Goal: Information Seeking & Learning: Learn about a topic

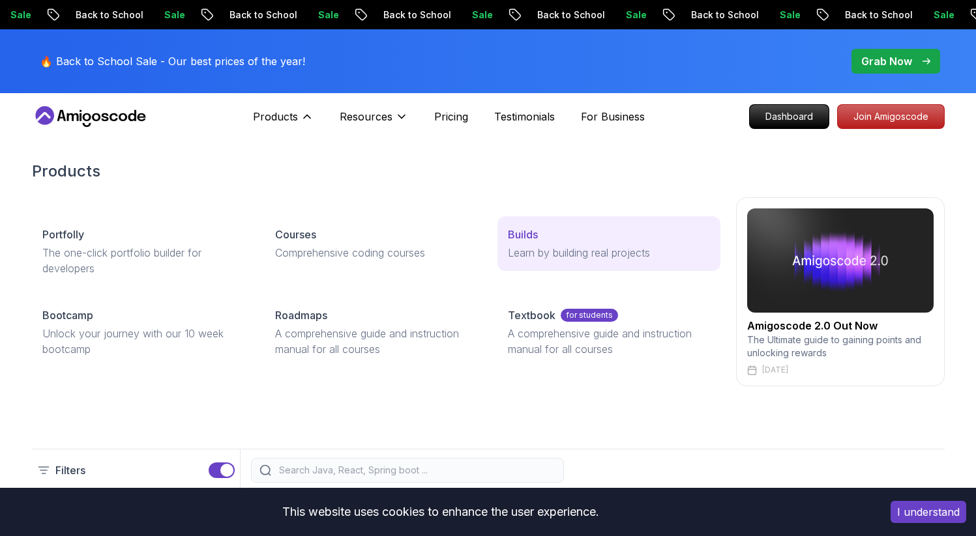
click at [543, 248] on p "Learn by building real projects" at bounding box center [608, 253] width 201 height 16
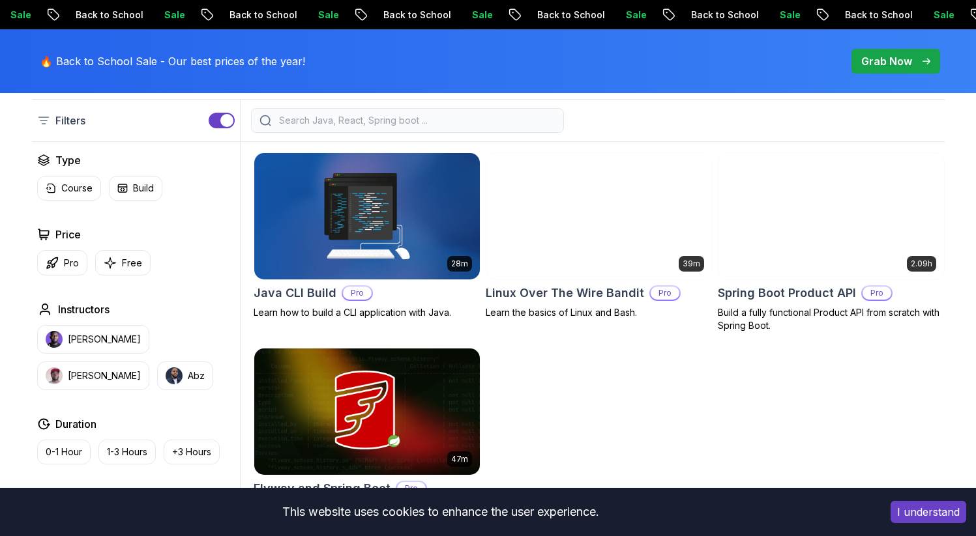
scroll to position [347, 0]
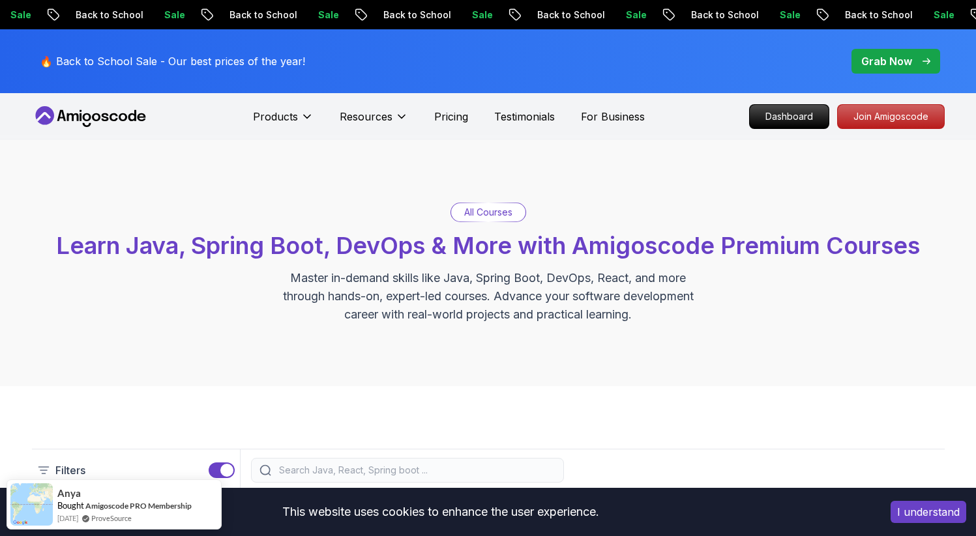
scroll to position [0, 0]
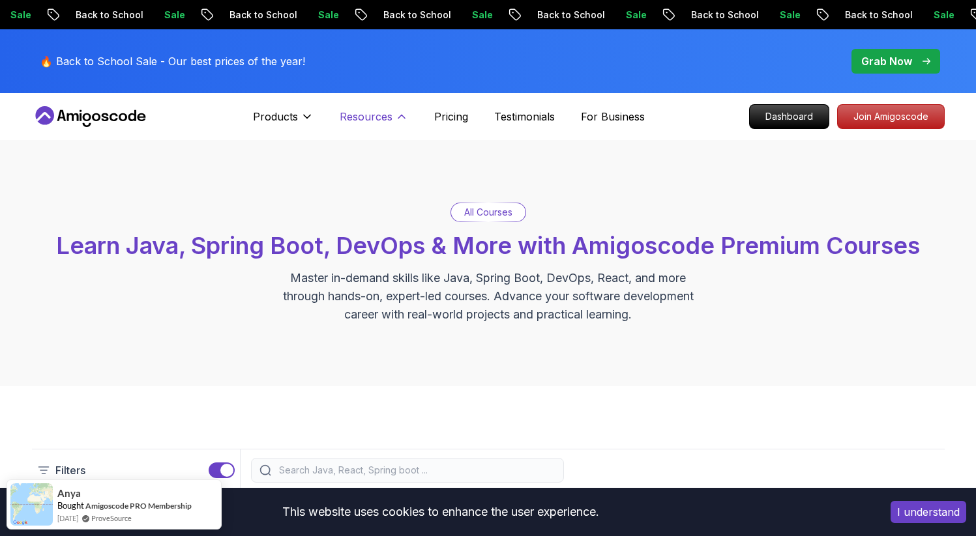
click at [401, 122] on icon at bounding box center [401, 116] width 13 height 13
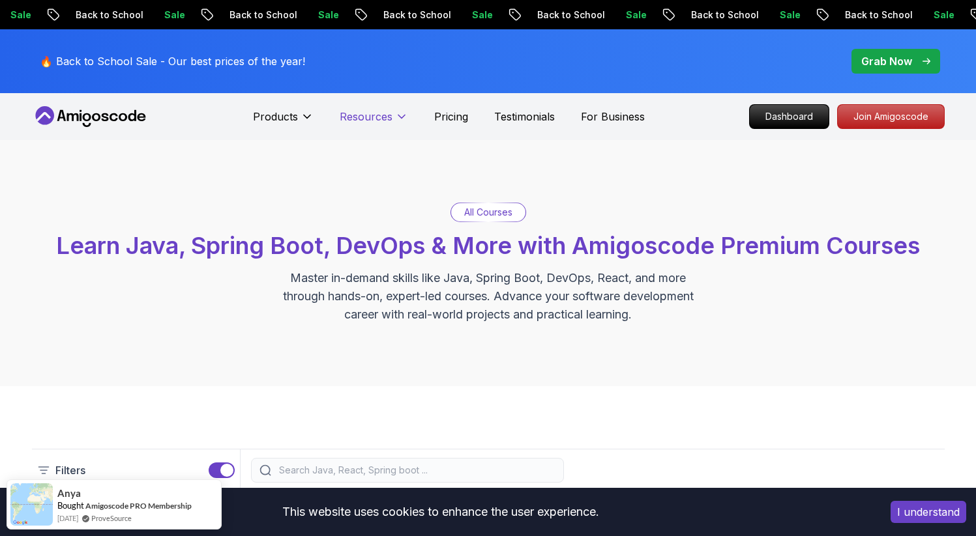
click at [401, 122] on icon at bounding box center [401, 116] width 13 height 13
drag, startPoint x: 867, startPoint y: 117, endPoint x: 850, endPoint y: 131, distance: 22.3
click at [867, 117] on p "Join Amigoscode" at bounding box center [890, 116] width 106 height 23
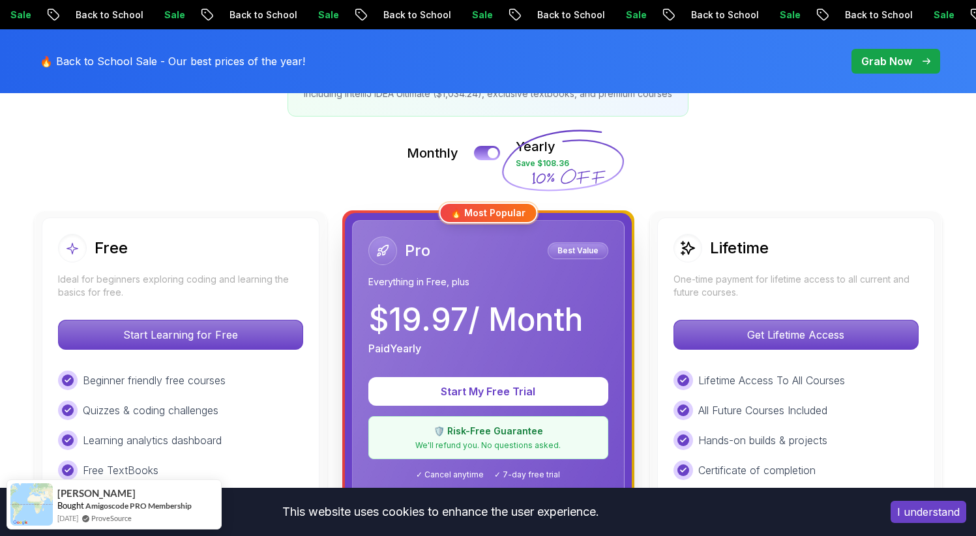
scroll to position [259, 0]
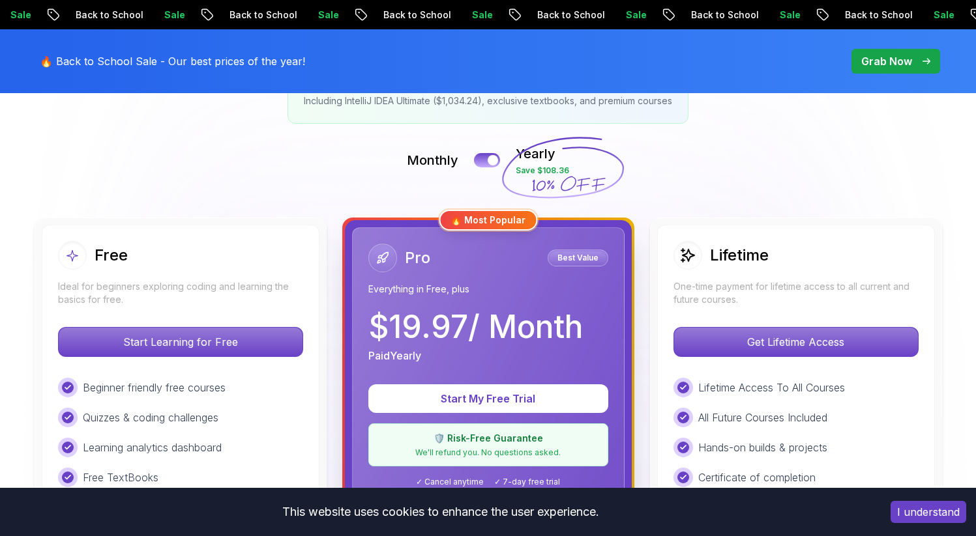
drag, startPoint x: 794, startPoint y: 338, endPoint x: 754, endPoint y: 327, distance: 41.4
click at [794, 339] on p "Get Lifetime Access" at bounding box center [796, 342] width 244 height 29
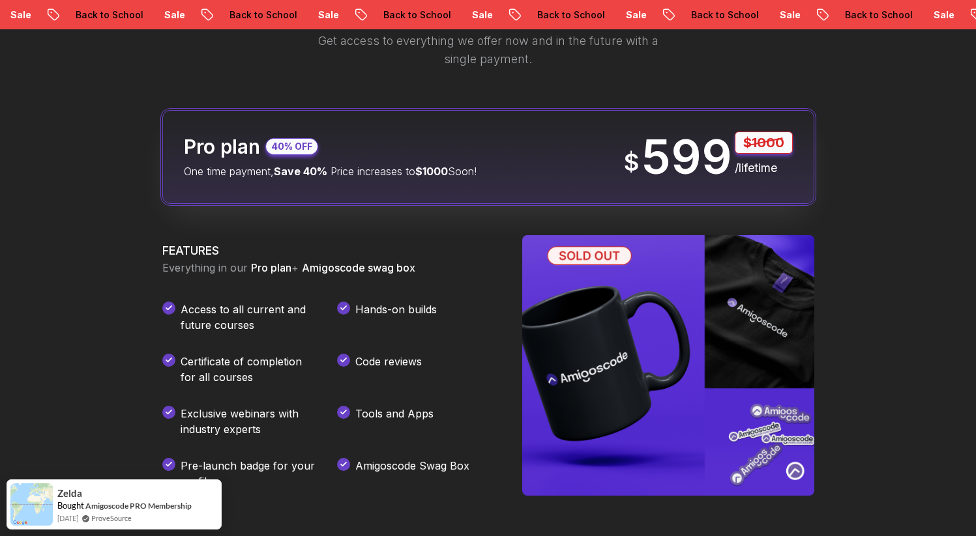
scroll to position [1605, 0]
click at [96, 141] on div "Become a lifetime member of Amigoscode Get access to everything we offer now an…" at bounding box center [488, 410] width 976 height 960
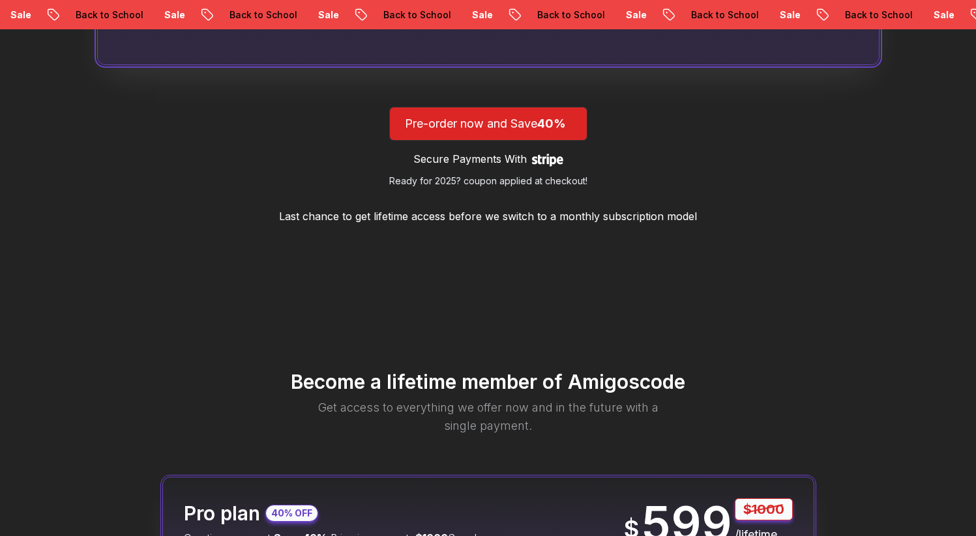
scroll to position [1495, 0]
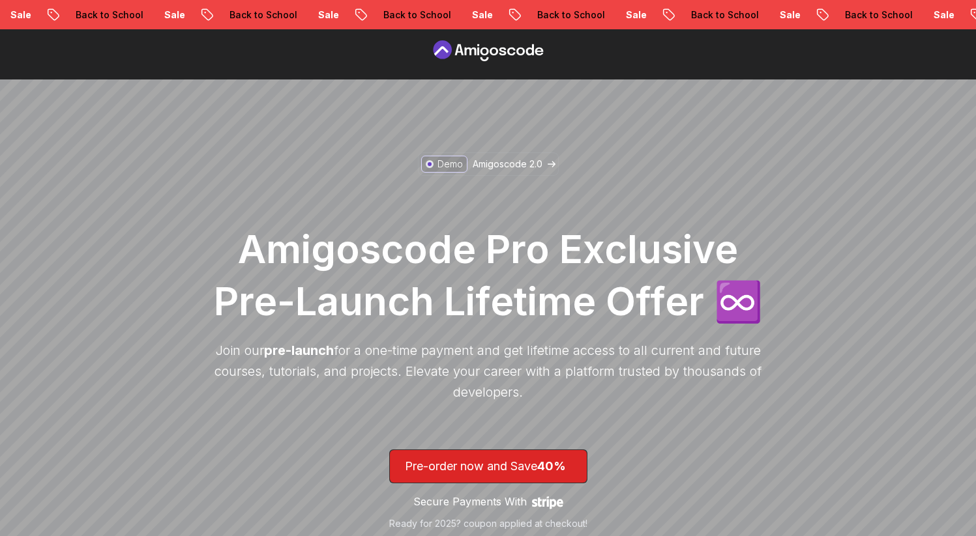
scroll to position [0, 0]
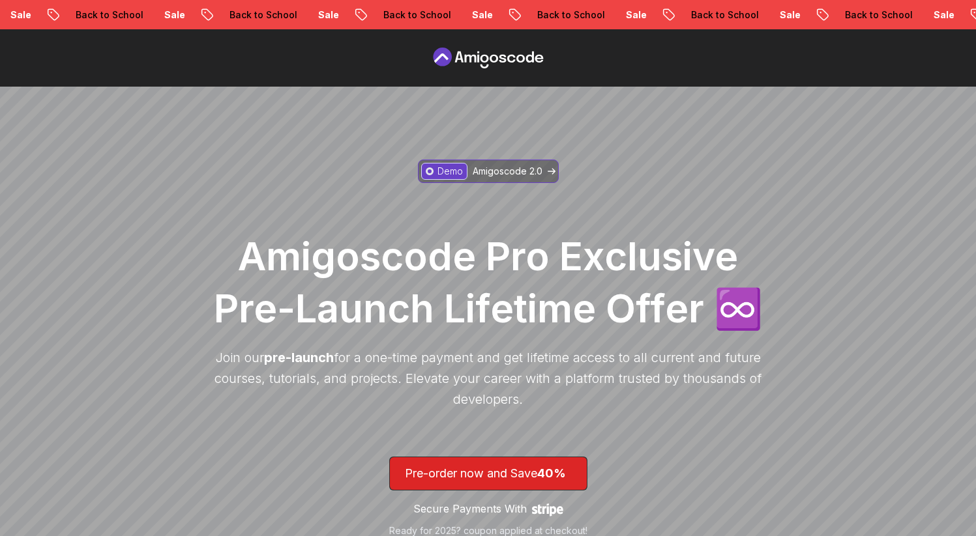
click at [494, 169] on p "Amigoscode 2.0" at bounding box center [507, 171] width 70 height 13
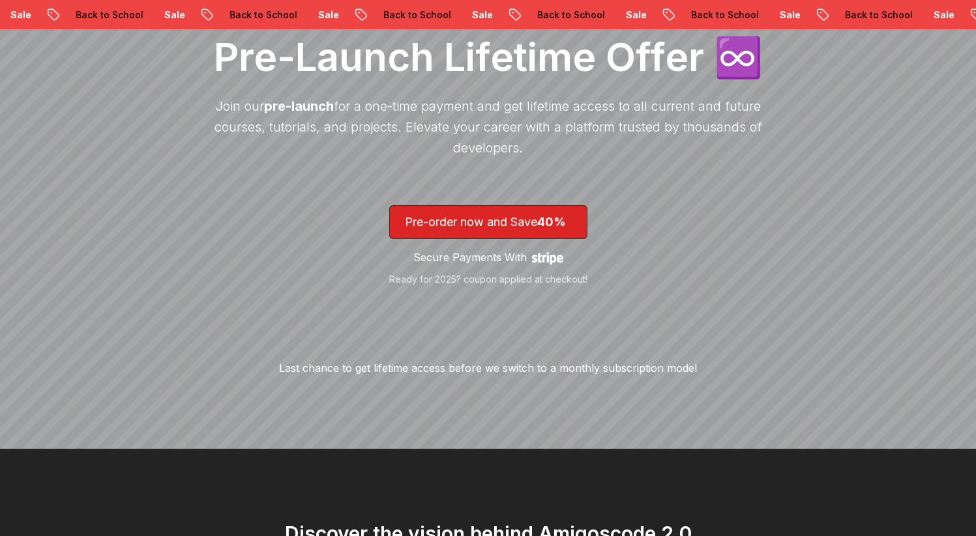
scroll to position [231, 0]
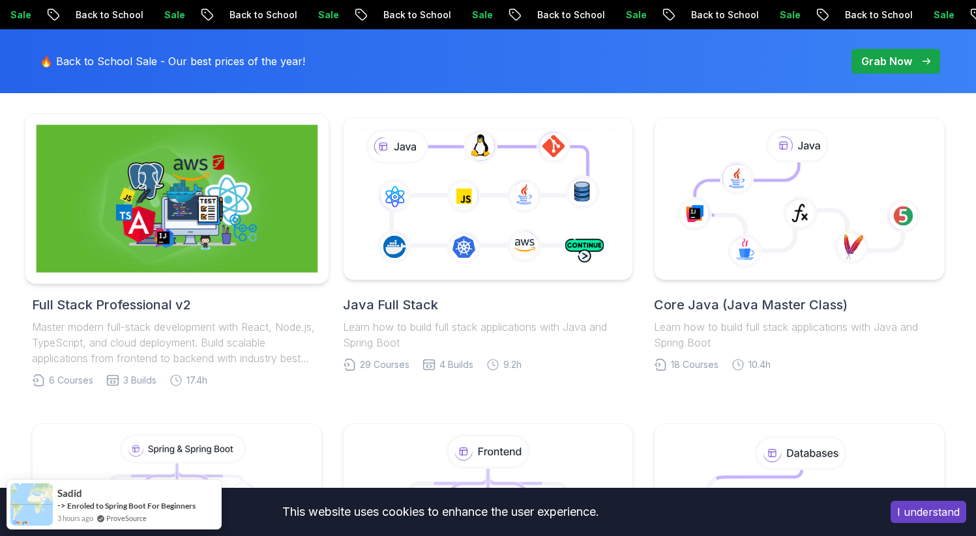
scroll to position [319, 0]
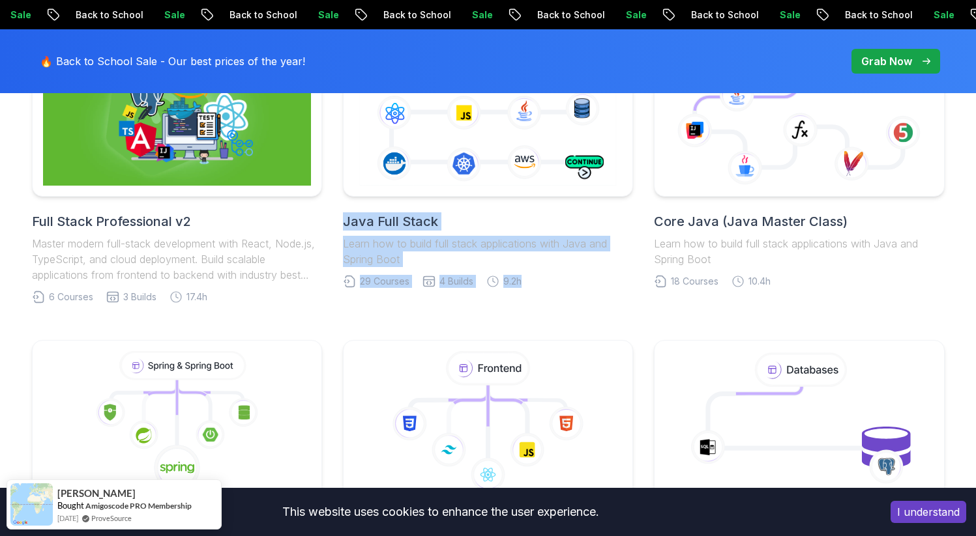
scroll to position [755, 0]
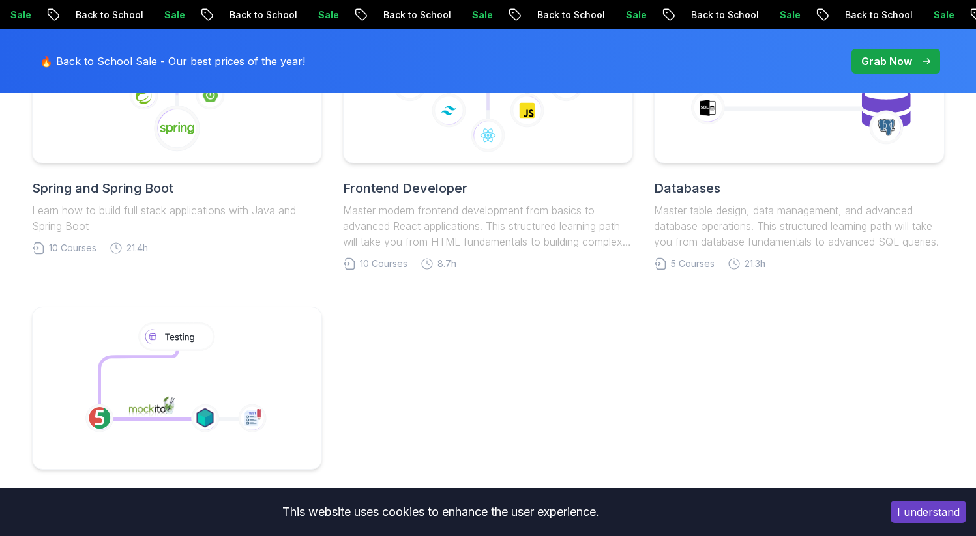
click at [10, 267] on div "Full Stack Professional v2 Master modern full-stack development with React, Nod…" at bounding box center [488, 136] width 976 height 1008
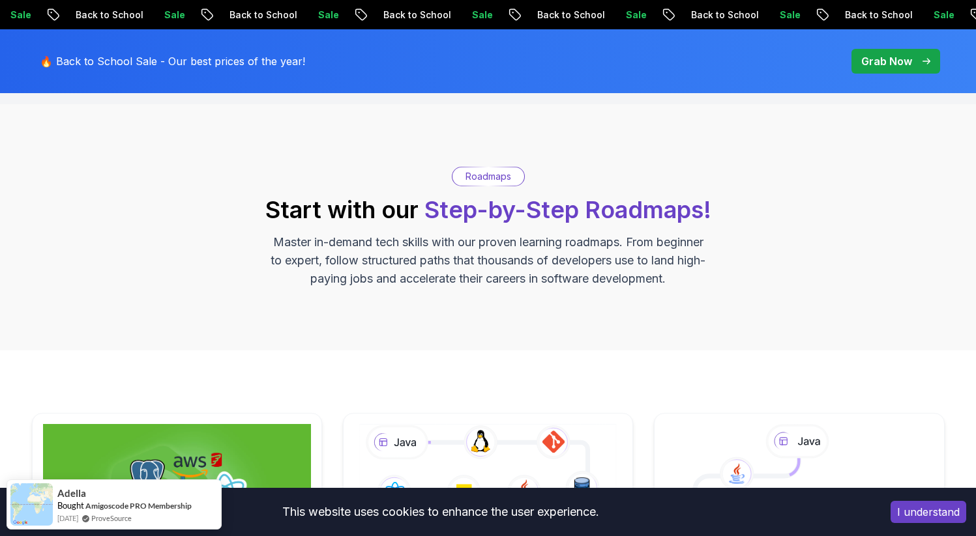
scroll to position [0, 0]
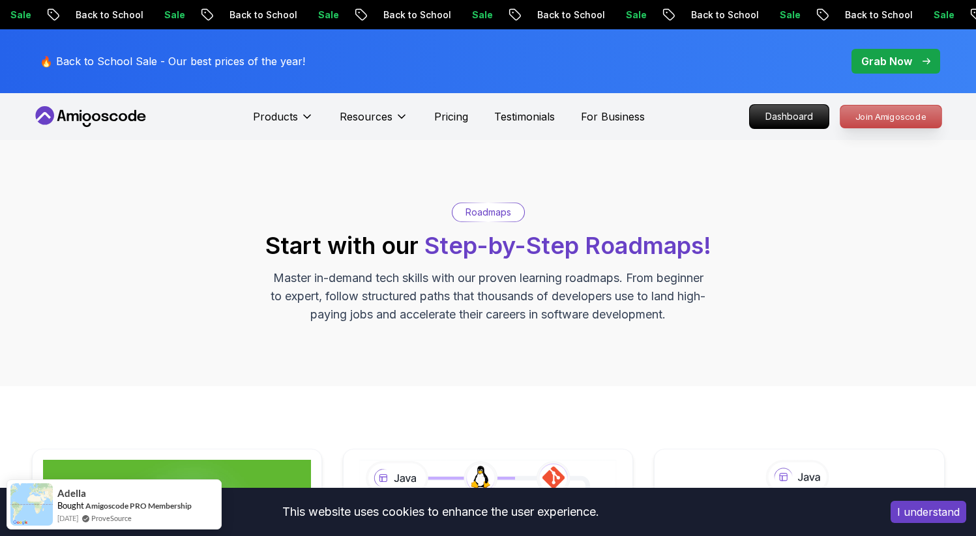
click at [854, 121] on p "Join Amigoscode" at bounding box center [890, 117] width 101 height 22
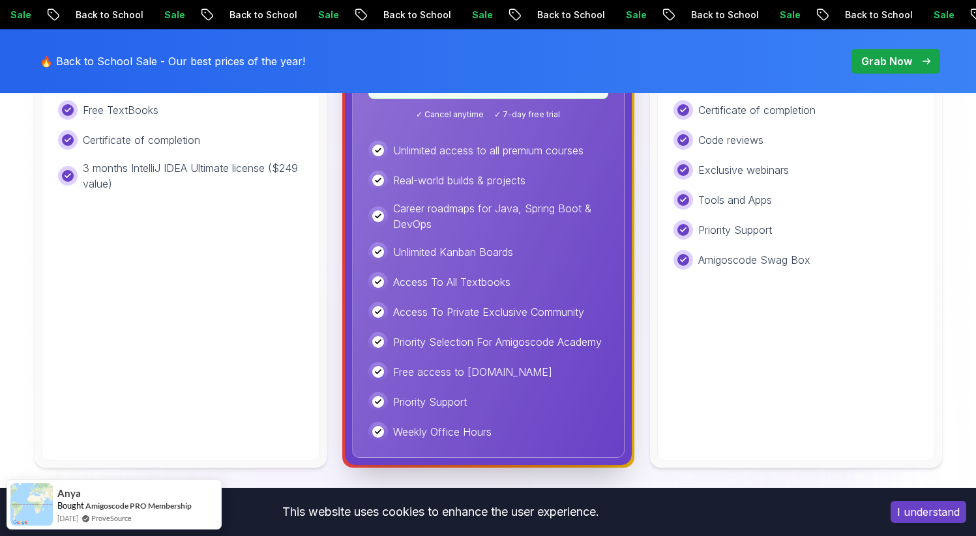
scroll to position [218, 0]
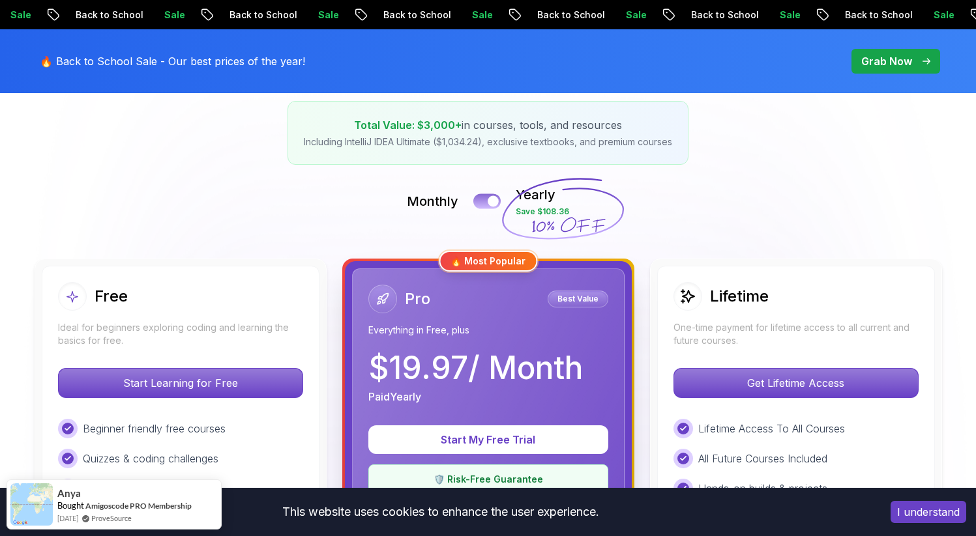
click at [482, 197] on button at bounding box center [486, 201] width 27 height 15
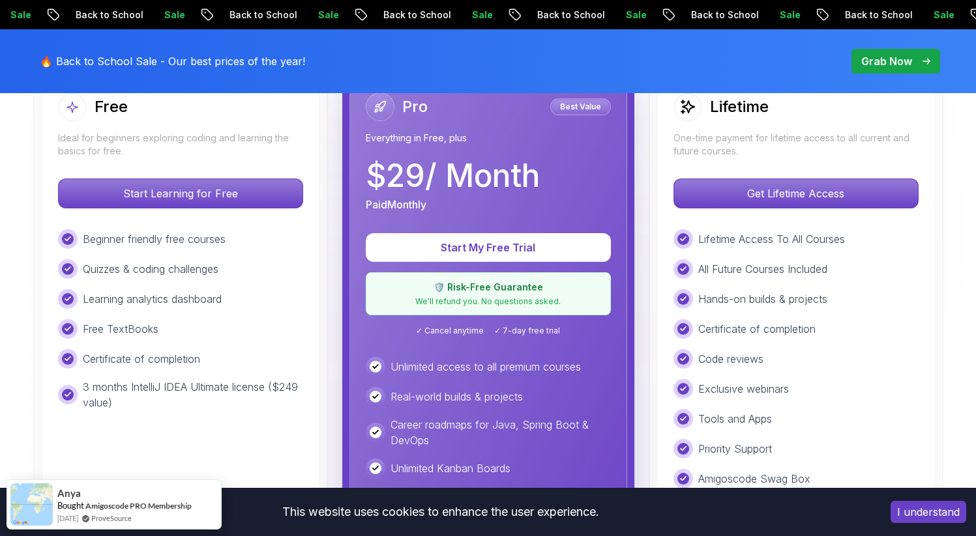
scroll to position [440, 0]
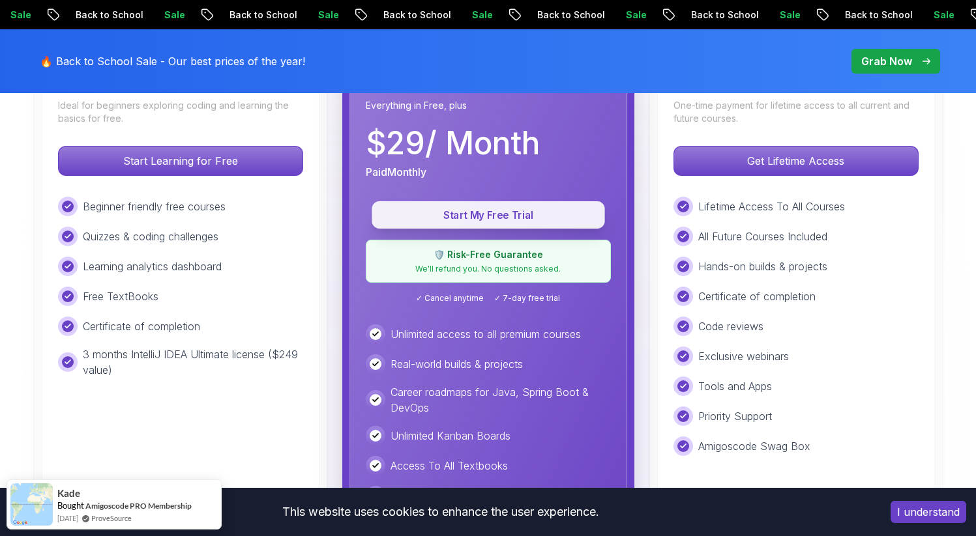
click at [477, 218] on p "Start My Free Trial" at bounding box center [487, 215] width 203 height 15
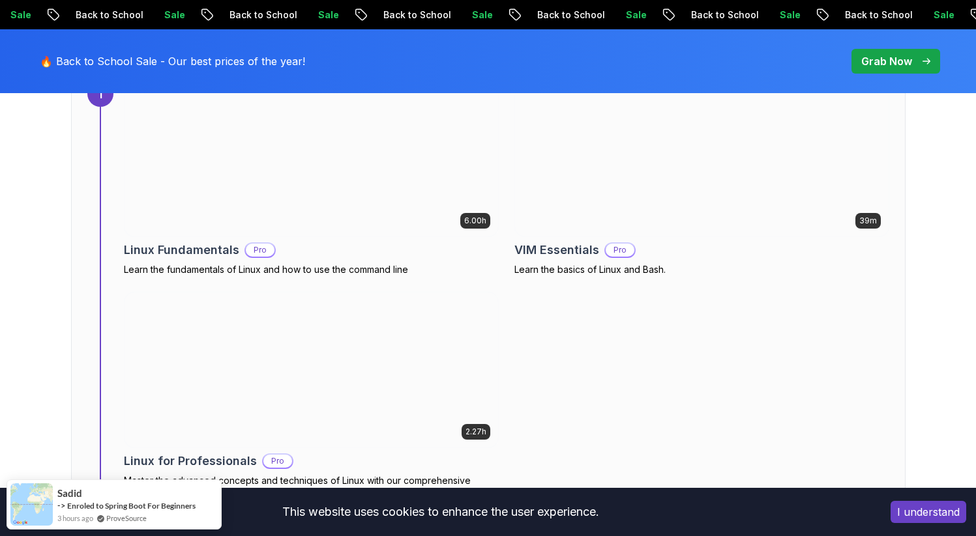
scroll to position [960, 0]
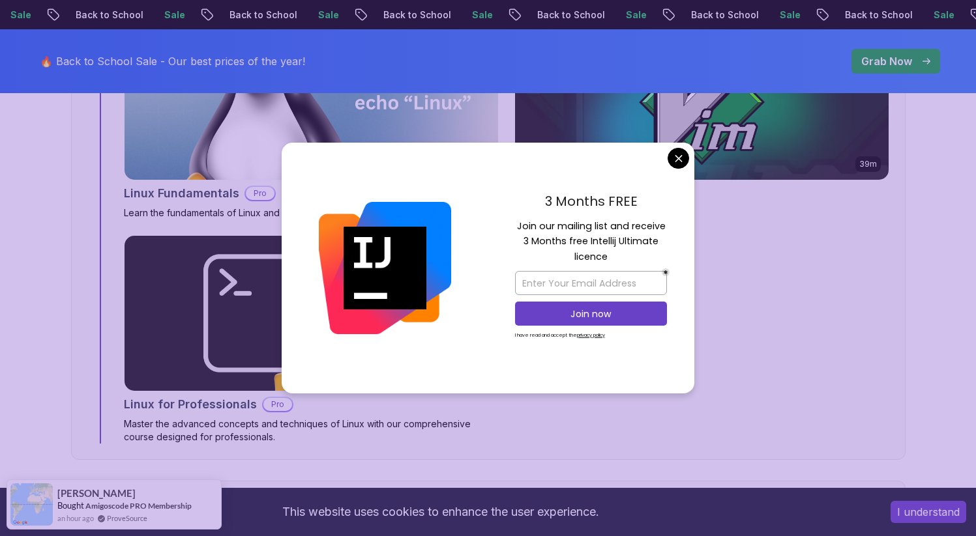
scroll to position [946, 0]
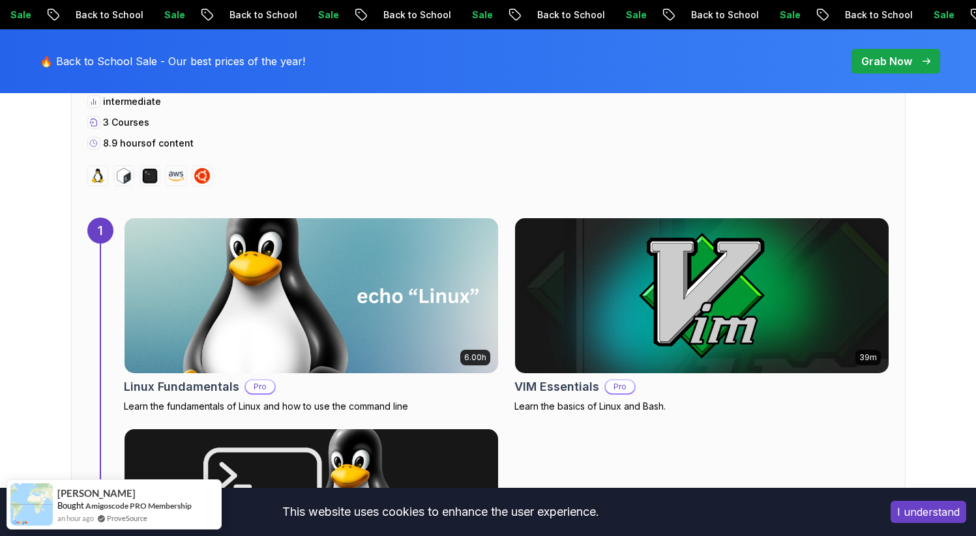
scroll to position [822, 0]
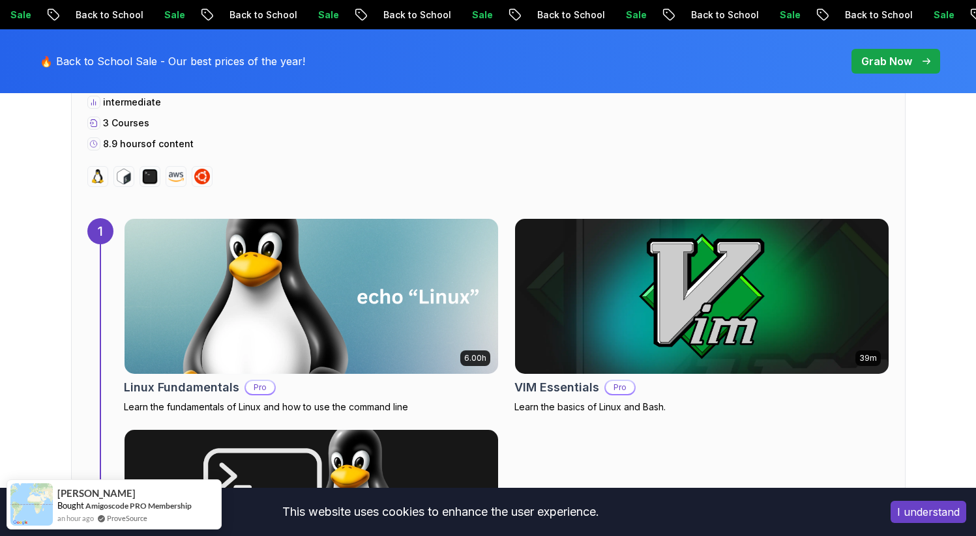
click at [319, 289] on img at bounding box center [311, 296] width 392 height 163
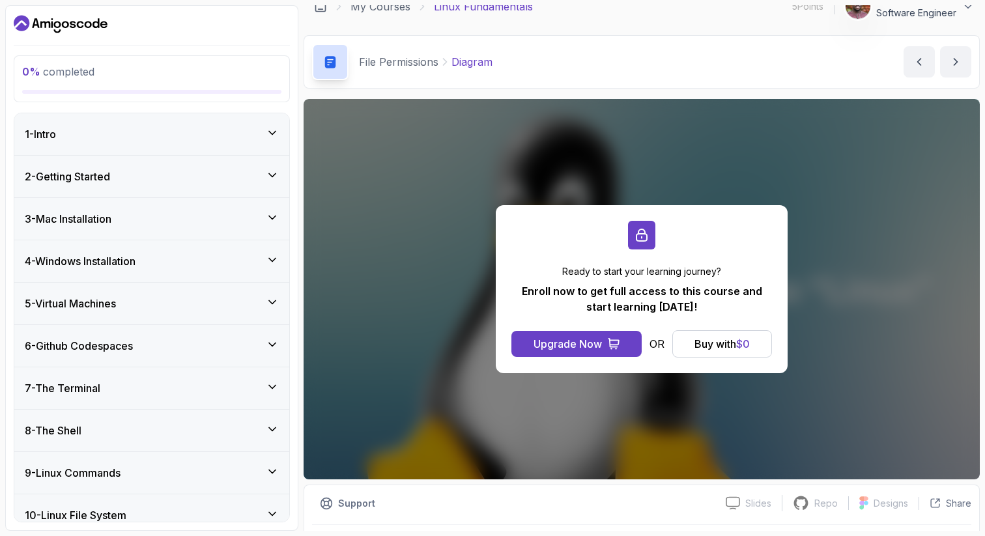
scroll to position [56, 0]
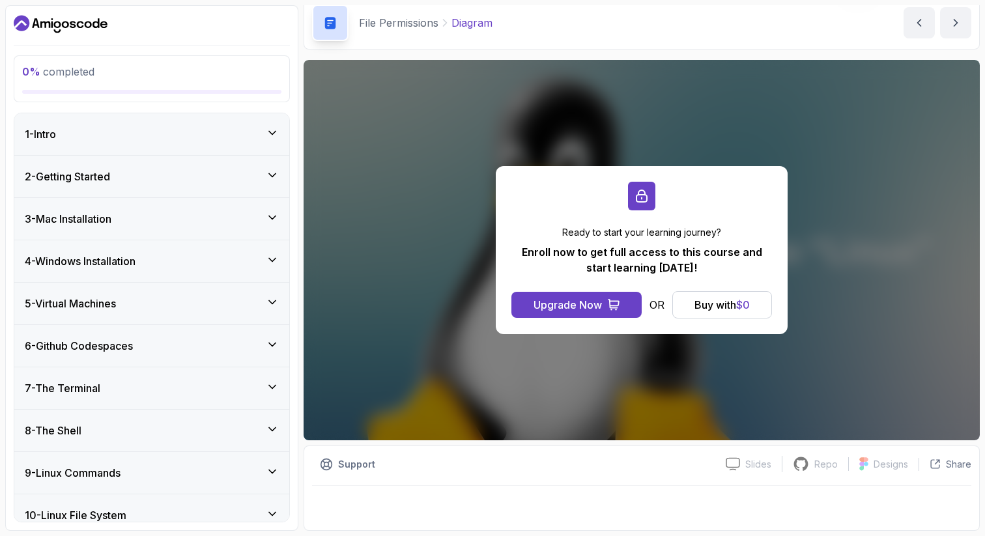
click at [266, 130] on icon at bounding box center [272, 132] width 13 height 13
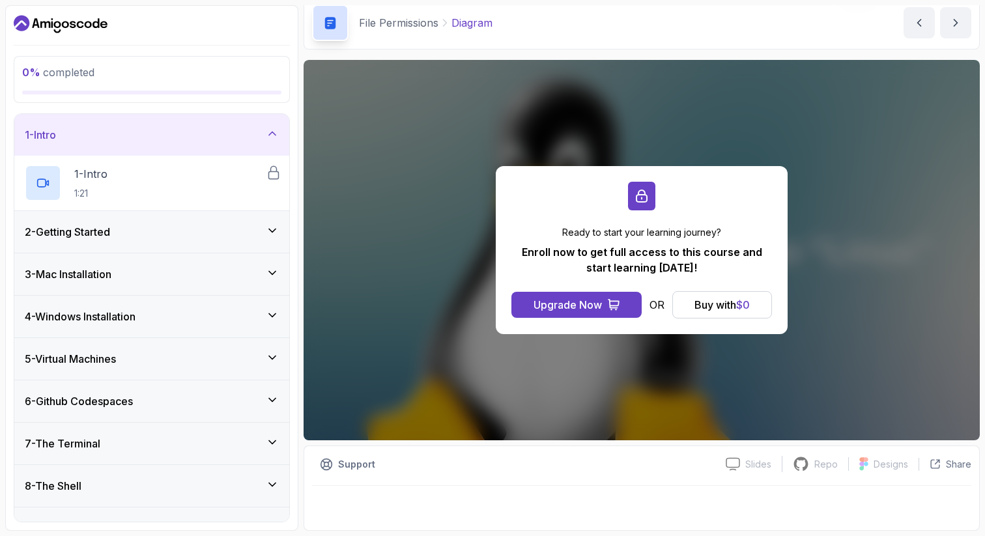
click at [267, 224] on icon at bounding box center [272, 230] width 13 height 13
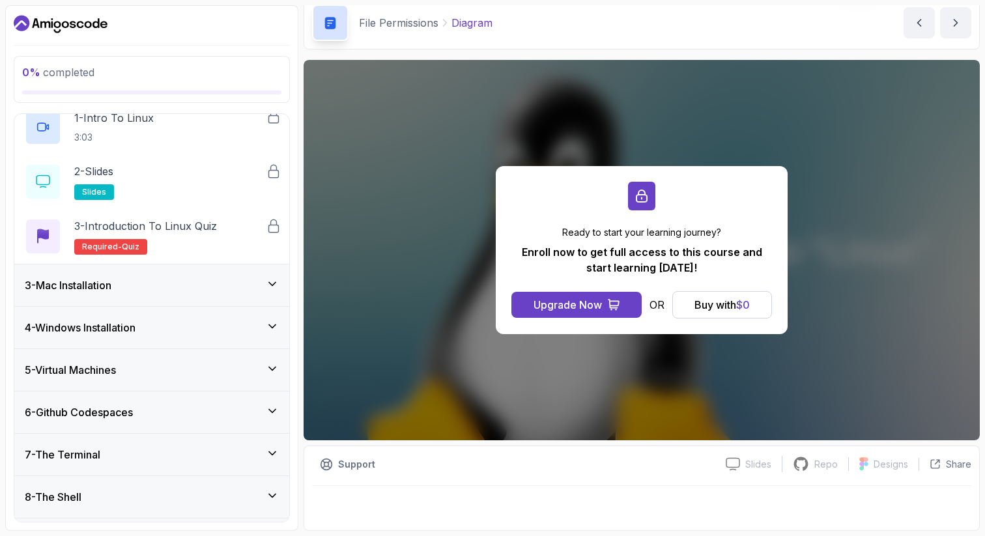
scroll to position [102, 0]
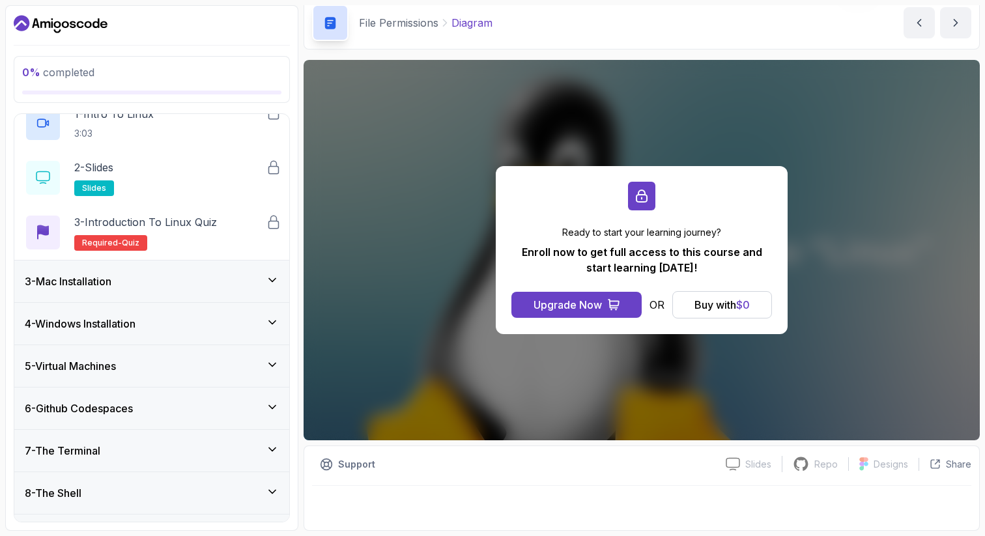
click at [248, 264] on div "3 - Mac Installation" at bounding box center [151, 282] width 275 height 42
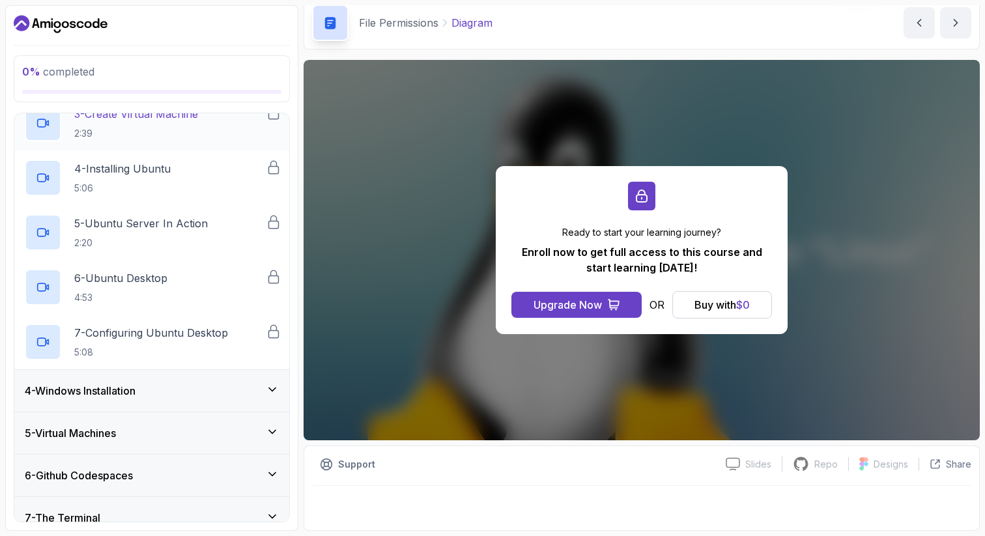
scroll to position [250, 0]
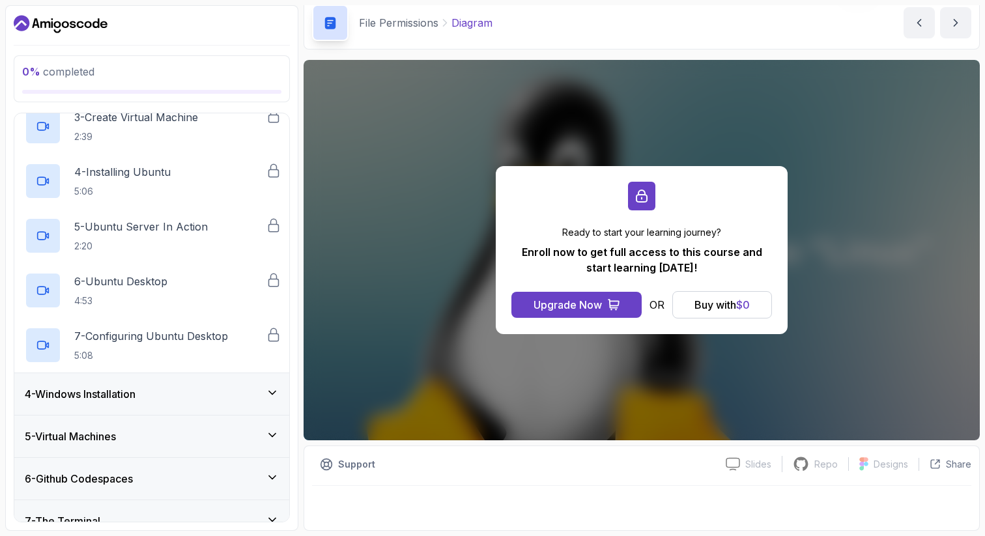
click at [219, 390] on div "4 - Windows Installation" at bounding box center [152, 394] width 254 height 16
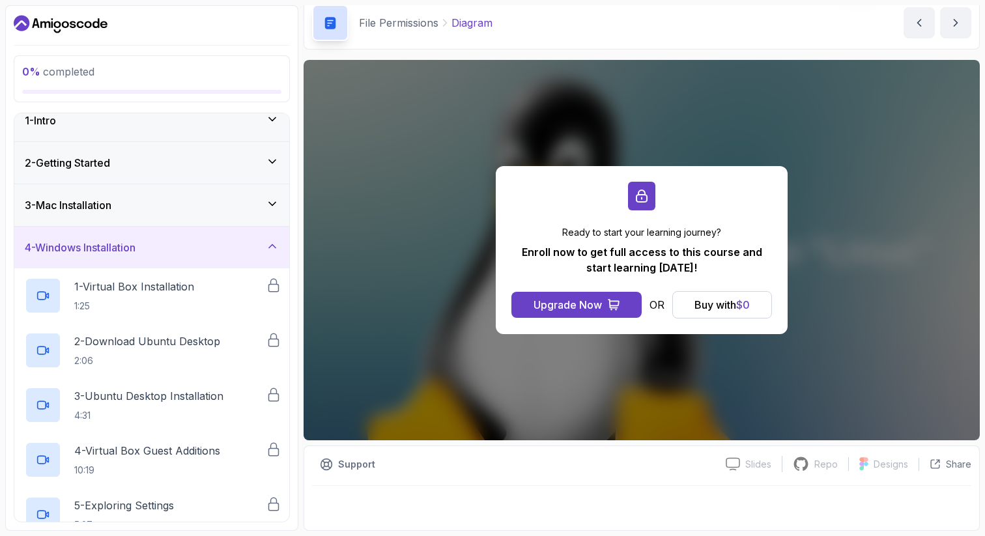
scroll to position [0, 0]
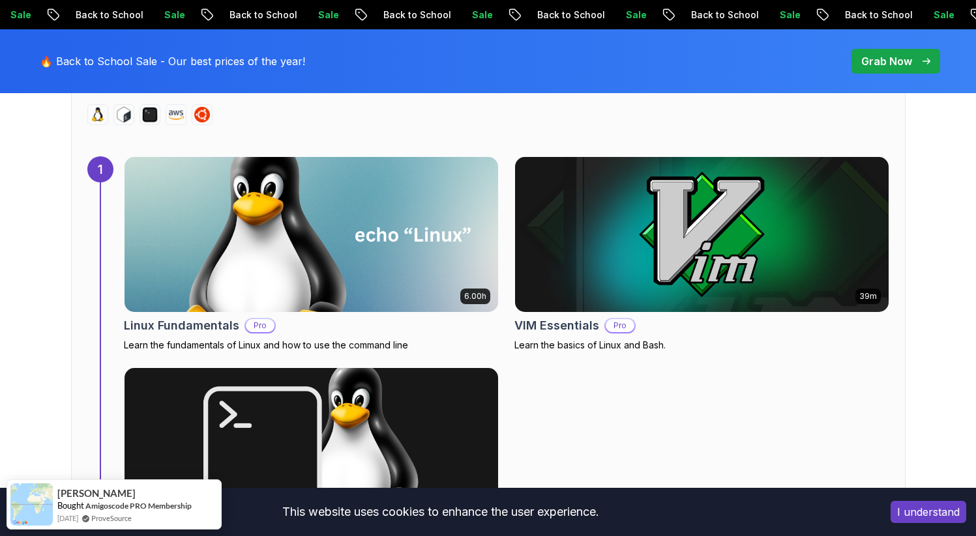
scroll to position [1053, 0]
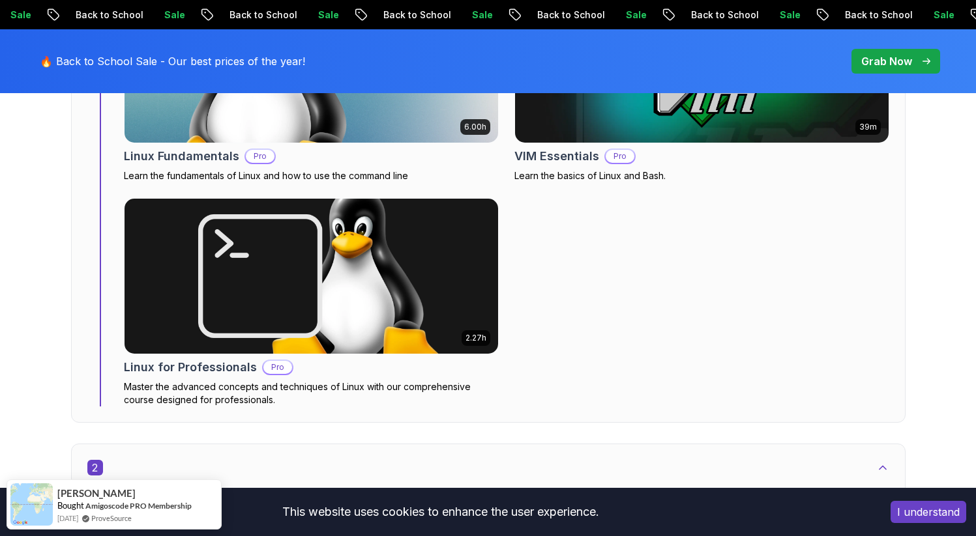
click at [220, 369] on h2 "Linux for Professionals" at bounding box center [190, 367] width 133 height 18
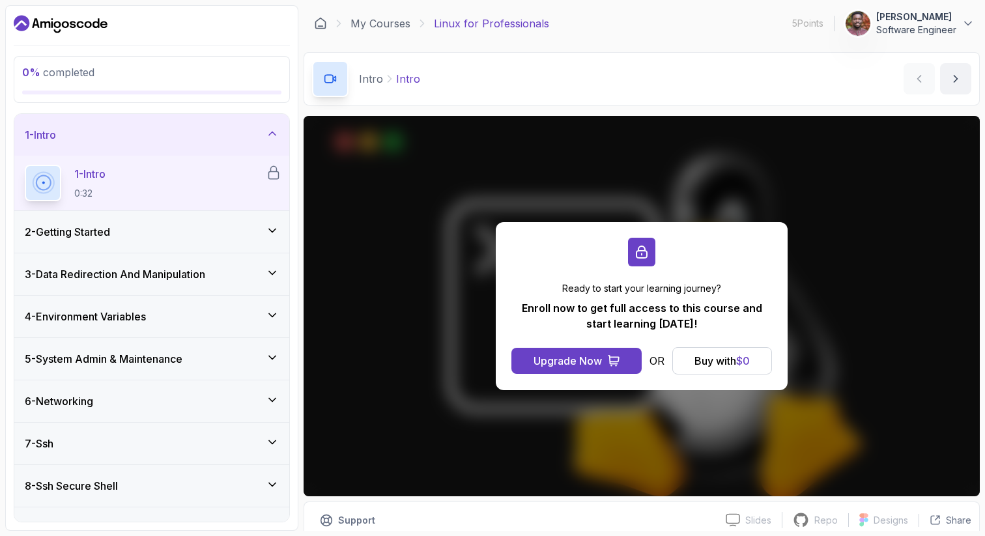
click at [214, 242] on div "2 - Getting Started" at bounding box center [151, 232] width 275 height 42
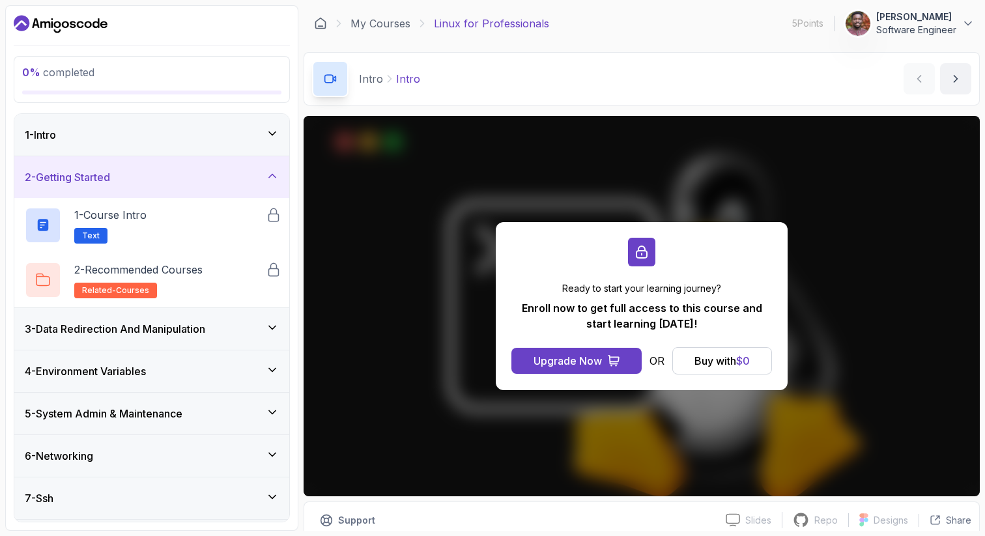
click at [224, 336] on div "3 - Data Redirection And Manipulation" at bounding box center [152, 329] width 254 height 16
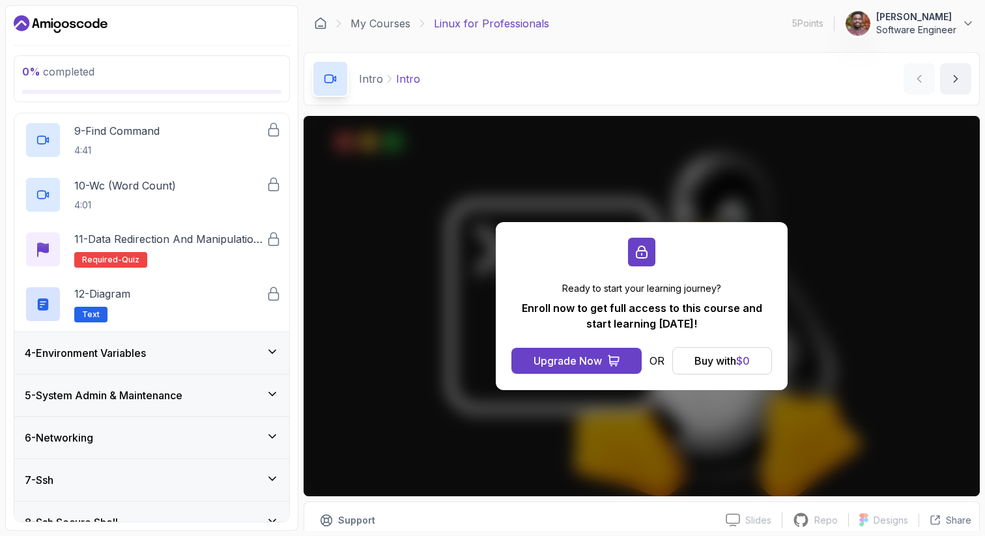
scroll to position [629, 0]
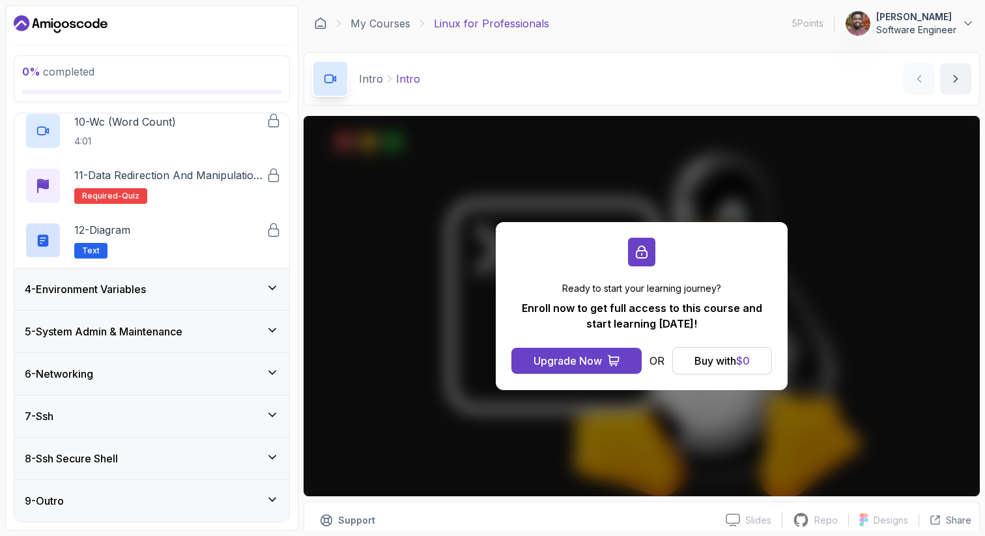
click at [151, 385] on div "6 - Networking" at bounding box center [151, 374] width 275 height 42
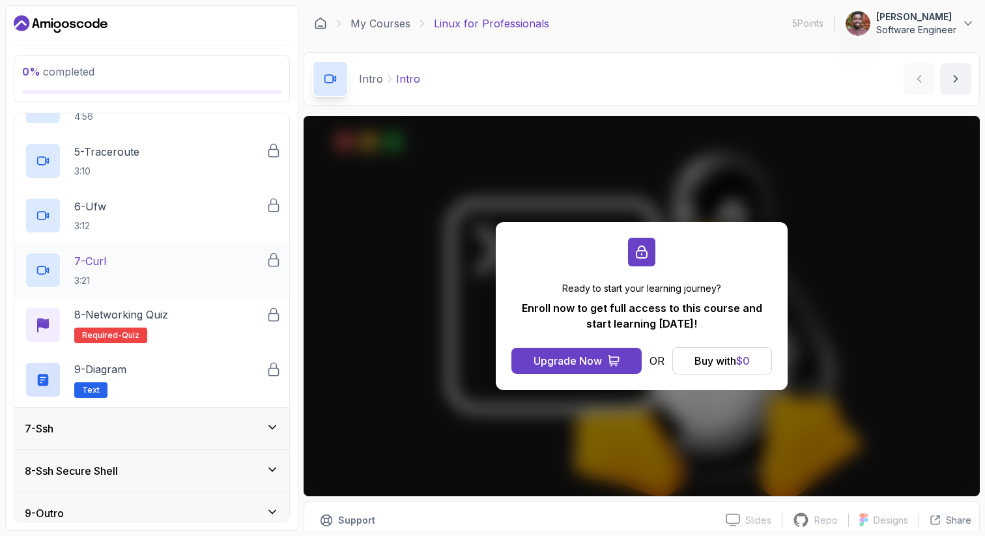
scroll to position [465, 0]
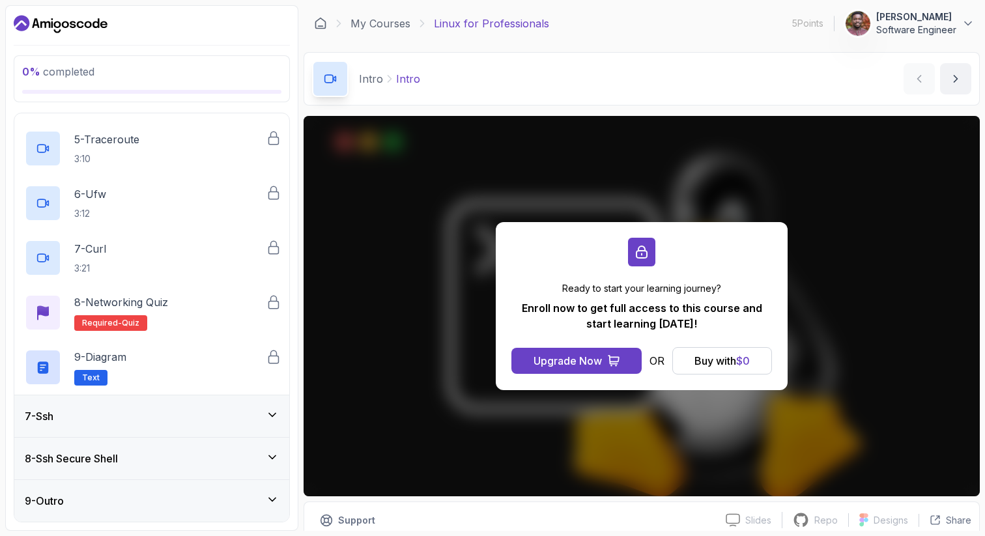
click at [118, 456] on h3 "8 - Ssh Secure Shell" at bounding box center [71, 459] width 93 height 16
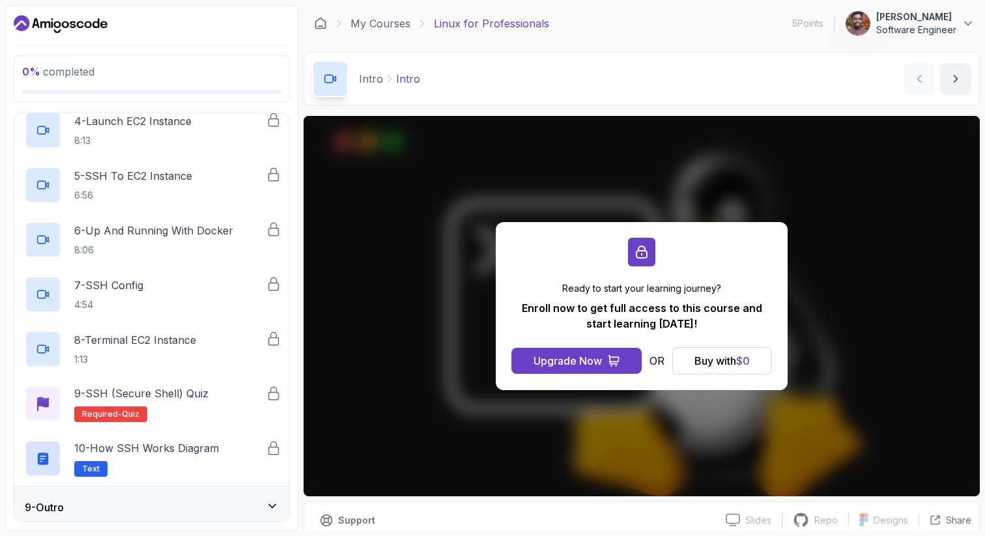
scroll to position [519, 0]
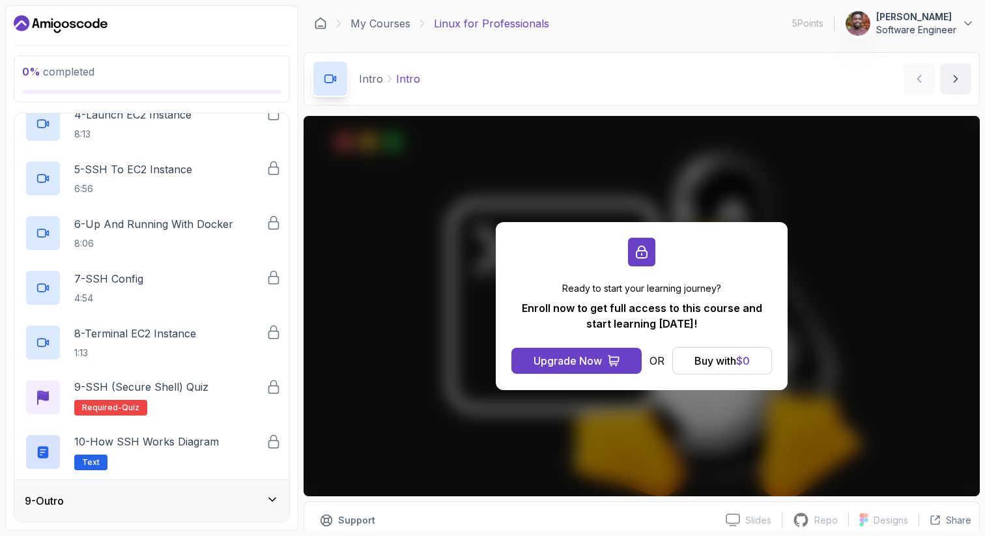
click at [196, 501] on div "9 - Outro" at bounding box center [152, 501] width 254 height 16
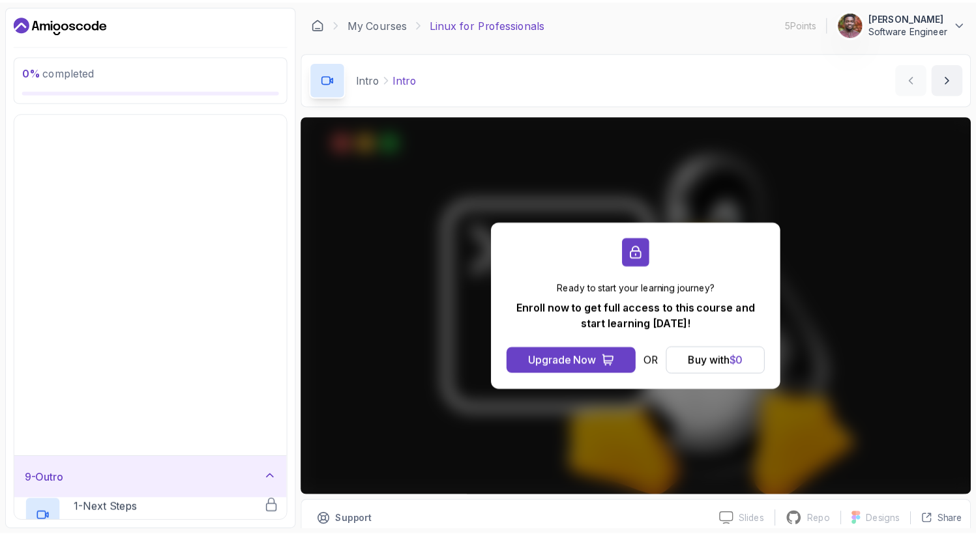
scroll to position [0, 0]
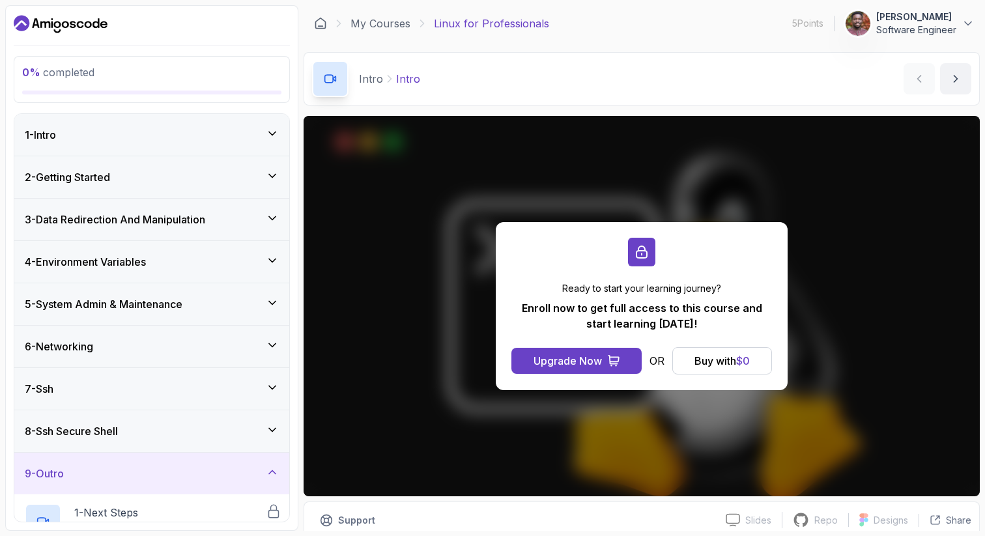
click at [207, 148] on div "1 - Intro" at bounding box center [151, 135] width 275 height 42
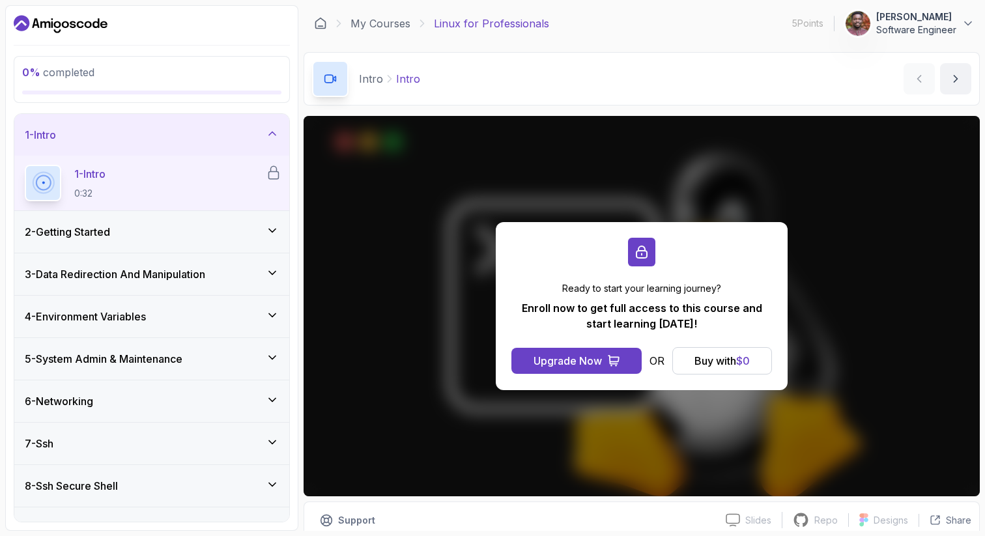
click at [173, 228] on div "2 - Getting Started" at bounding box center [152, 232] width 254 height 16
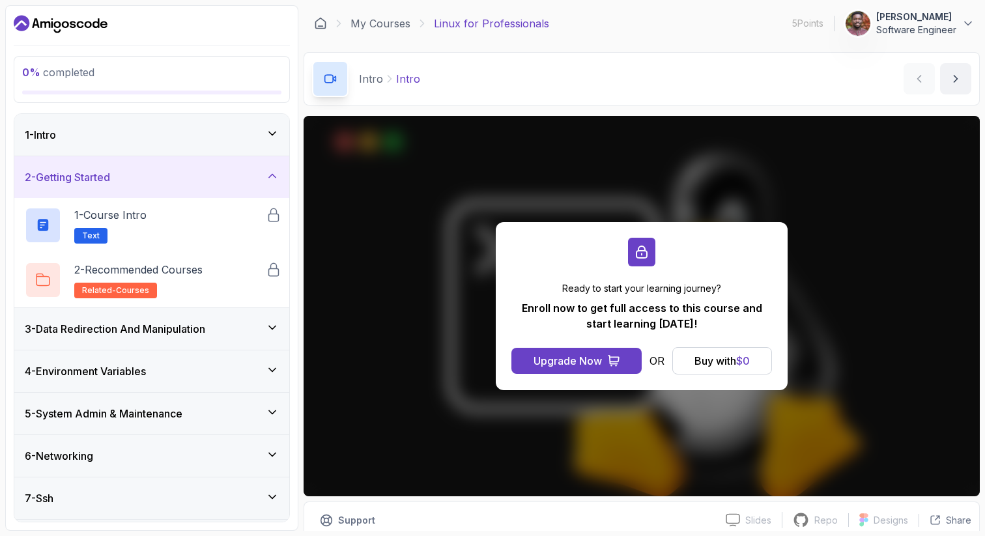
click at [156, 335] on h3 "3 - Data Redirection And Manipulation" at bounding box center [115, 329] width 181 height 16
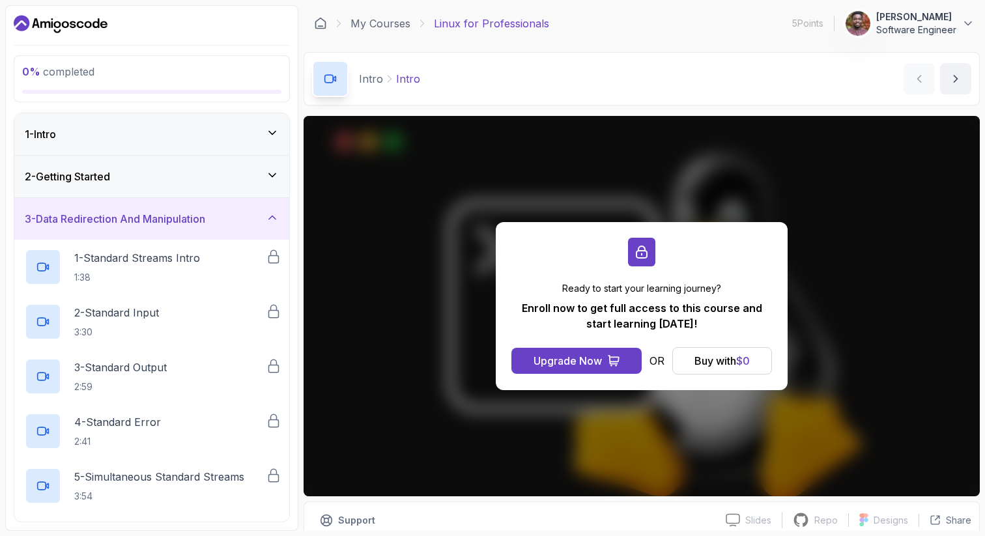
click at [149, 143] on div "1 - Intro" at bounding box center [151, 134] width 275 height 42
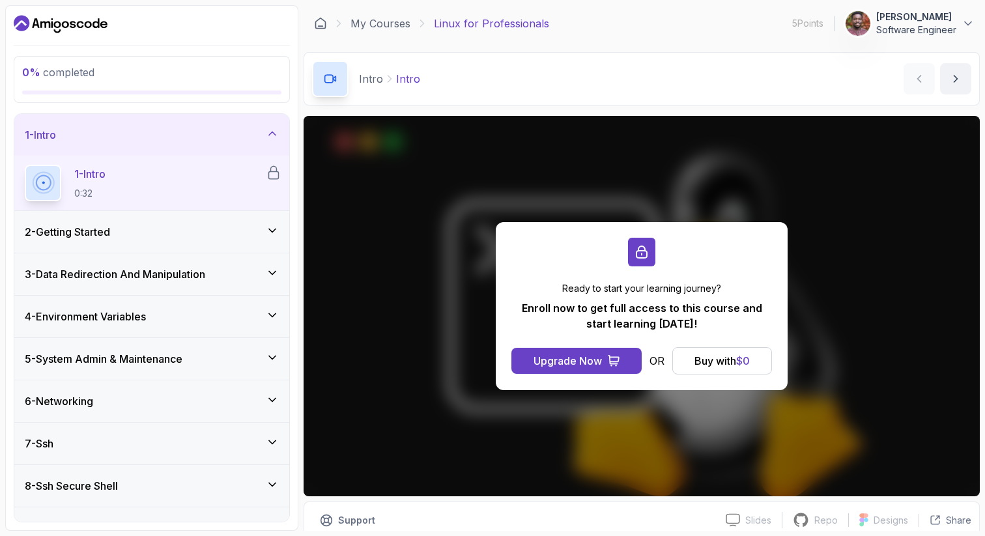
click at [508, 82] on div "Intro Intro Intro by nelson abz" at bounding box center [642, 78] width 676 height 53
click at [390, 28] on link "My Courses" at bounding box center [381, 24] width 60 height 16
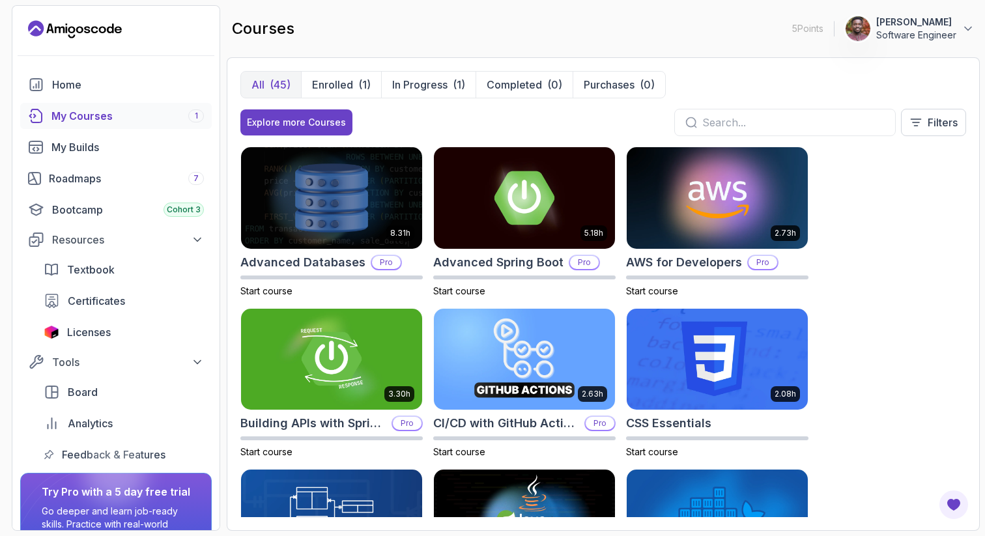
click at [88, 27] on icon "Landing page" at bounding box center [87, 29] width 6 height 7
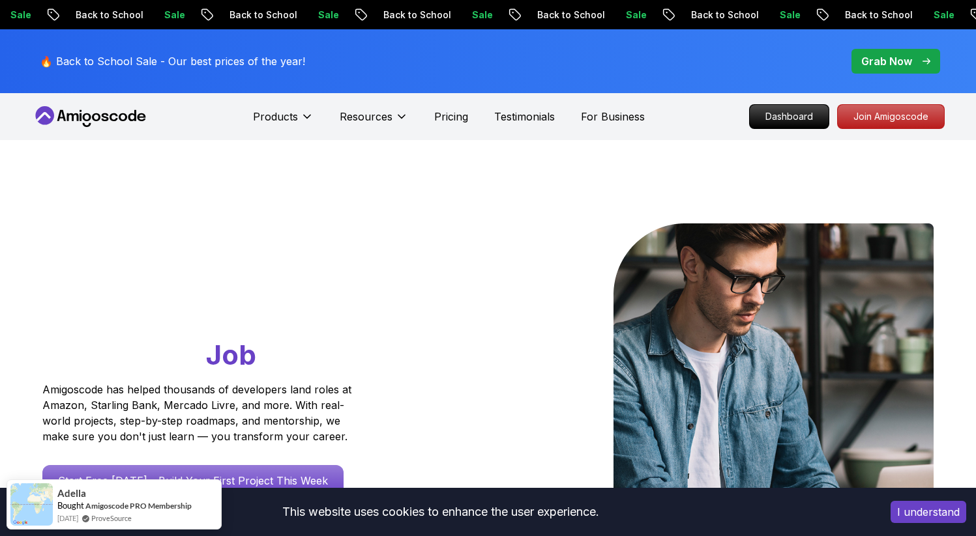
click at [226, 55] on p "🔥 Back to School Sale - Our best prices of the year!" at bounding box center [172, 61] width 265 height 16
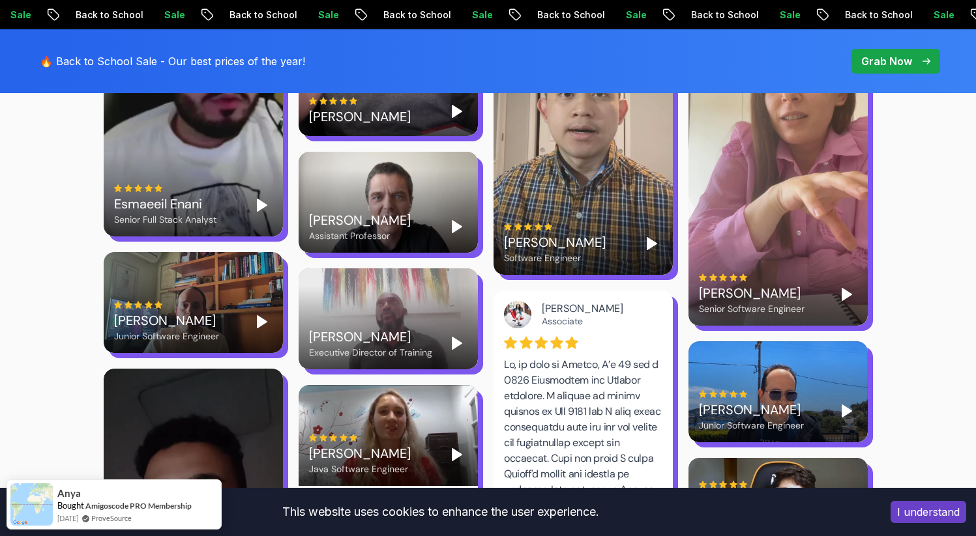
scroll to position [2816, 0]
click at [918, 514] on button "I understand" at bounding box center [928, 512] width 76 height 22
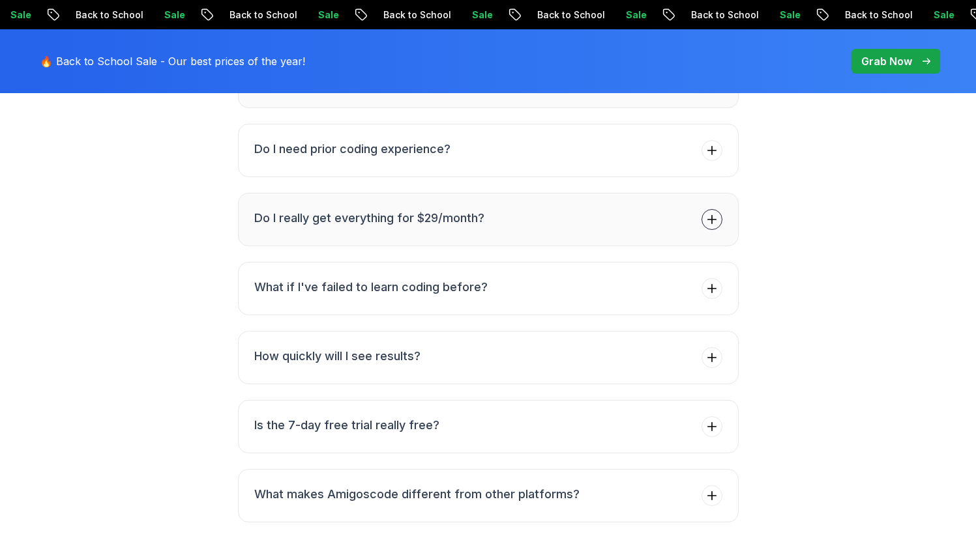
scroll to position [5257, 0]
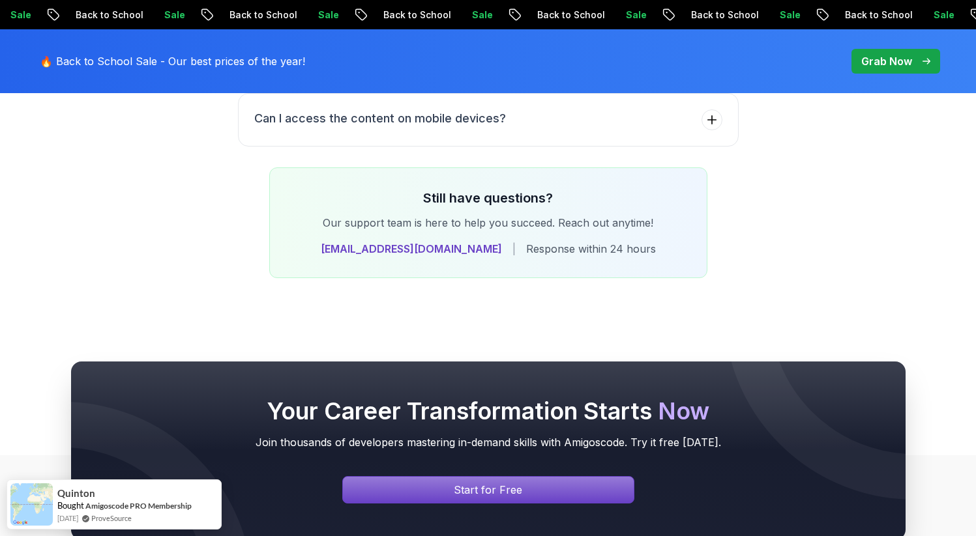
click at [211, 167] on div "Still have questions? Our support team is here to help you succeed. Reach out a…" at bounding box center [488, 222] width 912 height 111
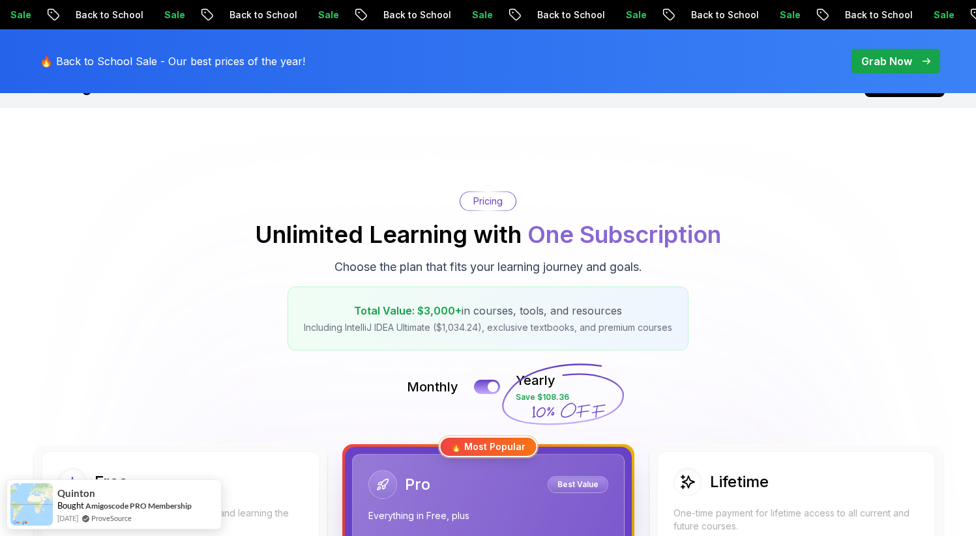
scroll to position [0, 0]
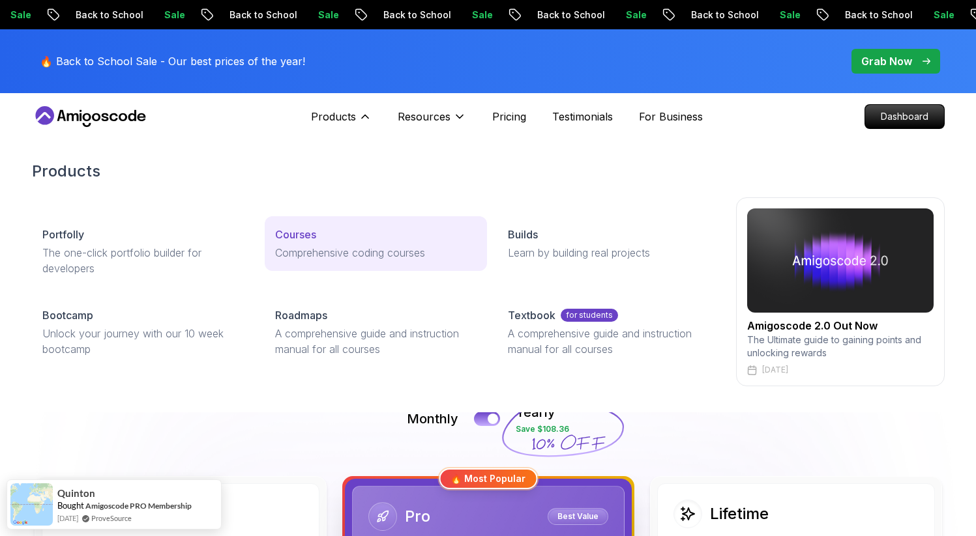
click at [303, 248] on p "Comprehensive coding courses" at bounding box center [375, 253] width 201 height 16
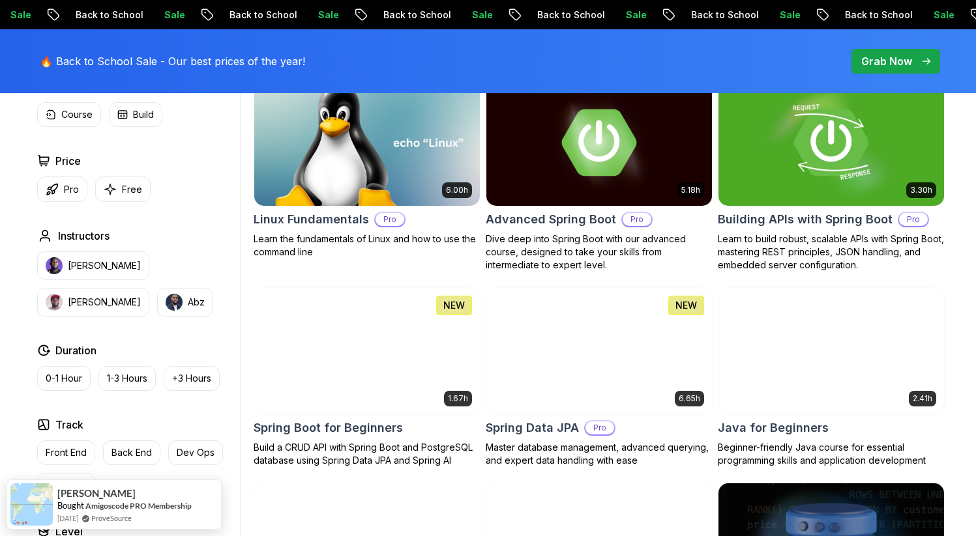
scroll to position [426, 0]
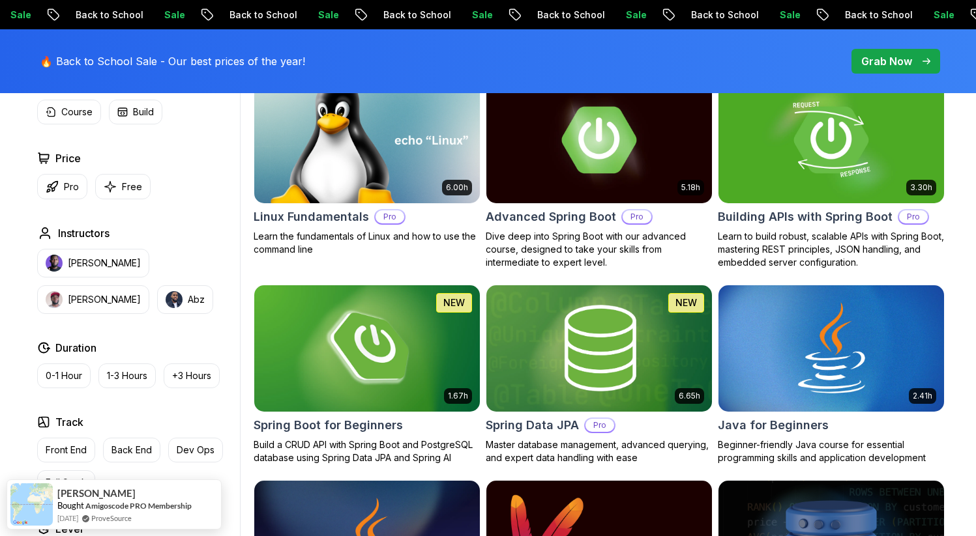
click at [320, 219] on h2 "Linux Fundamentals" at bounding box center [311, 217] width 115 height 18
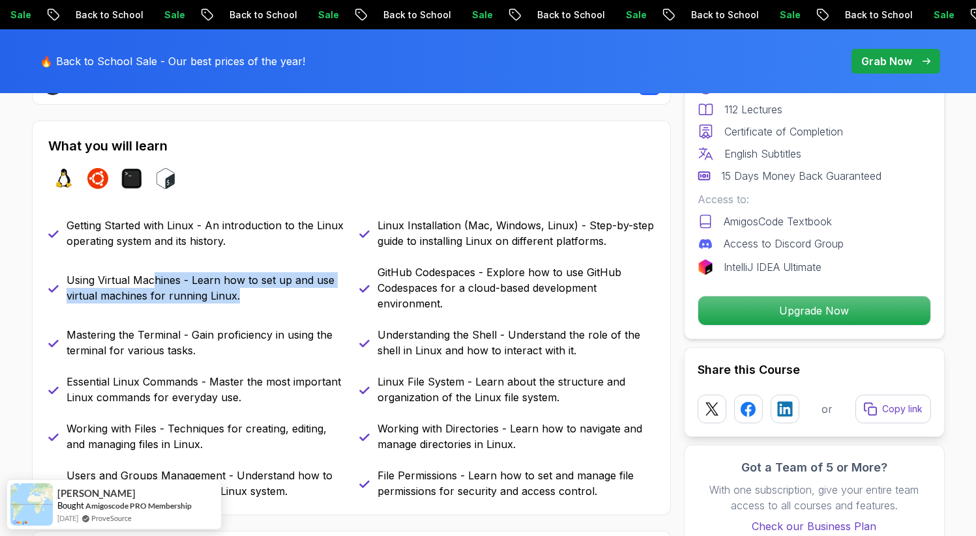
drag, startPoint x: 162, startPoint y: 283, endPoint x: 294, endPoint y: 300, distance: 132.7
click at [278, 298] on p "Using Virtual Machines - Learn how to set up and use virtual machines for runni…" at bounding box center [204, 287] width 277 height 31
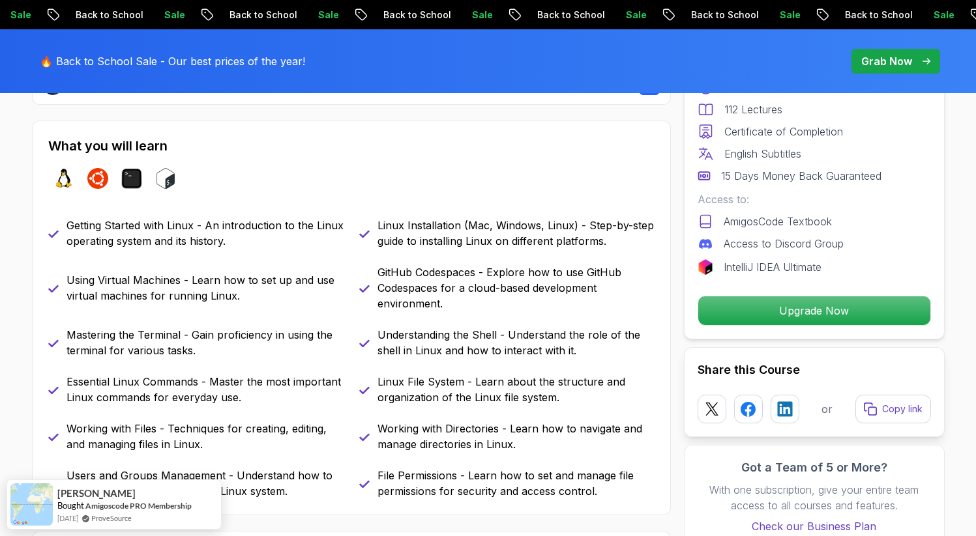
click at [366, 311] on div "GitHub Codespaces - Explore how to use GitHub Codespaces for a cloud-based deve…" at bounding box center [506, 288] width 295 height 47
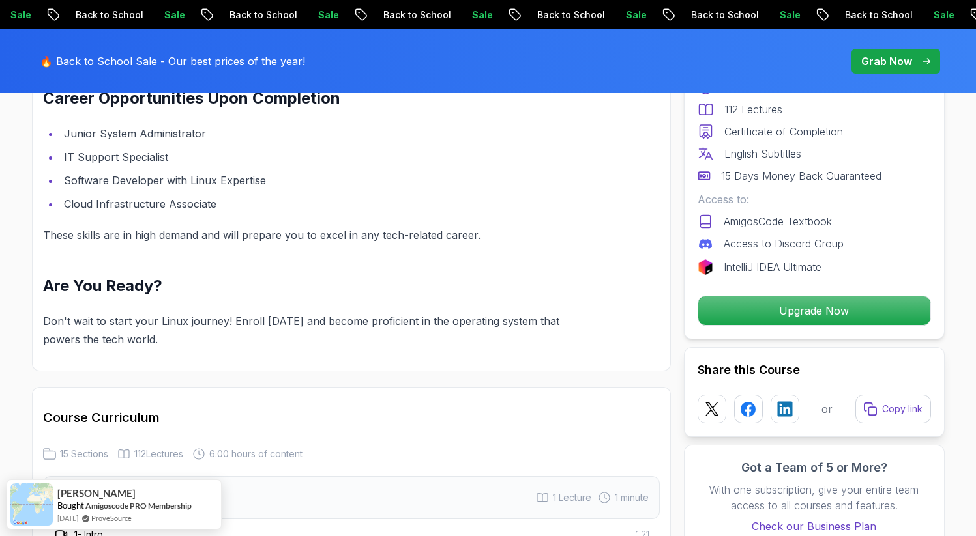
scroll to position [1863, 0]
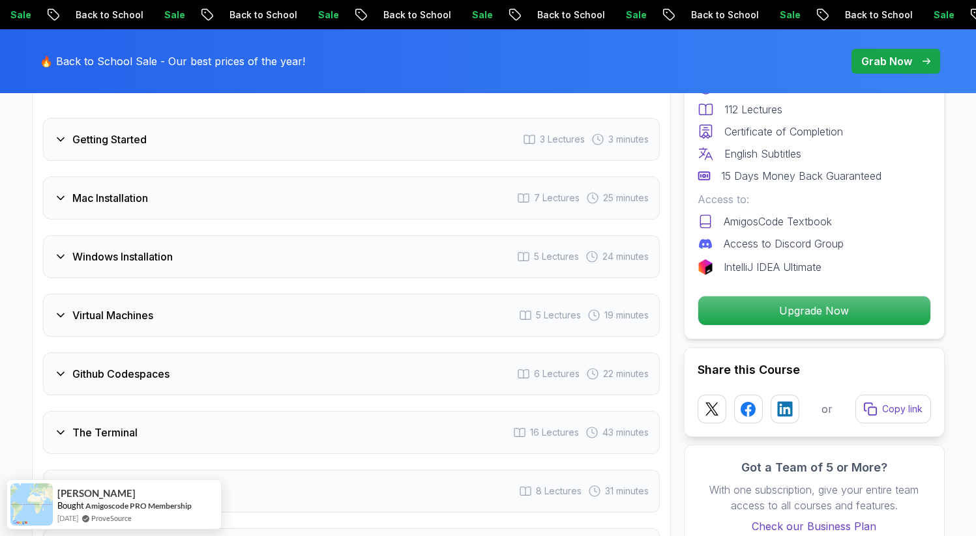
click at [85, 197] on h3 "Mac Installation" at bounding box center [110, 198] width 76 height 16
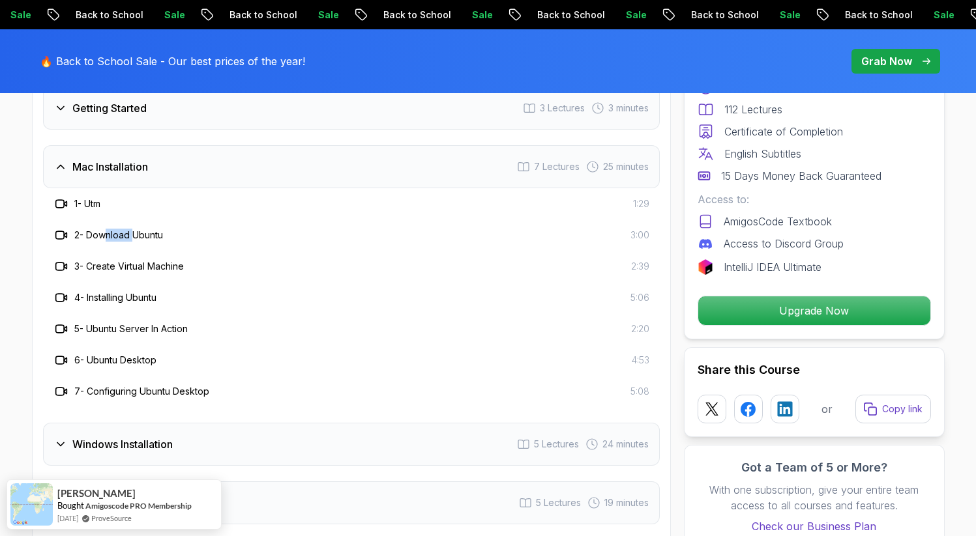
drag, startPoint x: 106, startPoint y: 231, endPoint x: 139, endPoint y: 237, distance: 34.5
click at [137, 237] on h3 "2 - Download Ubuntu" at bounding box center [118, 235] width 89 height 13
click at [142, 238] on h3 "2 - Download Ubuntu" at bounding box center [118, 235] width 89 height 13
drag, startPoint x: 116, startPoint y: 265, endPoint x: 164, endPoint y: 270, distance: 47.9
click at [160, 270] on h3 "3 - Create Virtual Machine" at bounding box center [128, 266] width 109 height 13
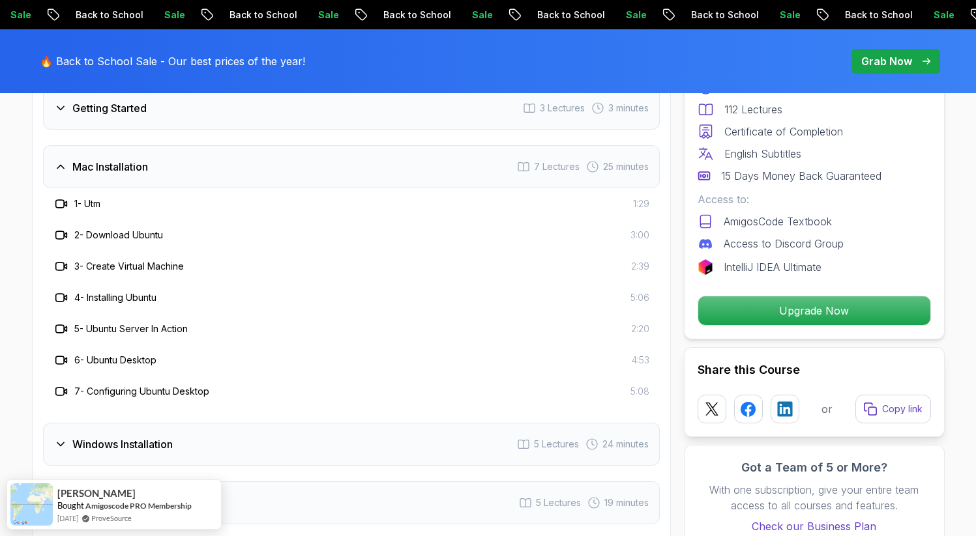
click at [164, 270] on h3 "3 - Create Virtual Machine" at bounding box center [128, 266] width 109 height 13
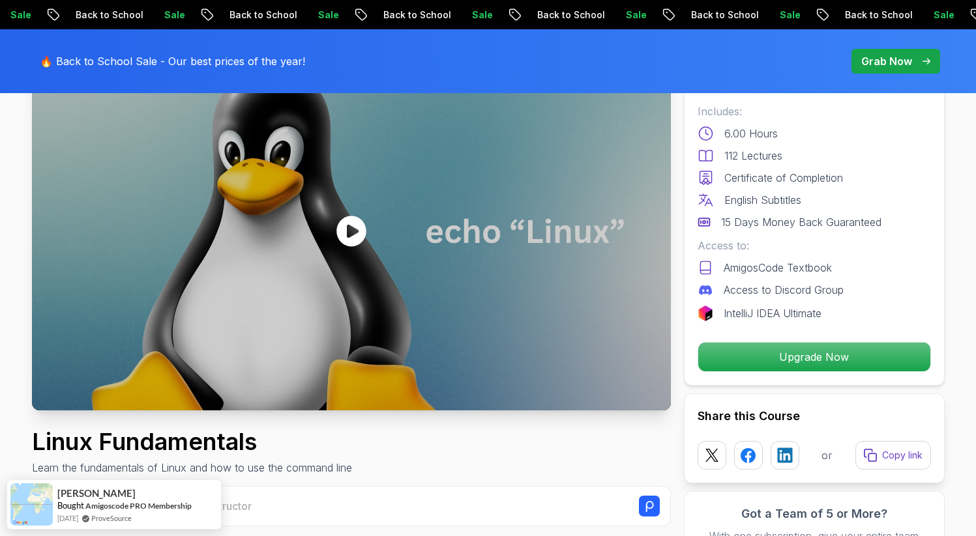
scroll to position [66, 0]
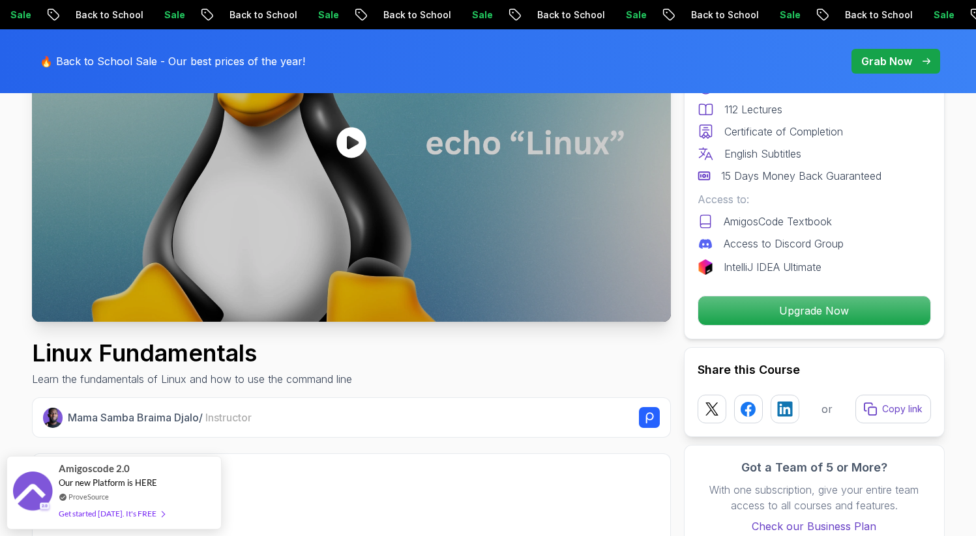
scroll to position [0, 0]
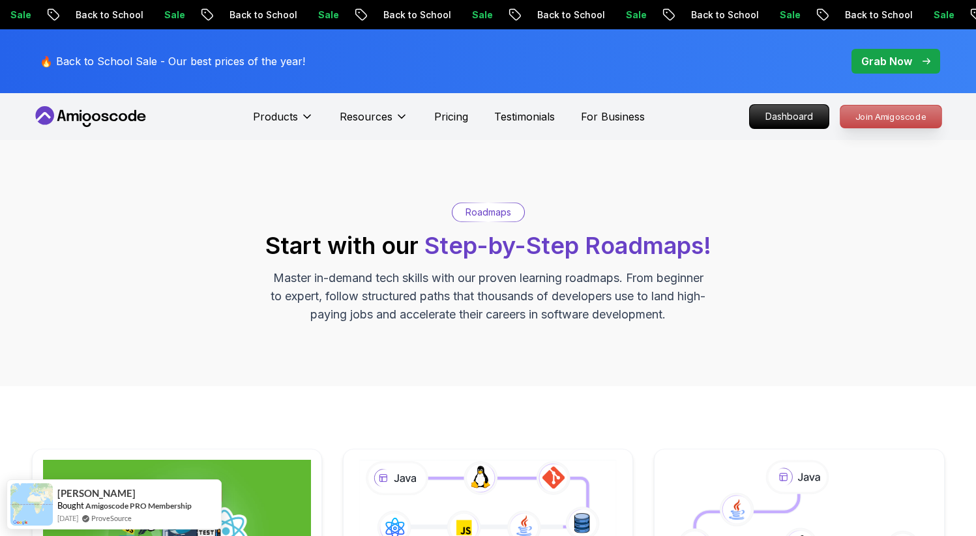
click at [864, 115] on p "Join Amigoscode" at bounding box center [890, 117] width 101 height 22
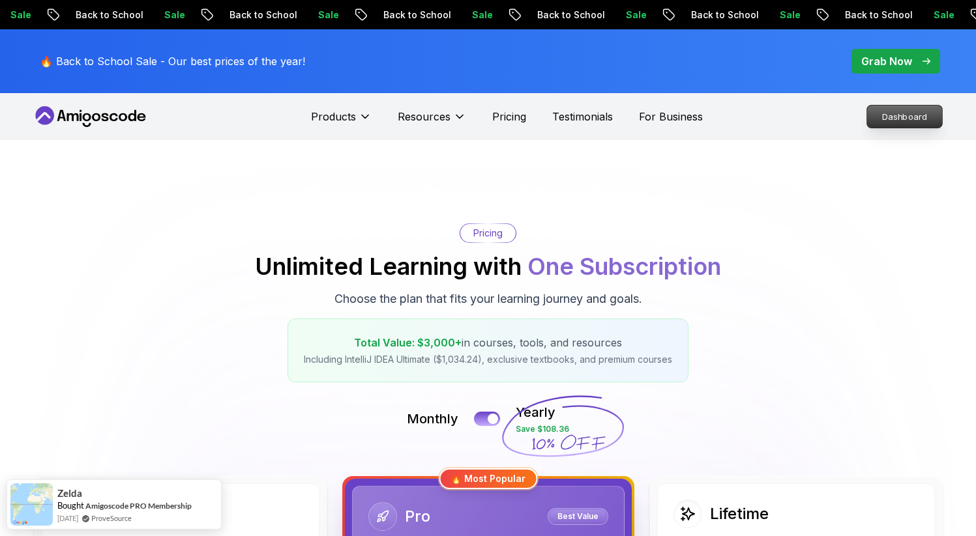
click at [895, 120] on p "Dashboard" at bounding box center [904, 117] width 75 height 22
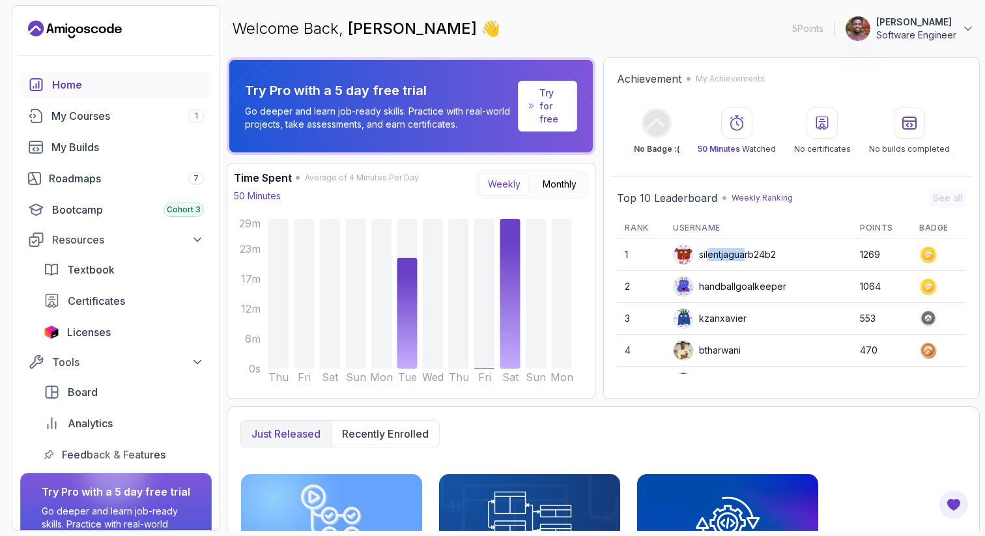
click at [767, 255] on div "silentjaguarb24b2" at bounding box center [724, 254] width 103 height 21
click at [852, 253] on td "1269" at bounding box center [881, 255] width 59 height 32
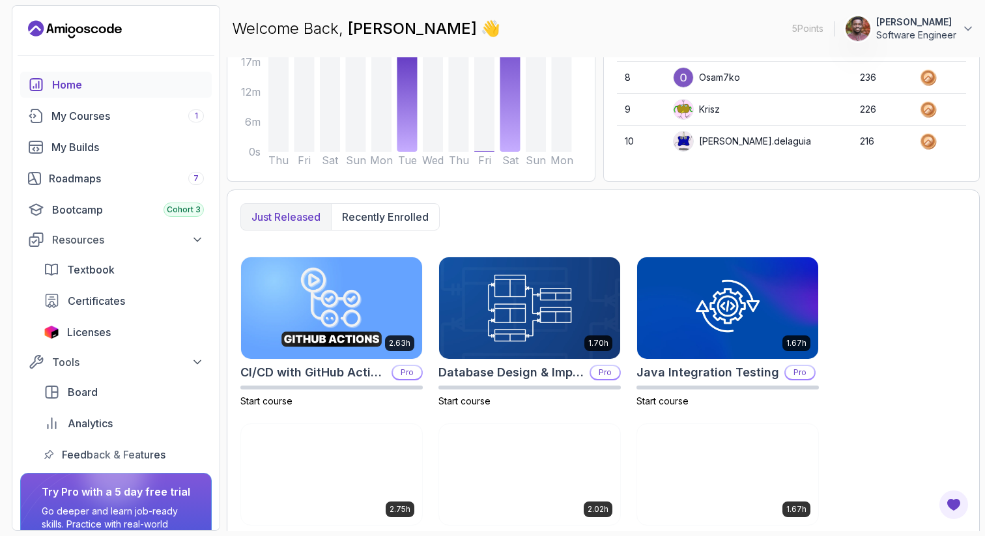
scroll to position [219, 0]
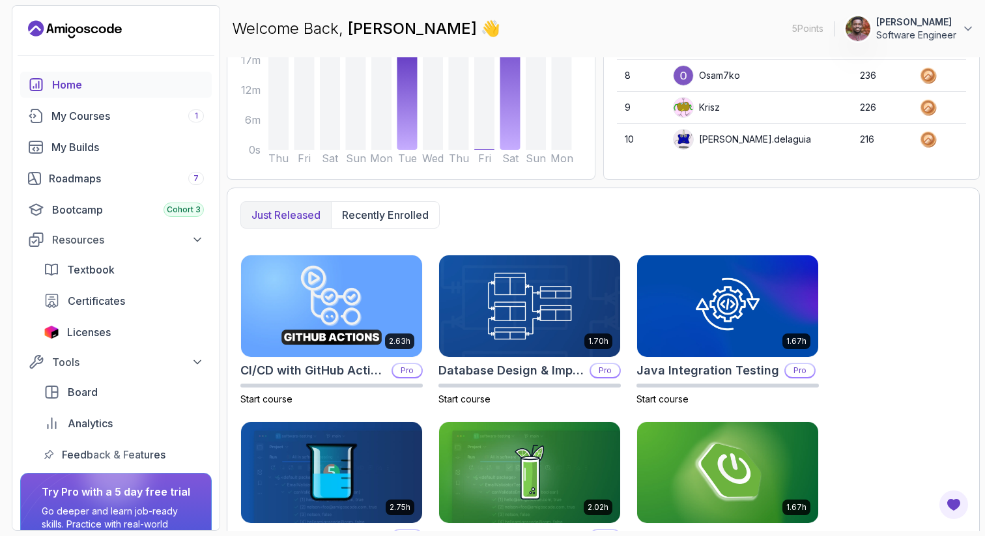
click at [946, 246] on div "Just released Recently enrolled 2.63h CI/CD with GitHub Actions Pro Start cours…" at bounding box center [603, 470] width 753 height 565
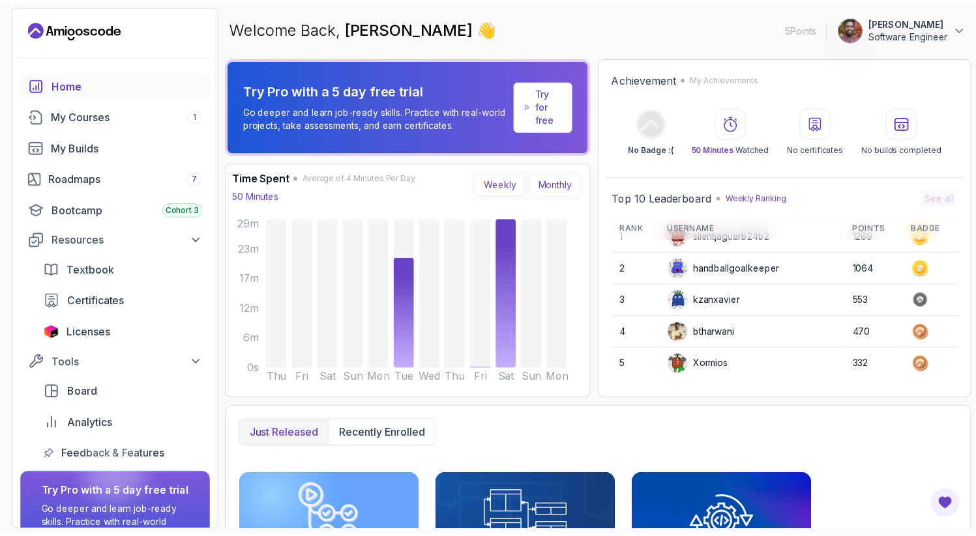
scroll to position [0, 0]
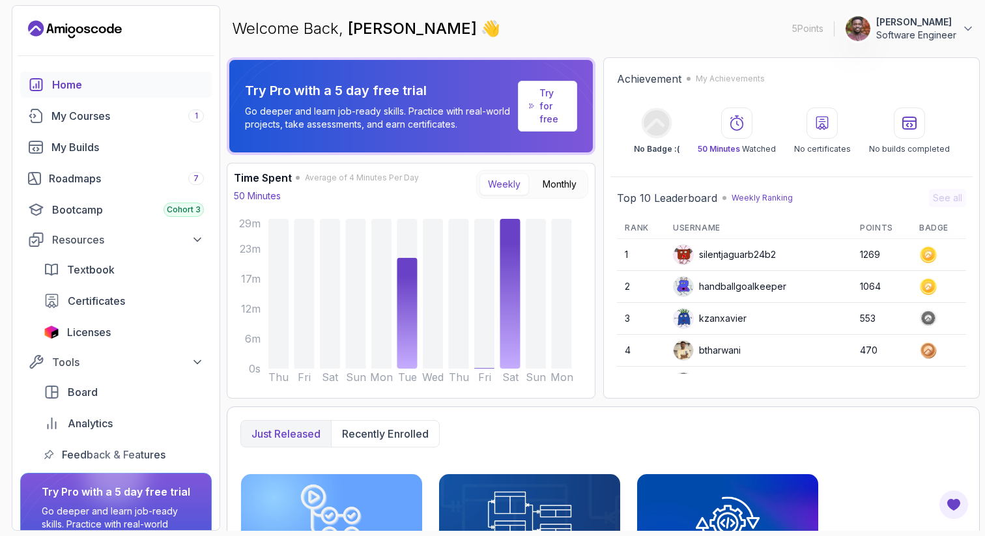
click at [553, 100] on p "Try for free" at bounding box center [553, 106] width 27 height 39
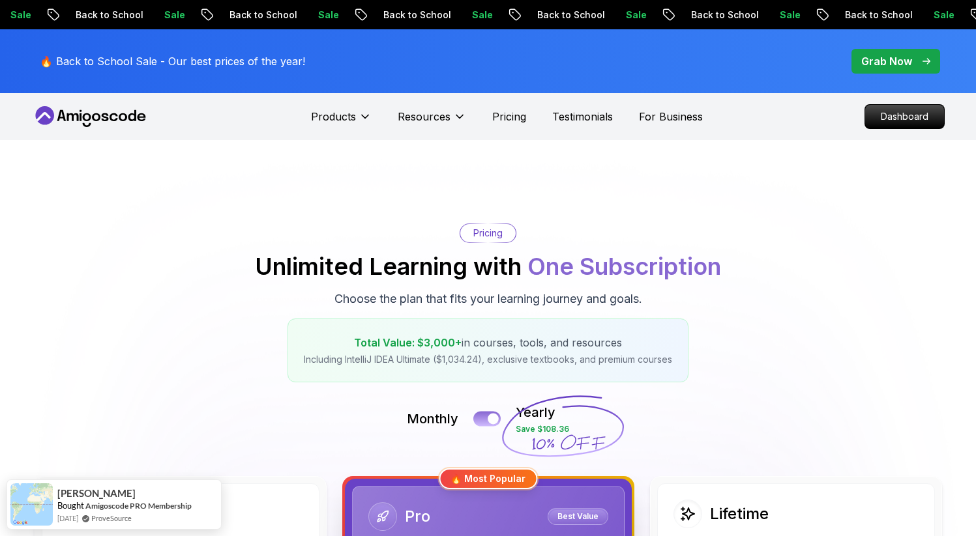
click at [487, 417] on button at bounding box center [486, 418] width 27 height 15
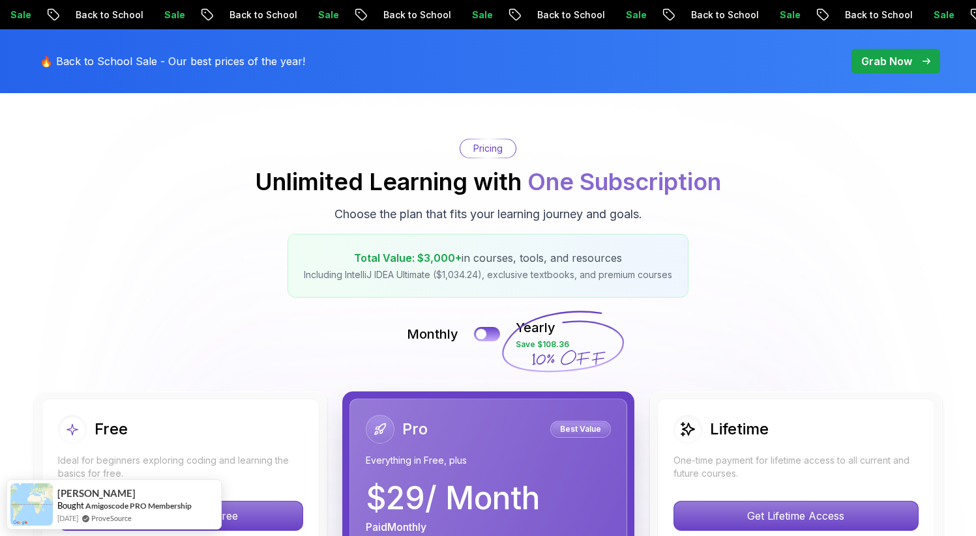
scroll to position [258, 0]
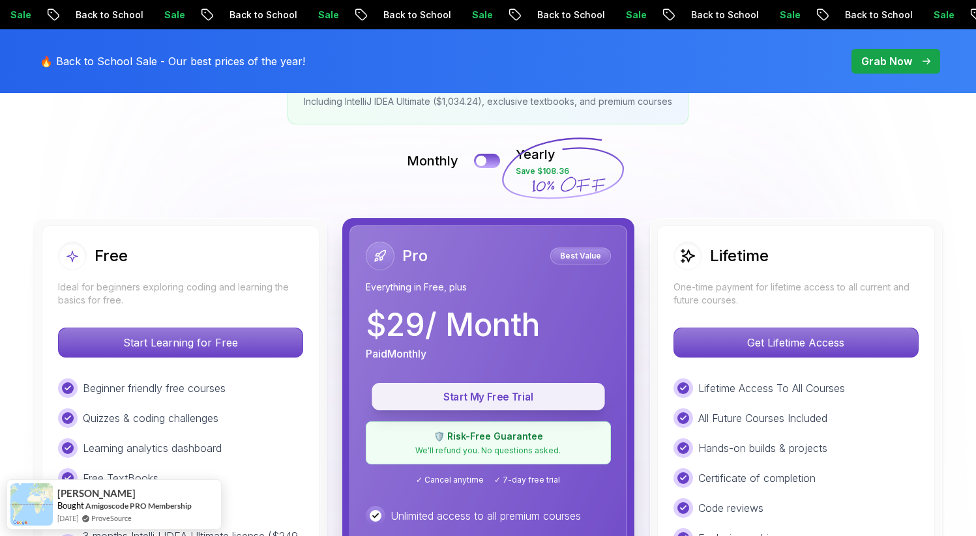
click at [482, 402] on p "Start My Free Trial" at bounding box center [487, 397] width 203 height 15
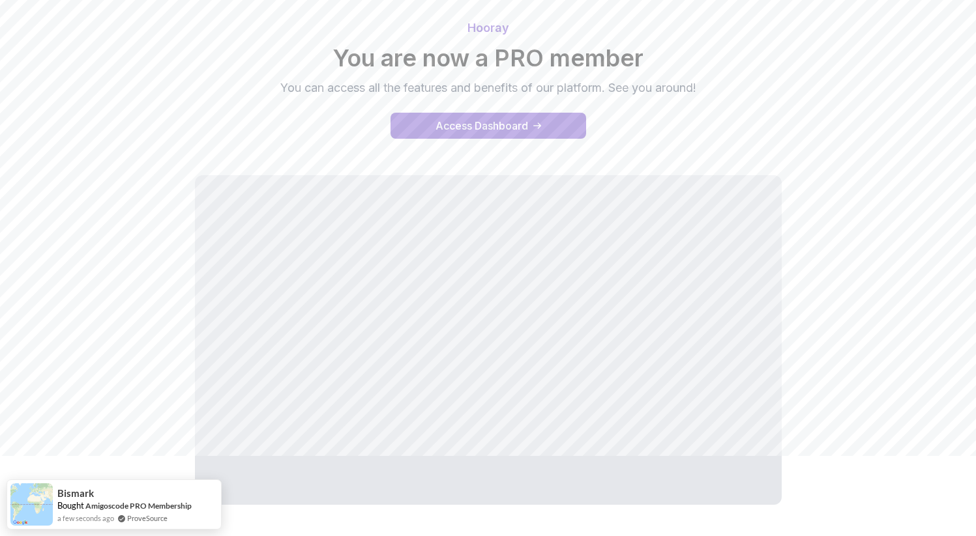
scroll to position [130, 0]
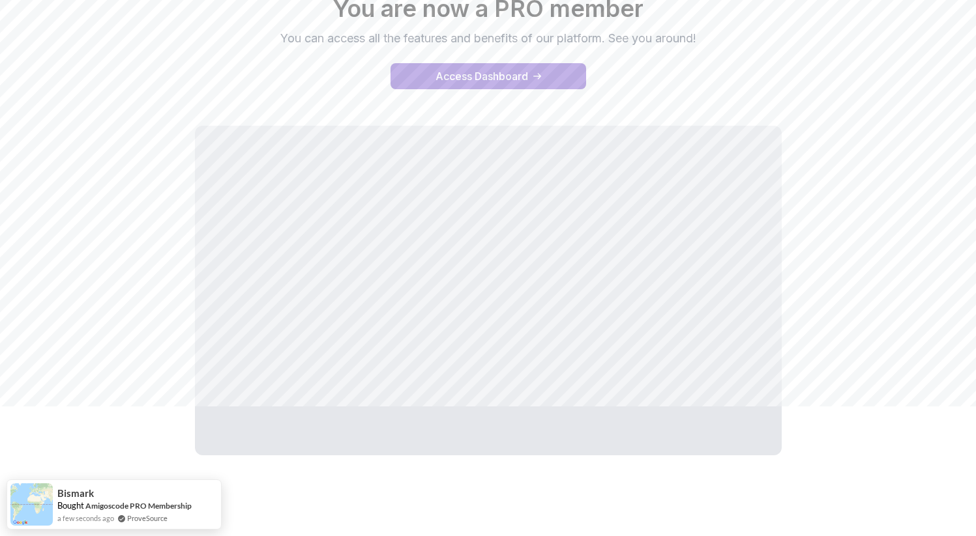
click at [144, 337] on div "Hooray You are now a PRO member You can access all the features and benefits of…" at bounding box center [488, 215] width 912 height 523
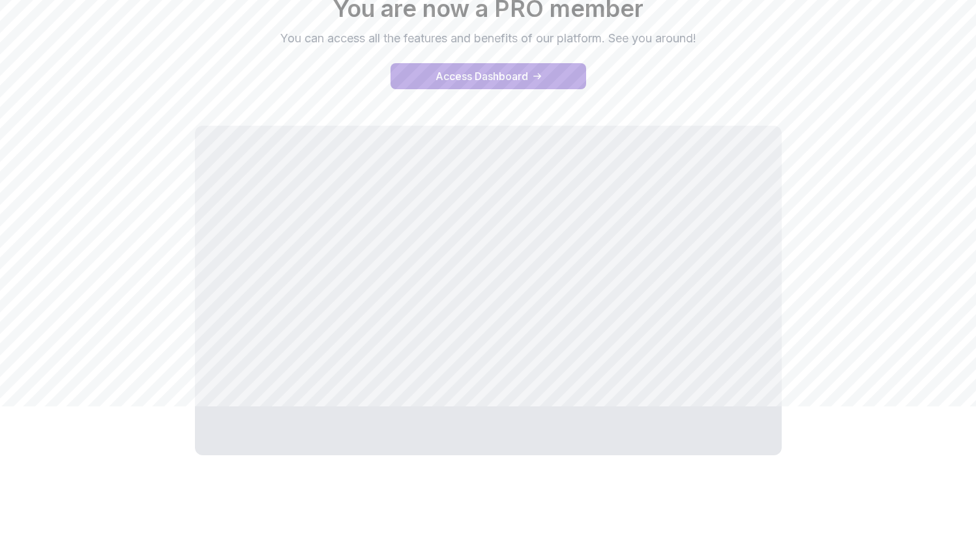
click at [172, 283] on div "Hooray You are now a PRO member You can access all the features and benefits of…" at bounding box center [488, 215] width 912 height 523
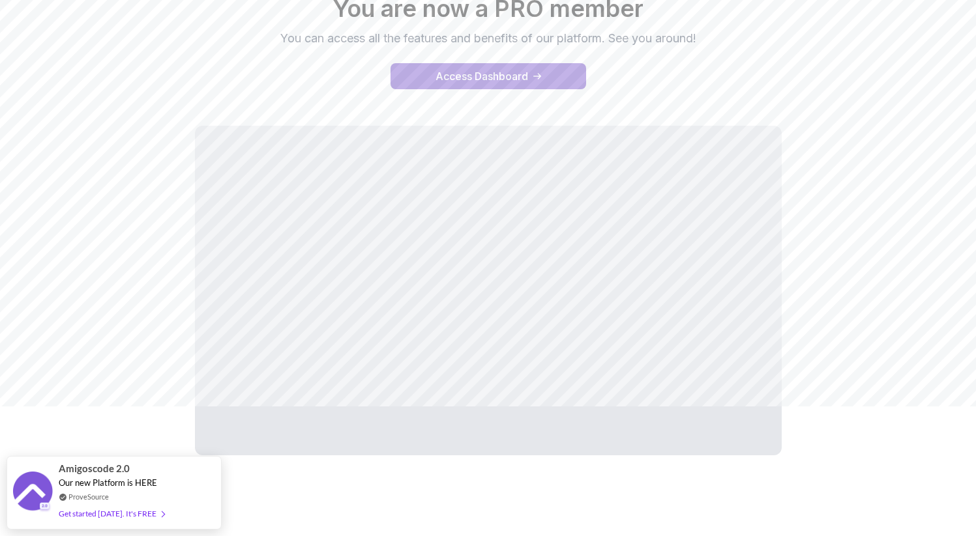
click at [98, 278] on div "Hooray You are now a PRO member You can access all the features and benefits of…" at bounding box center [488, 215] width 912 height 523
click at [124, 348] on div "Hooray You are now a PRO member You can access all the features and benefits of…" at bounding box center [488, 215] width 912 height 523
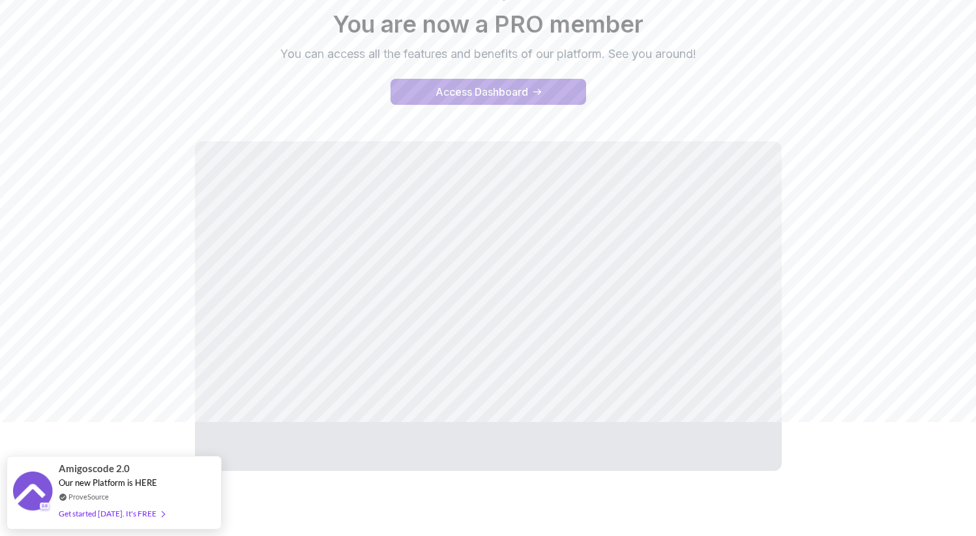
scroll to position [132, 0]
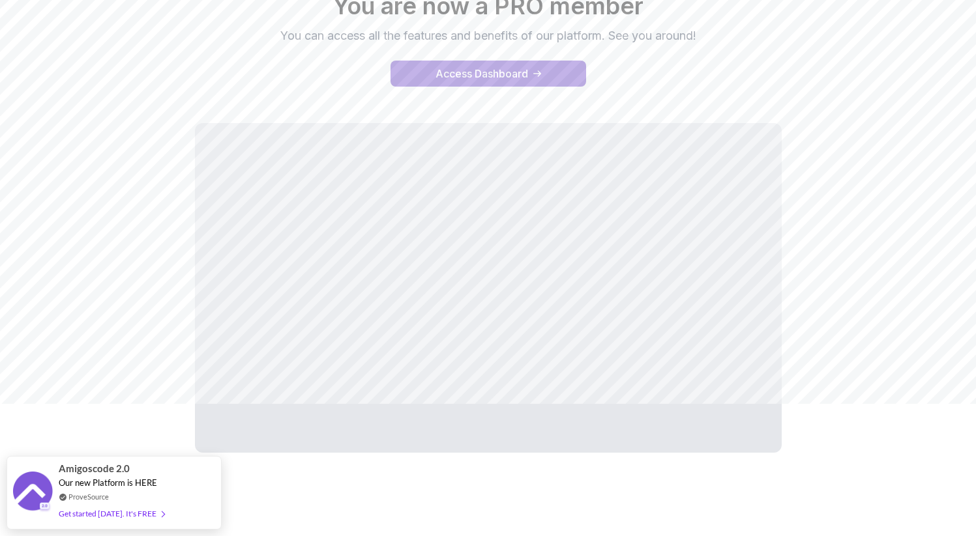
click at [323, 113] on div "Hooray You are now a PRO member You can access all the features and benefits of…" at bounding box center [488, 212] width 912 height 523
click at [517, 80] on div "Access Dashboard" at bounding box center [481, 74] width 93 height 16
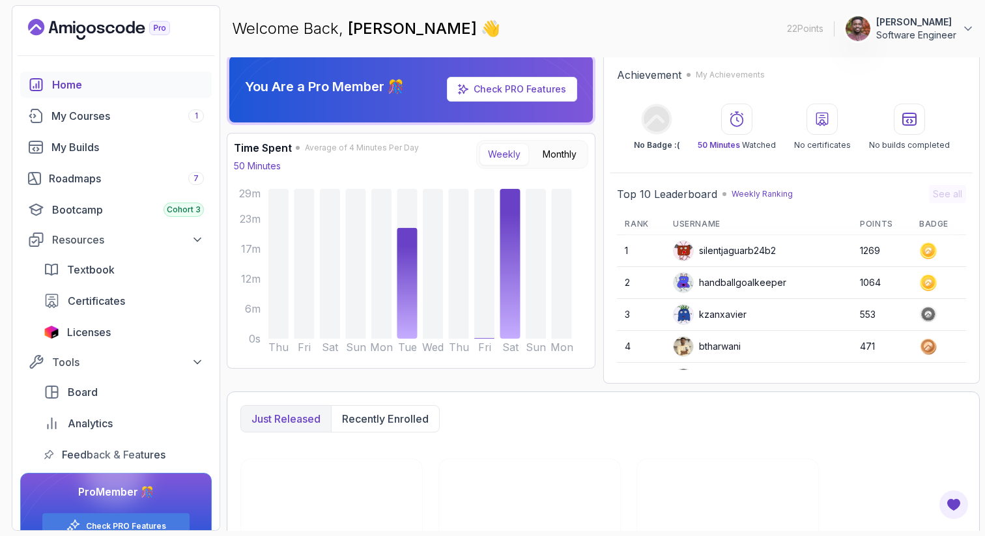
scroll to position [2, 0]
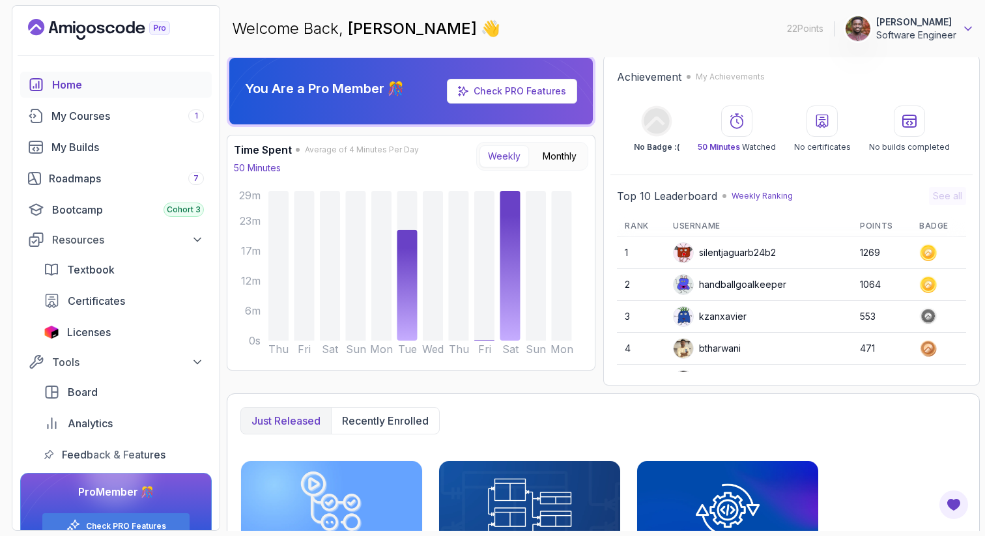
click at [962, 32] on icon at bounding box center [968, 28] width 13 height 13
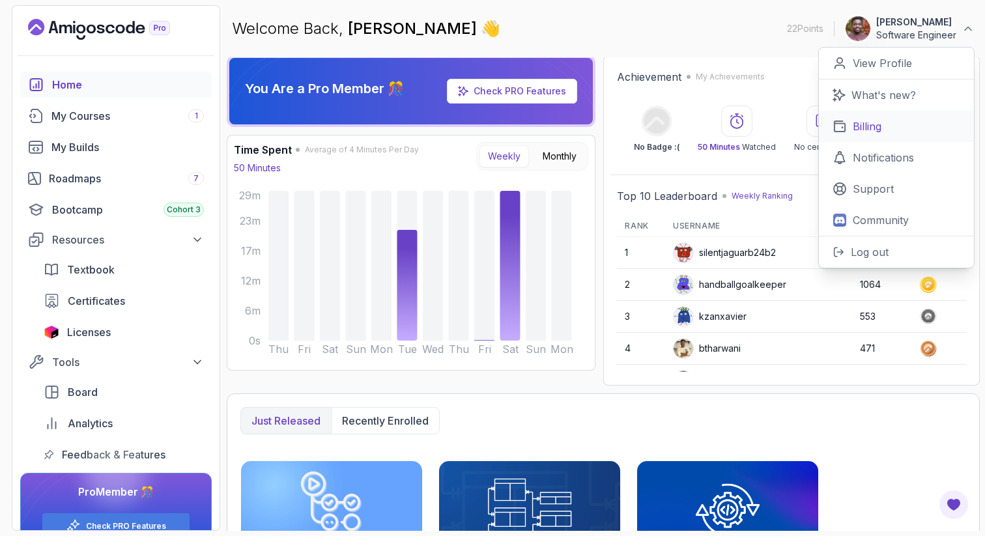
click at [869, 118] on link "Billing" at bounding box center [896, 126] width 155 height 31
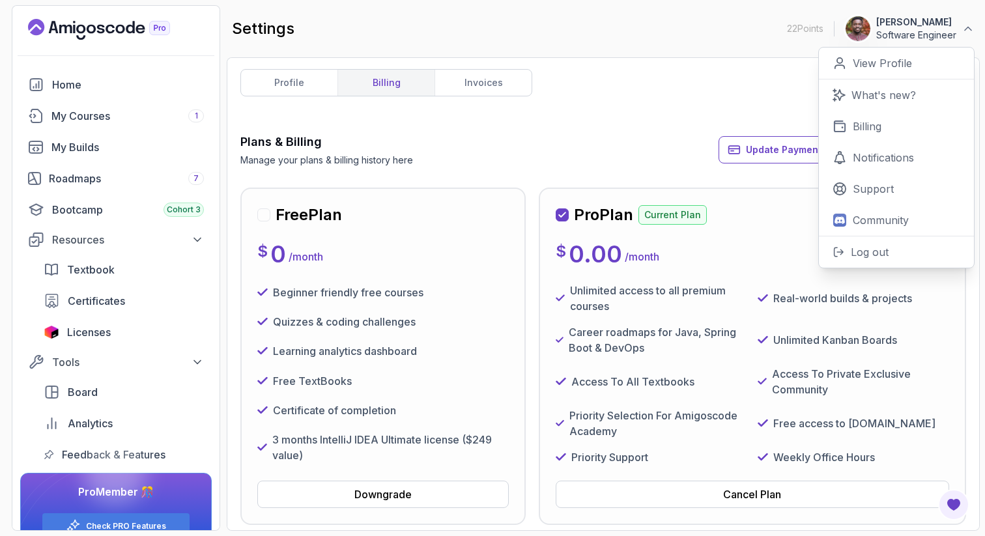
click at [657, 129] on div "profile billing invoices Plans & Billing Manage your plans & billing history he…" at bounding box center [603, 292] width 726 height 446
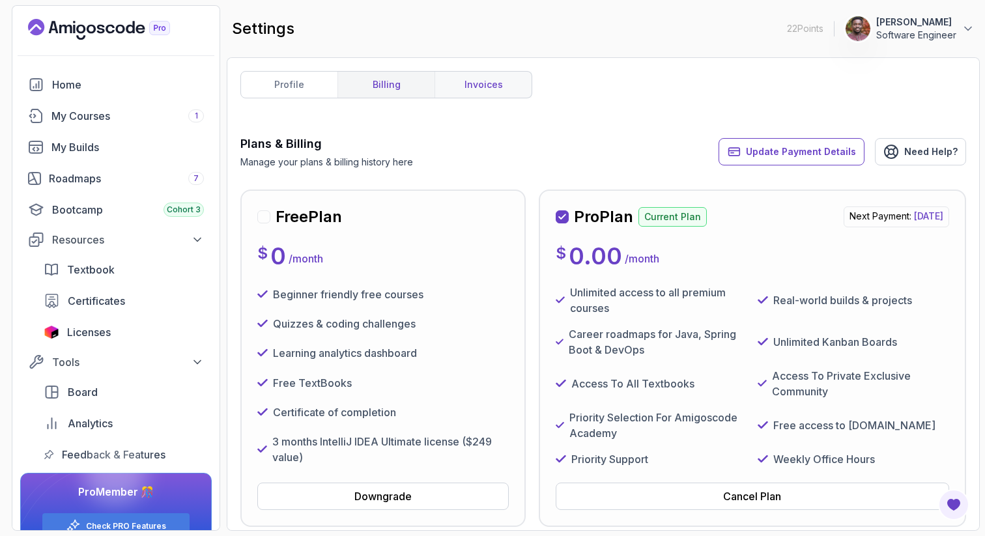
click at [469, 87] on link "invoices" at bounding box center [483, 85] width 97 height 26
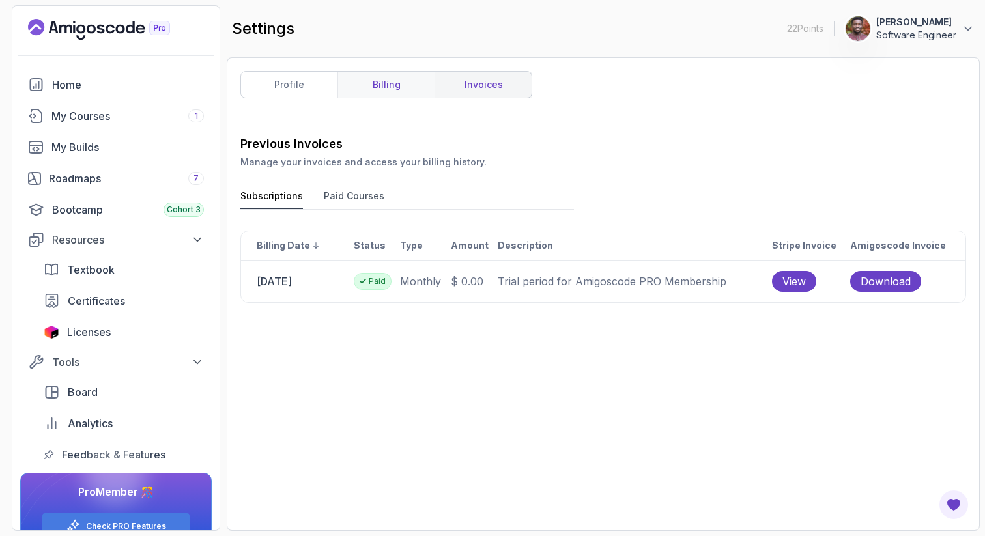
click at [393, 92] on link "billing" at bounding box center [386, 85] width 97 height 26
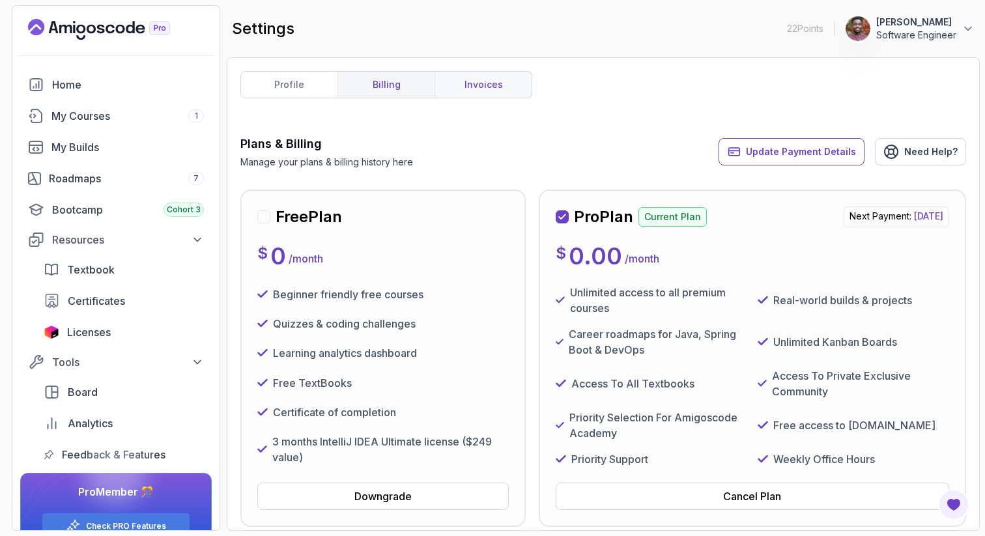
click at [496, 93] on link "invoices" at bounding box center [483, 85] width 97 height 26
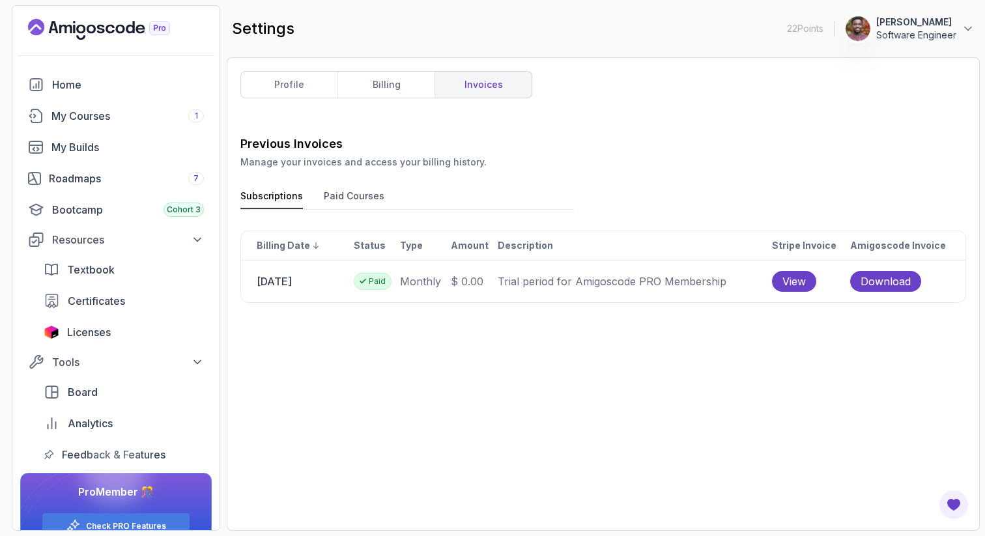
click at [587, 174] on div "Previous Invoices Manage your invoices and access your billing history. Subscri…" at bounding box center [603, 326] width 726 height 383
click at [355, 198] on button "Paid Courses" at bounding box center [354, 200] width 61 height 20
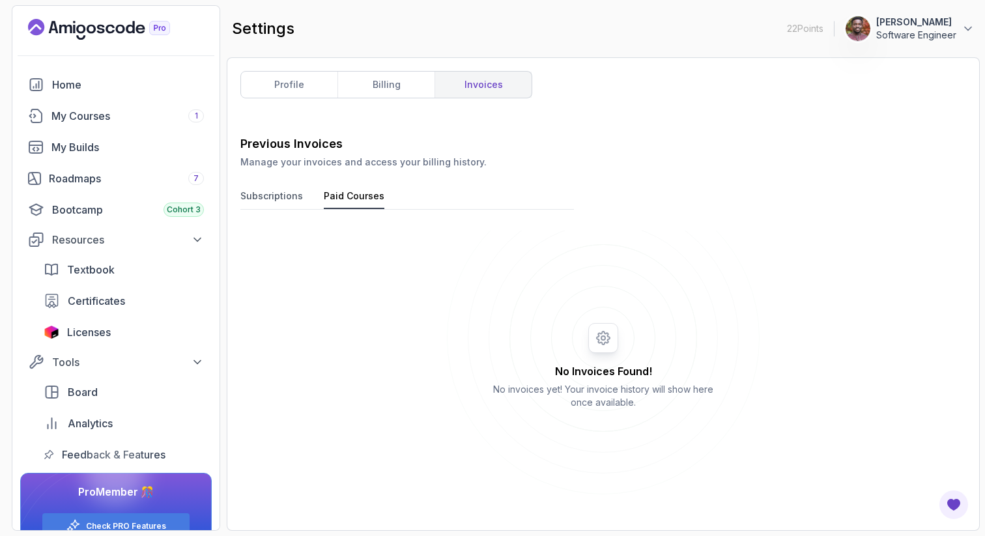
click at [280, 190] on button "Subscriptions" at bounding box center [271, 200] width 63 height 20
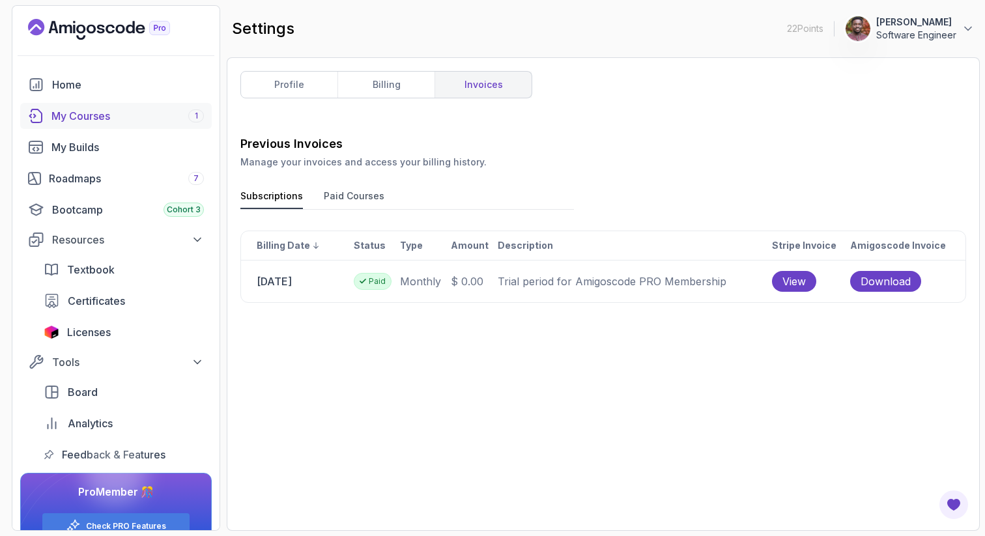
click at [117, 119] on div "My Courses 1" at bounding box center [127, 116] width 153 height 16
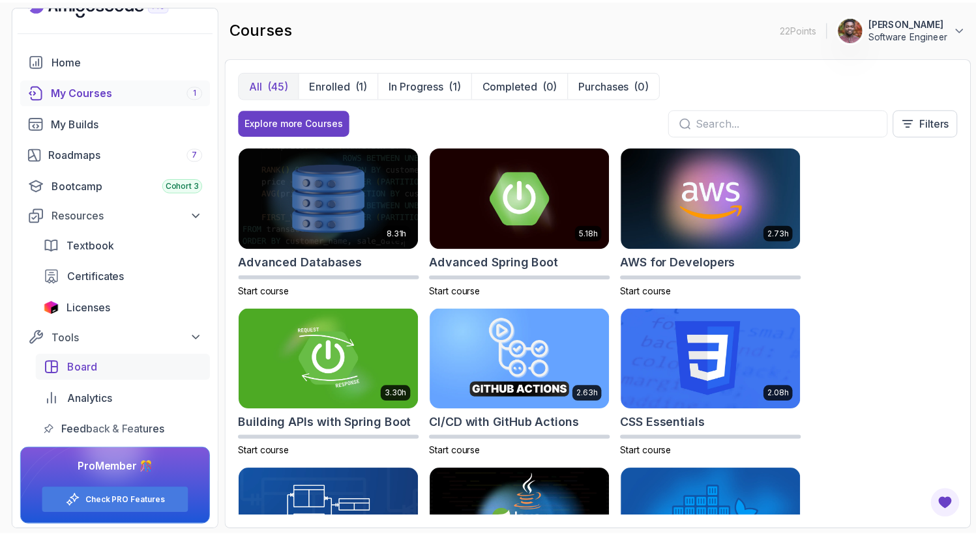
scroll to position [28, 0]
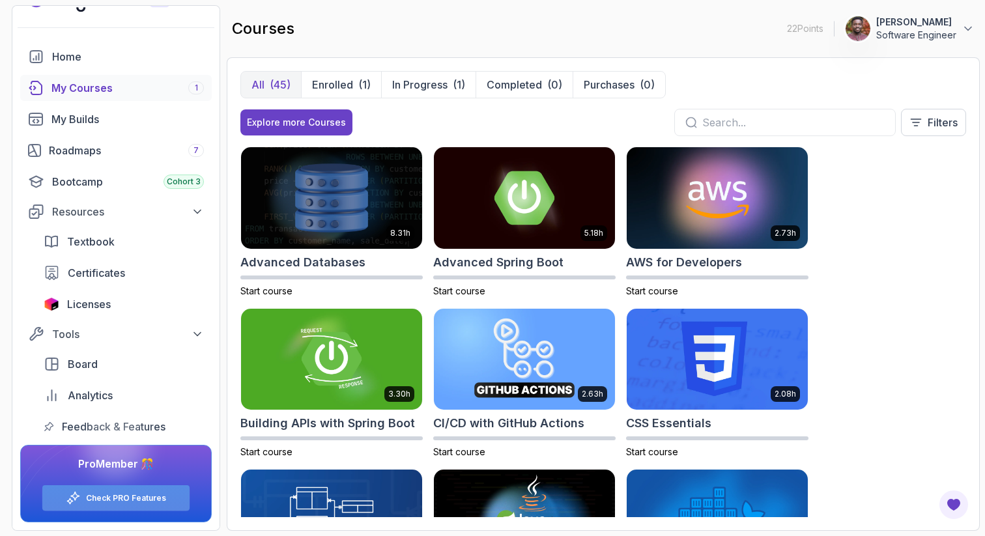
click at [100, 495] on link "Check PRO Features" at bounding box center [126, 498] width 80 height 10
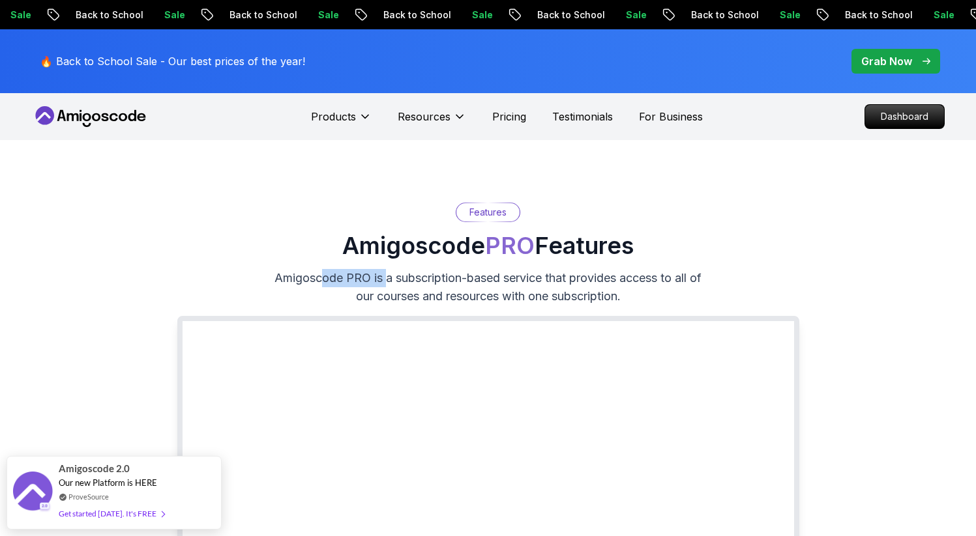
drag, startPoint x: 320, startPoint y: 279, endPoint x: 419, endPoint y: 276, distance: 99.1
click at [398, 277] on p "Amigoscode PRO is a subscription-based service that provides access to all of o…" at bounding box center [488, 287] width 438 height 36
click at [420, 276] on p "Amigoscode PRO is a subscription-based service that provides access to all of o…" at bounding box center [488, 287] width 438 height 36
click at [471, 278] on p "Amigoscode PRO is a subscription-based service that provides access to all of o…" at bounding box center [488, 287] width 438 height 36
click at [546, 277] on p "Amigoscode PRO is a subscription-based service that provides access to all of o…" at bounding box center [488, 287] width 438 height 36
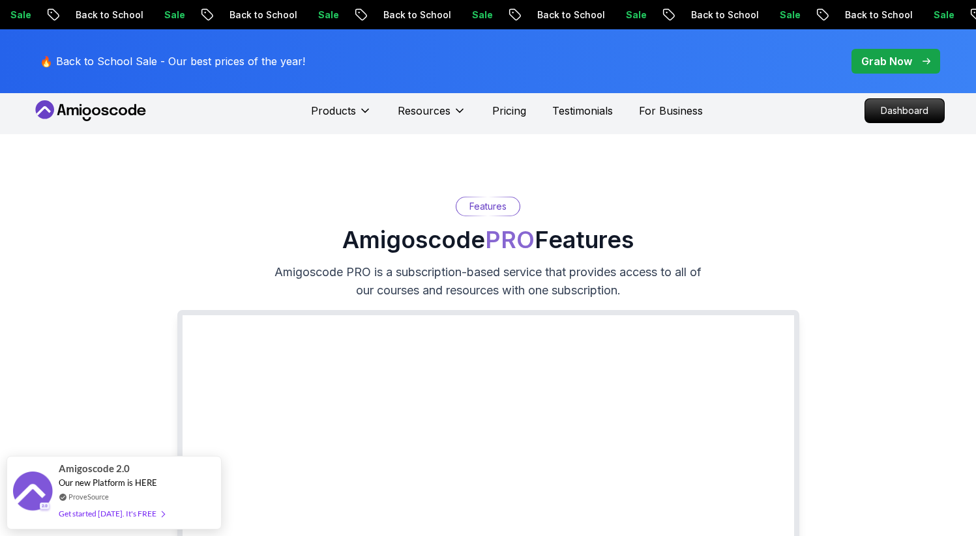
scroll to position [20, 0]
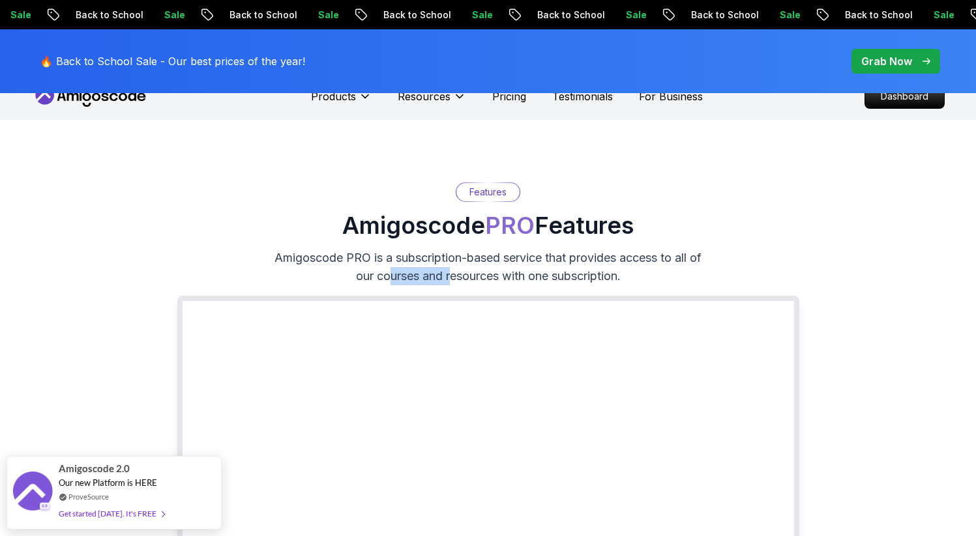
drag, startPoint x: 386, startPoint y: 278, endPoint x: 502, endPoint y: 282, distance: 116.7
click at [448, 279] on p "Amigoscode PRO is a subscription-based service that provides access to all of o…" at bounding box center [488, 267] width 438 height 36
click at [506, 282] on p "Amigoscode PRO is a subscription-based service that provides access to all of o…" at bounding box center [488, 267] width 438 height 36
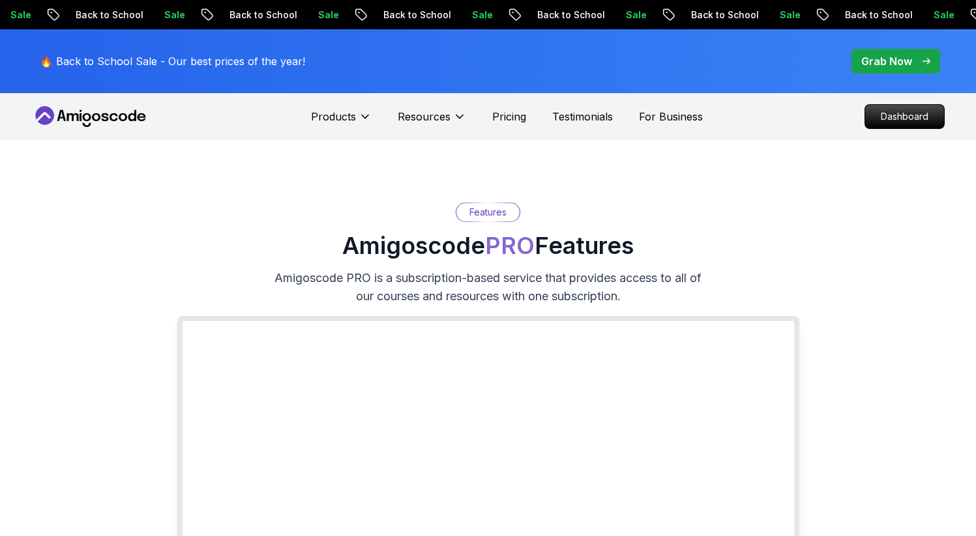
scroll to position [3, 0]
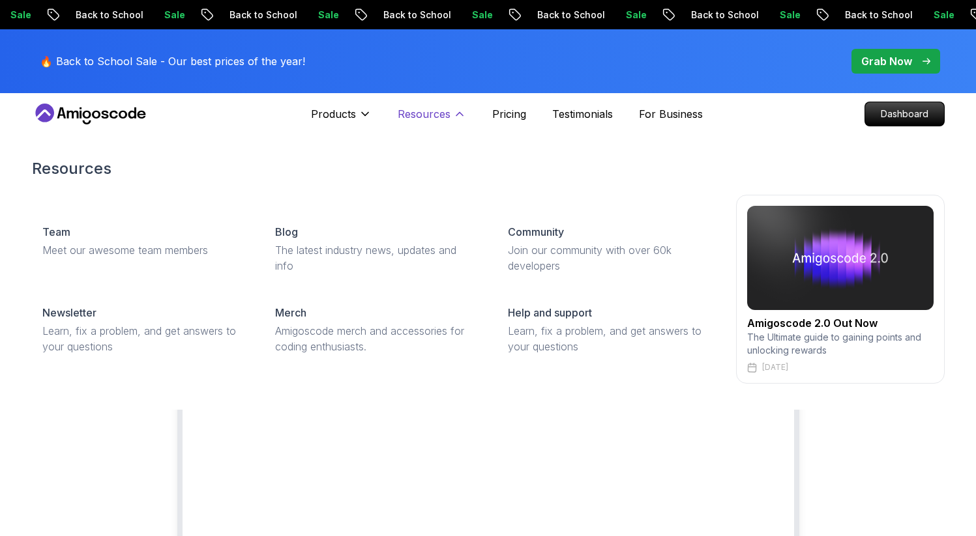
click at [453, 111] on icon at bounding box center [459, 114] width 13 height 13
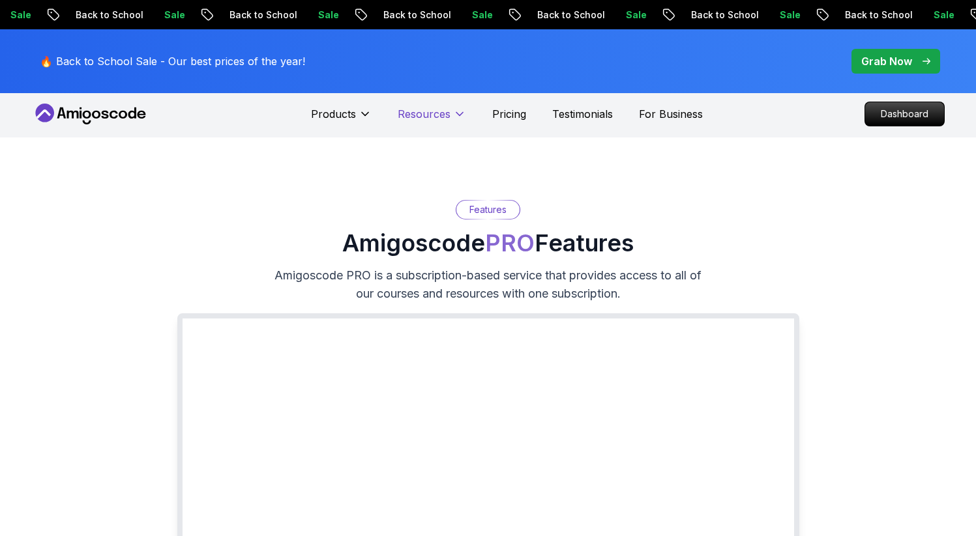
click at [453, 111] on icon at bounding box center [459, 114] width 13 height 13
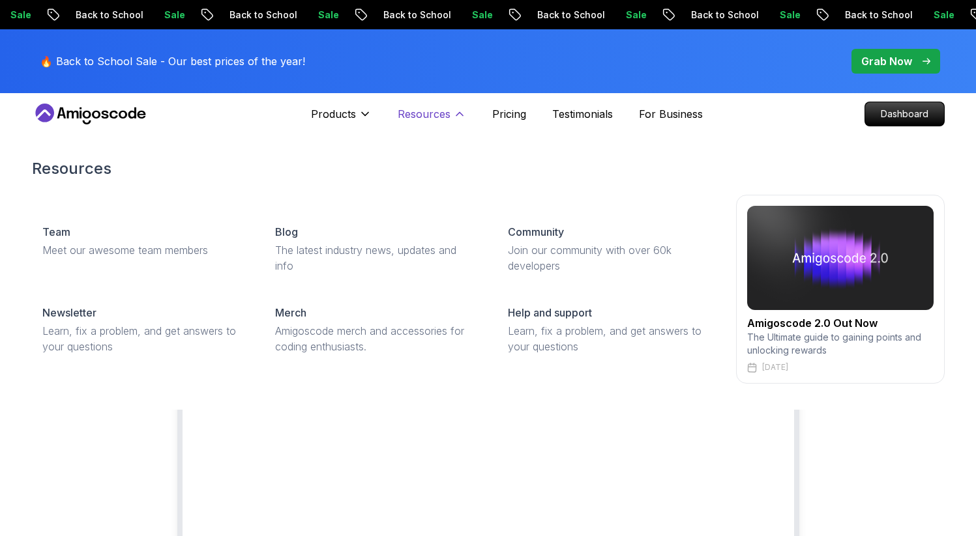
click at [453, 111] on icon at bounding box center [459, 114] width 13 height 13
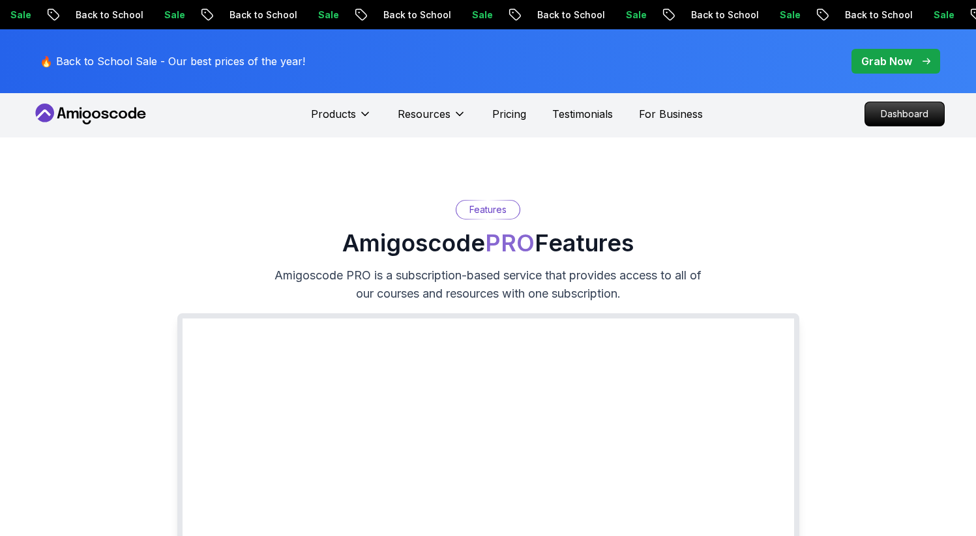
click at [895, 69] on span "pre-order" at bounding box center [895, 61] width 89 height 25
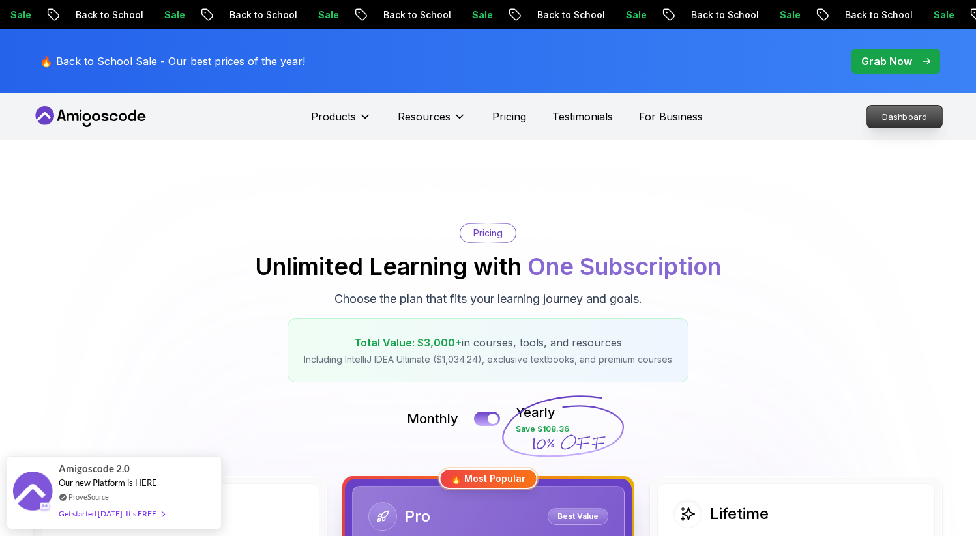
click at [884, 119] on p "Dashboard" at bounding box center [904, 117] width 75 height 22
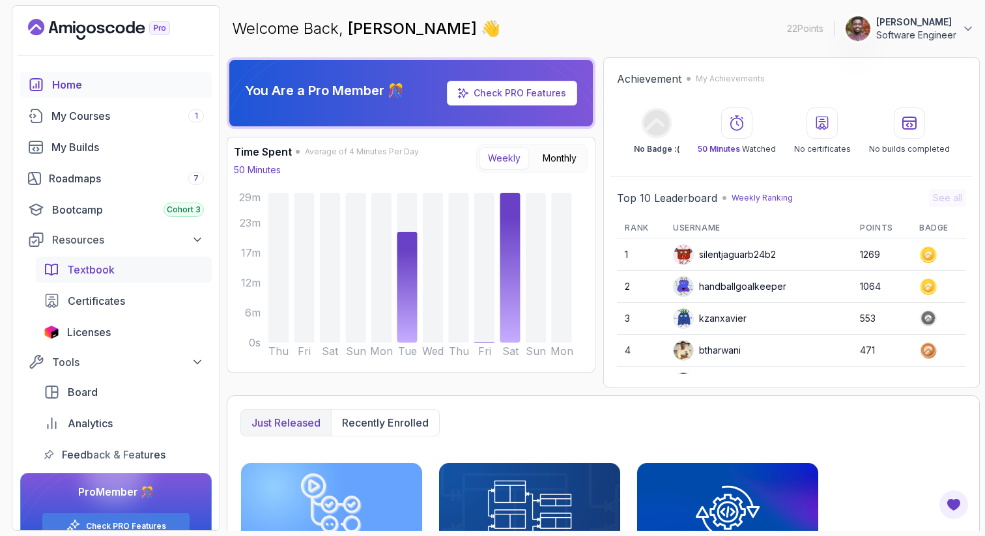
click at [78, 271] on span "Textbook" at bounding box center [91, 270] width 48 height 16
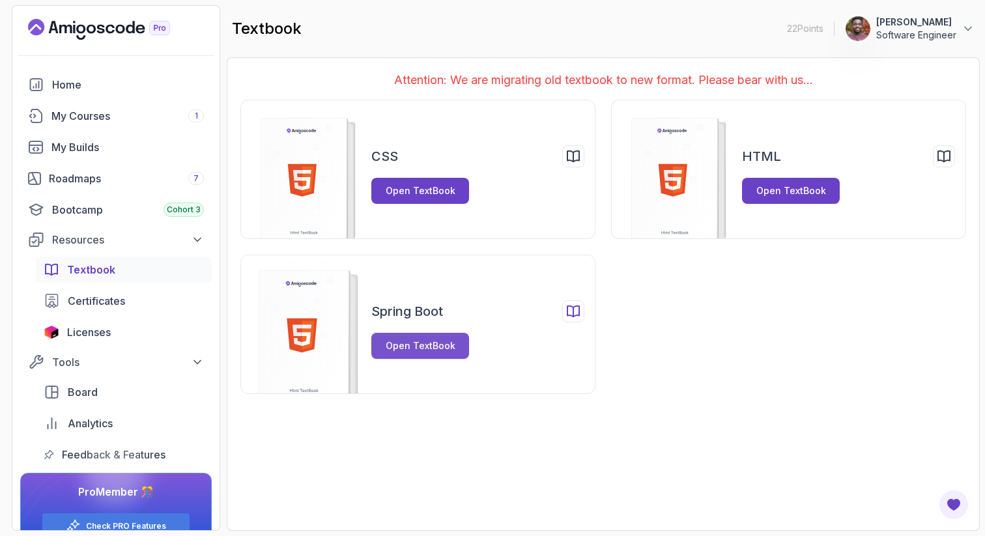
click at [427, 352] on div "Open TextBook" at bounding box center [421, 346] width 70 height 13
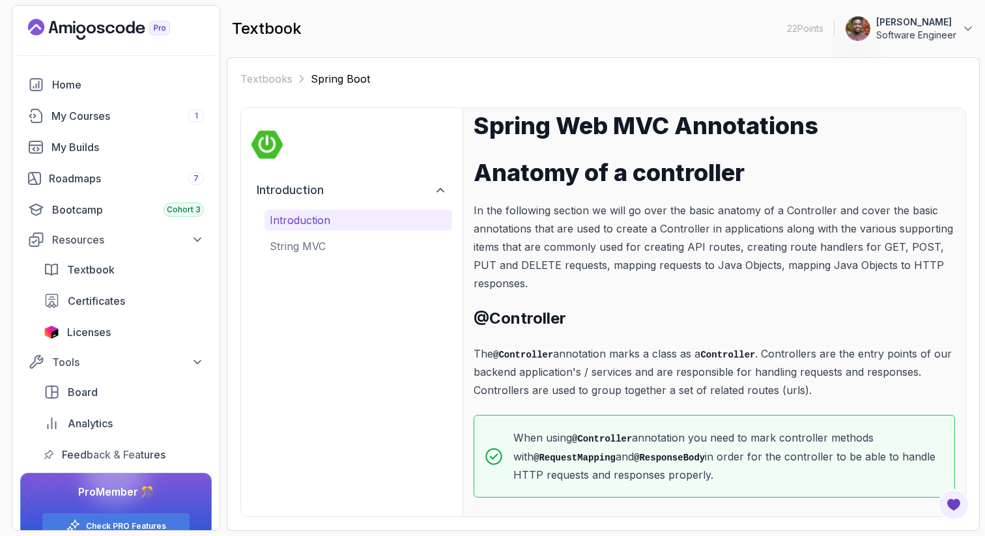
scroll to position [18, 0]
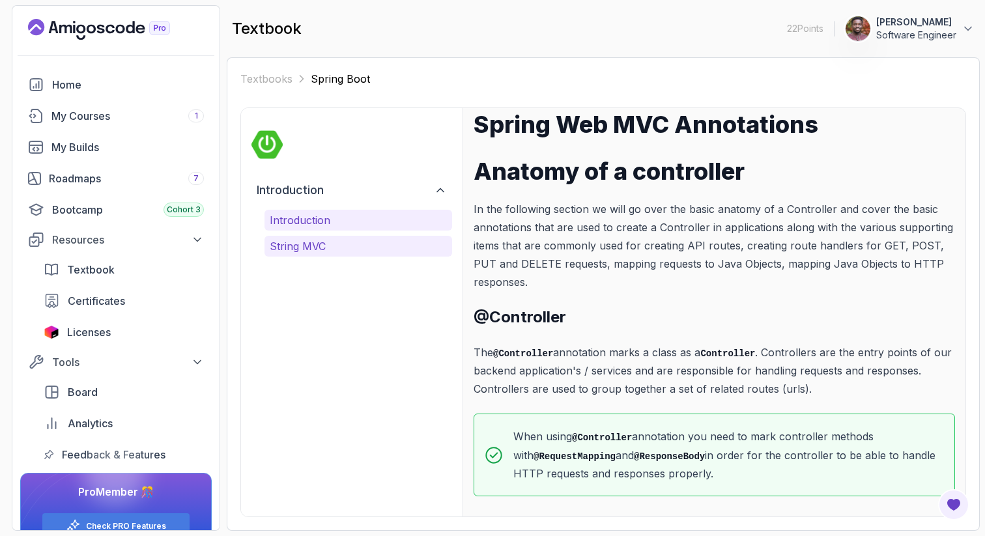
click at [332, 248] on p "String MVC" at bounding box center [358, 247] width 177 height 16
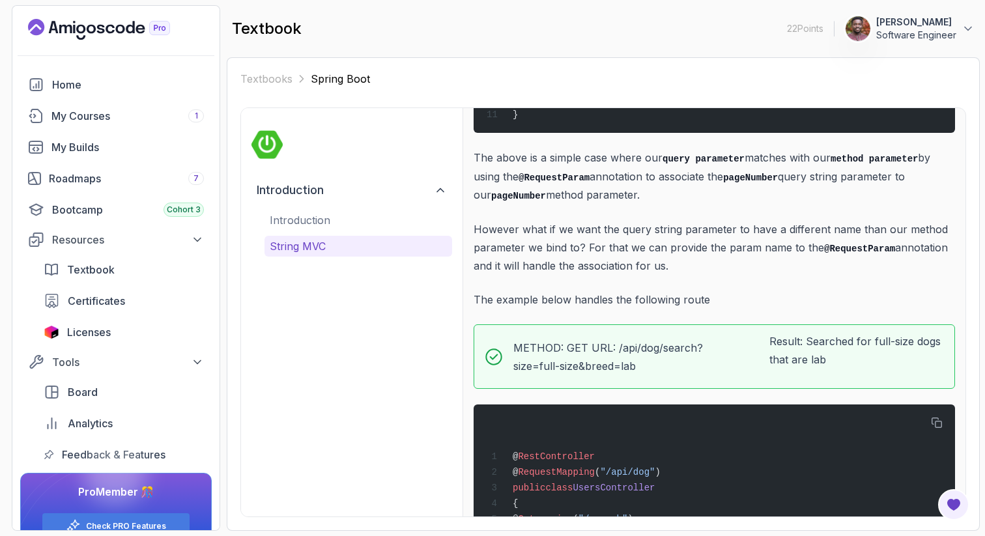
scroll to position [4073, 0]
click at [77, 212] on div "Bootcamp Cohort 3" at bounding box center [128, 210] width 152 height 16
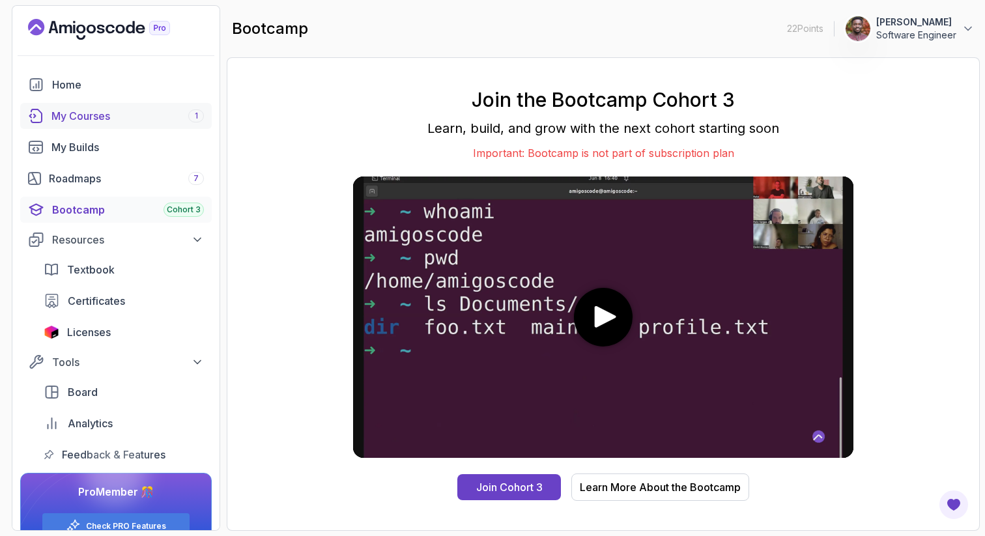
click at [106, 113] on div "My Courses 1" at bounding box center [127, 116] width 153 height 16
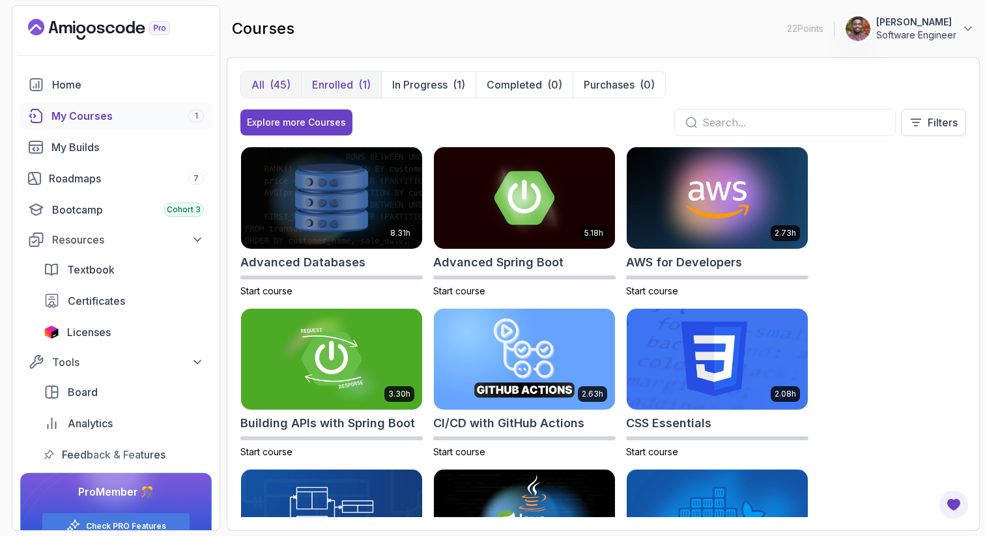
click at [364, 91] on div "(1)" at bounding box center [364, 85] width 12 height 16
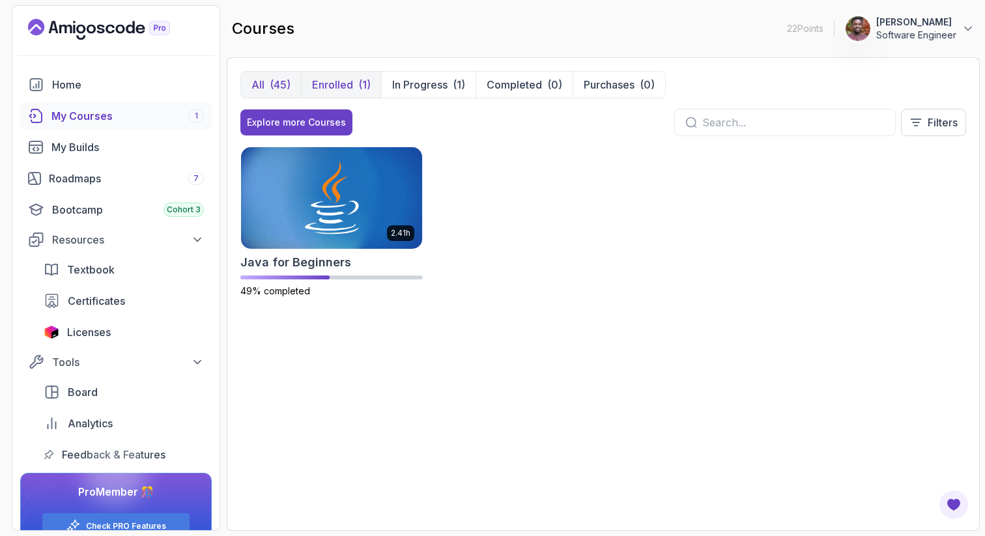
click at [282, 80] on div "(45)" at bounding box center [280, 85] width 21 height 16
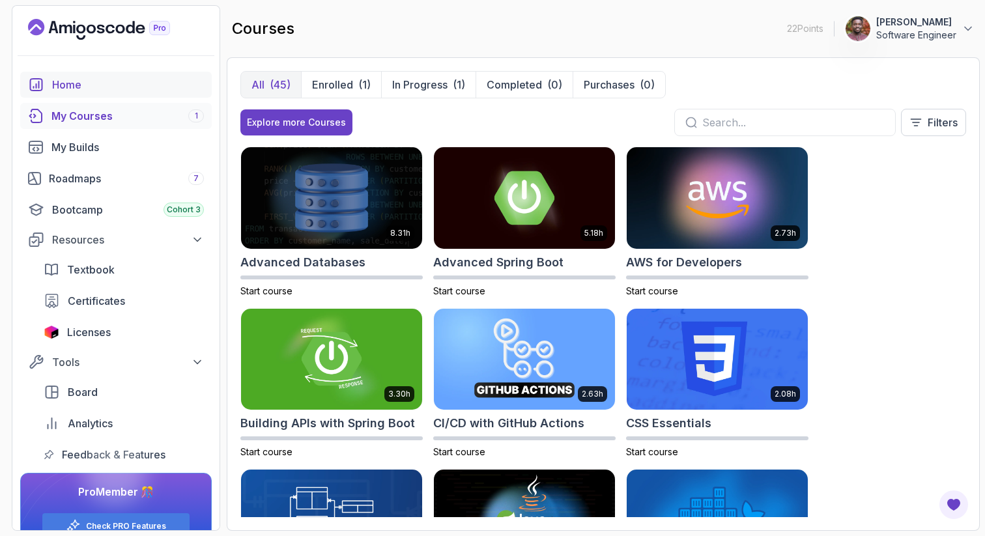
click at [89, 85] on div "Home" at bounding box center [128, 85] width 152 height 16
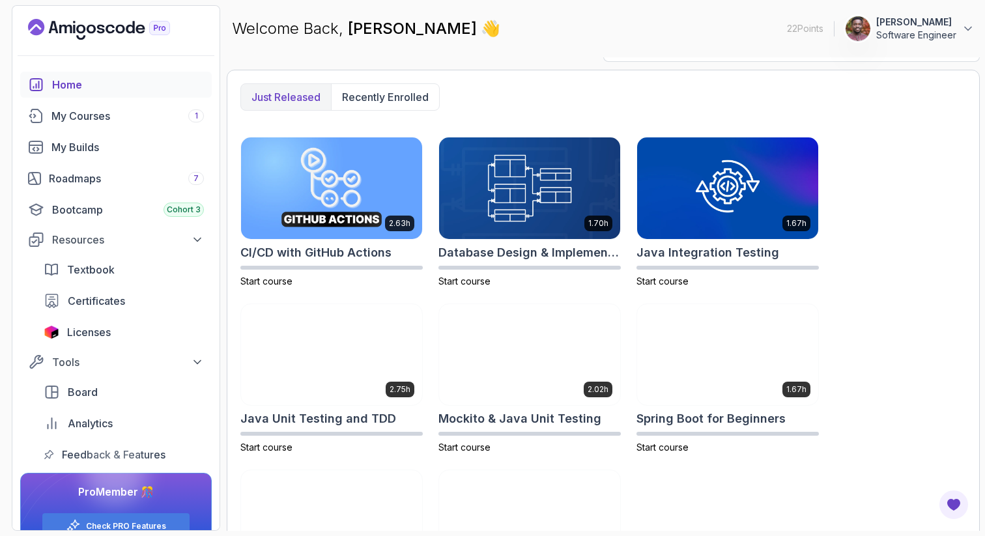
scroll to position [167, 0]
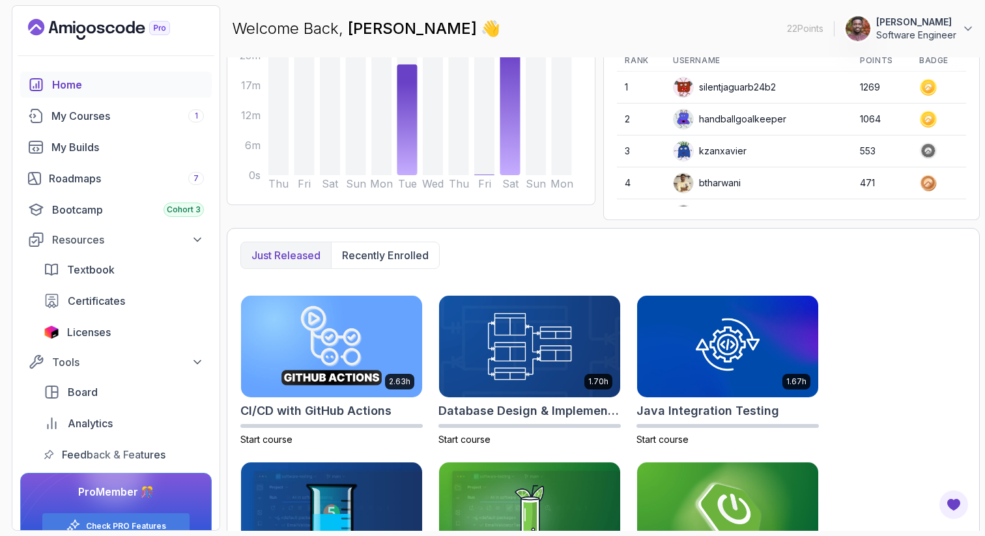
click at [506, 259] on div "Just released Recently enrolled" at bounding box center [603, 255] width 726 height 27
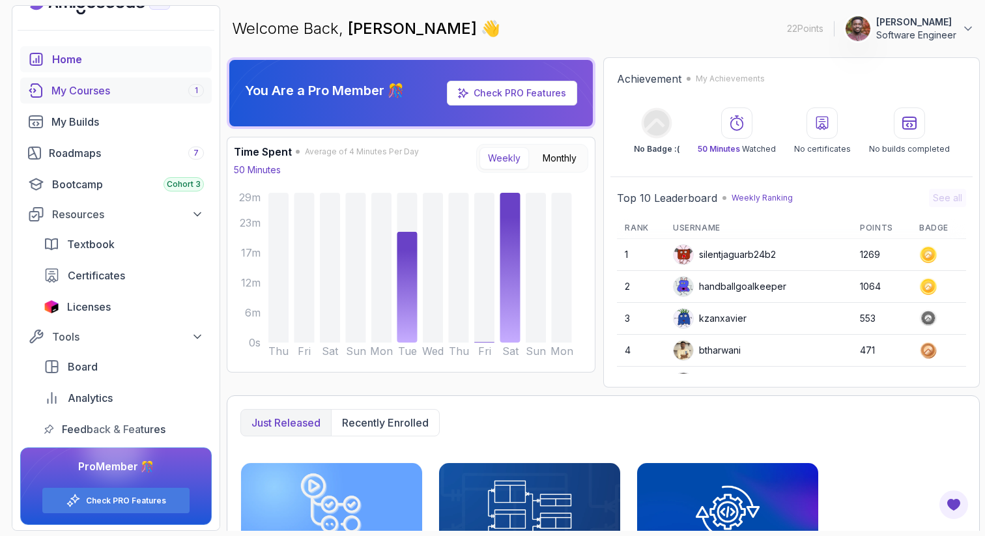
scroll to position [28, 0]
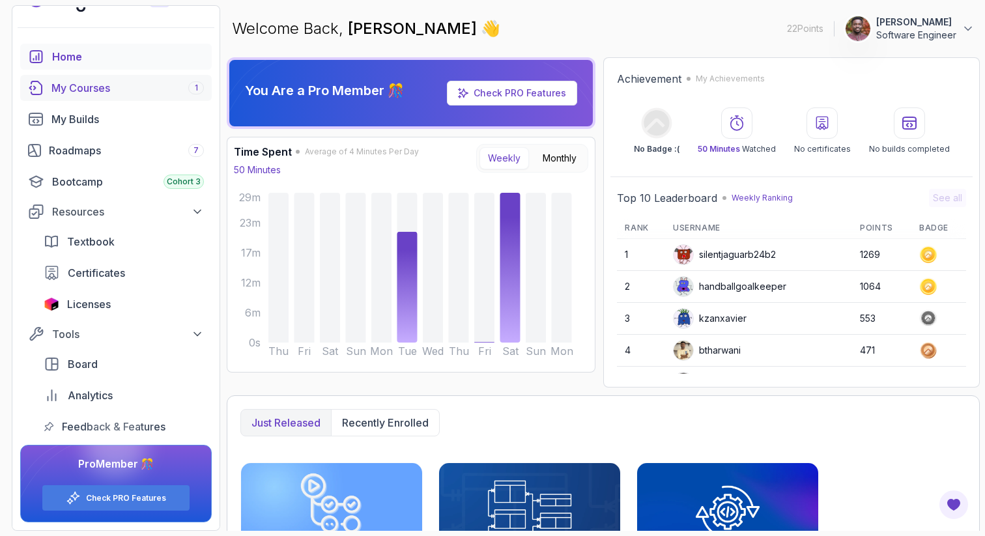
click at [87, 96] on link "My Courses 1" at bounding box center [116, 88] width 192 height 26
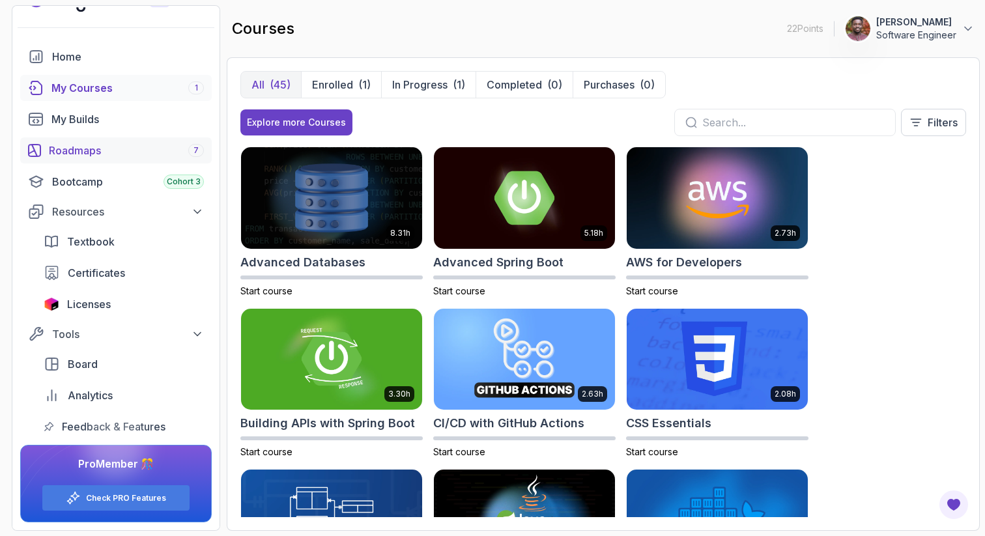
click at [83, 146] on div "Roadmaps 7" at bounding box center [126, 151] width 155 height 16
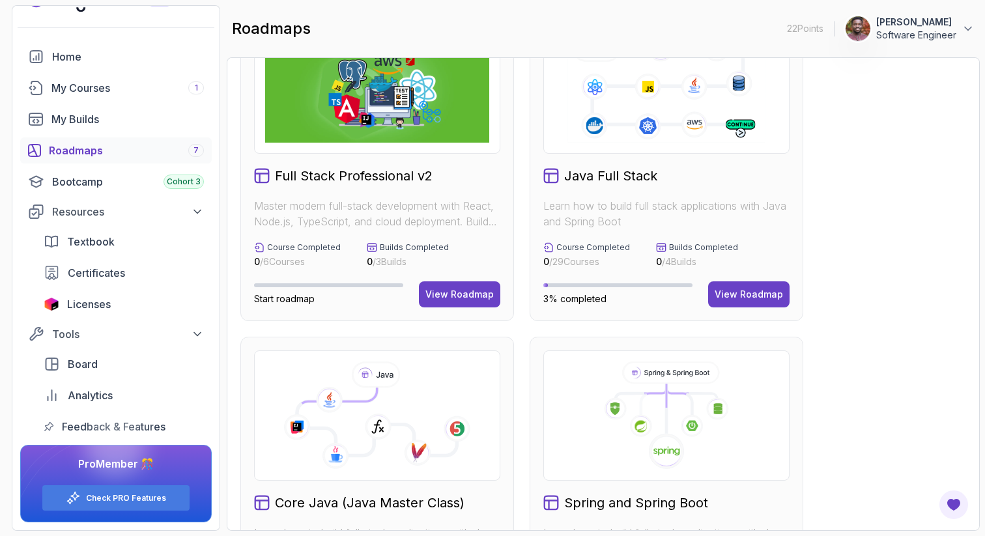
scroll to position [58, 0]
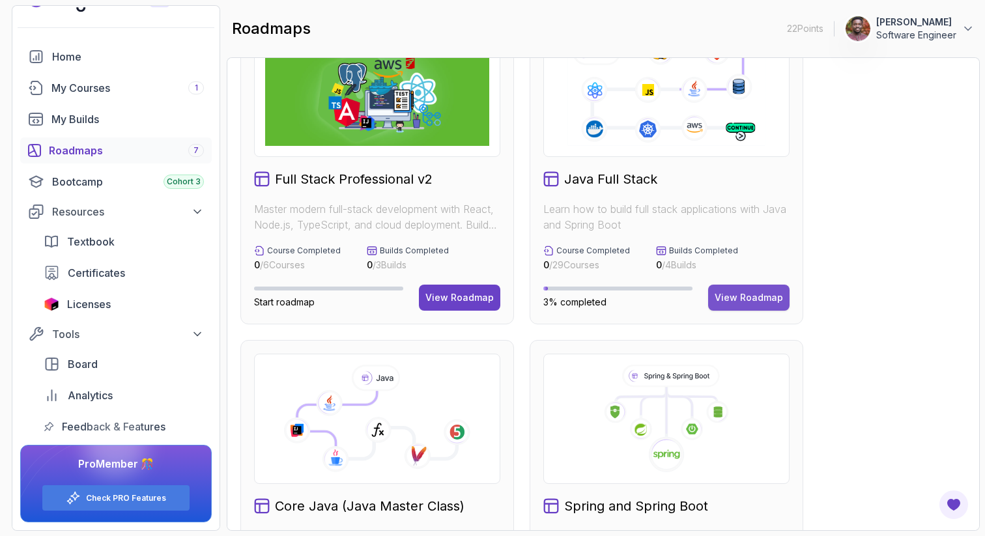
click at [721, 298] on div "View Roadmap" at bounding box center [749, 297] width 68 height 13
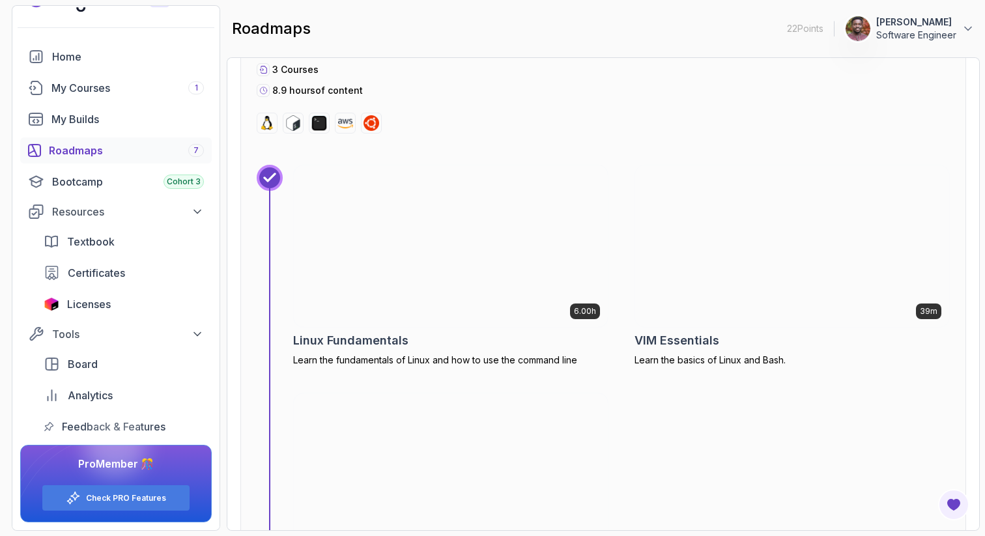
scroll to position [528, 0]
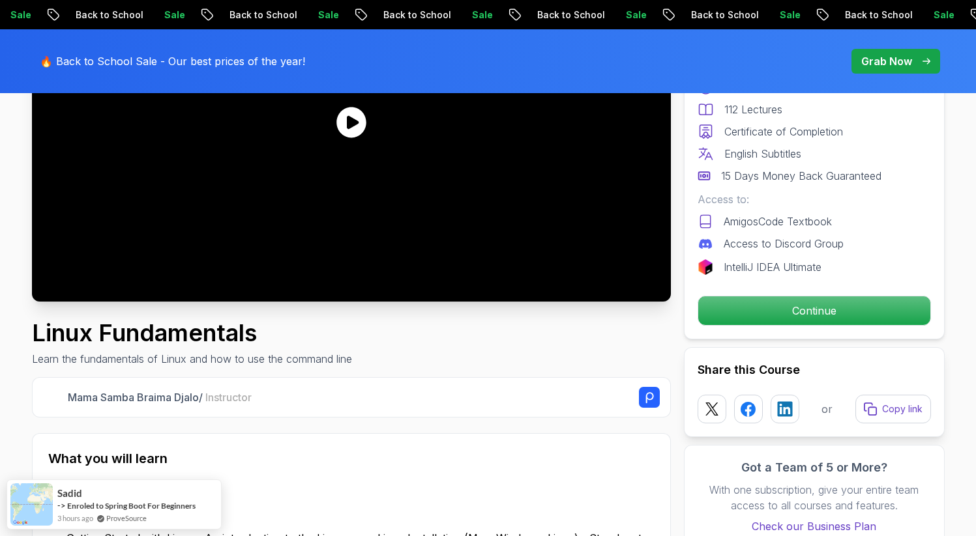
scroll to position [231, 0]
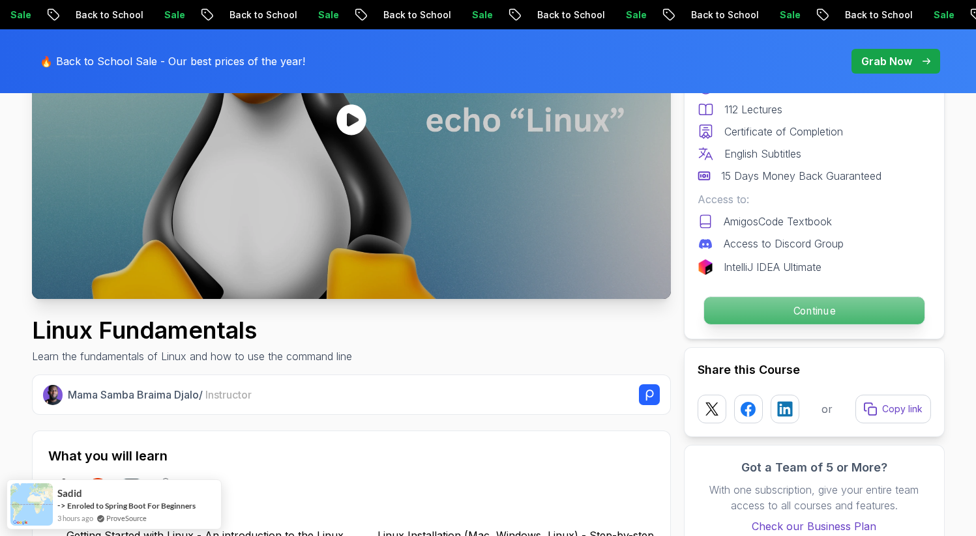
click at [731, 315] on p "Continue" at bounding box center [813, 310] width 220 height 27
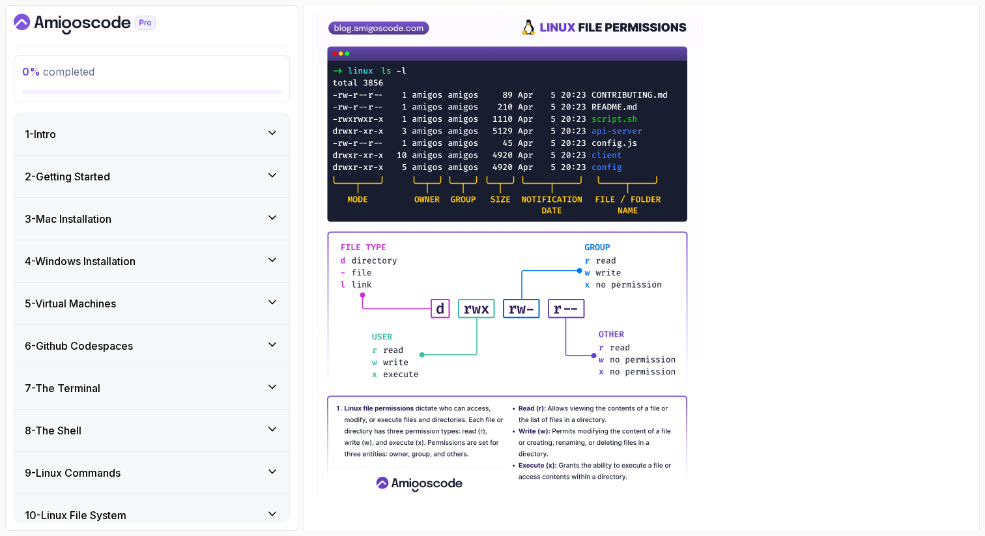
scroll to position [201, 0]
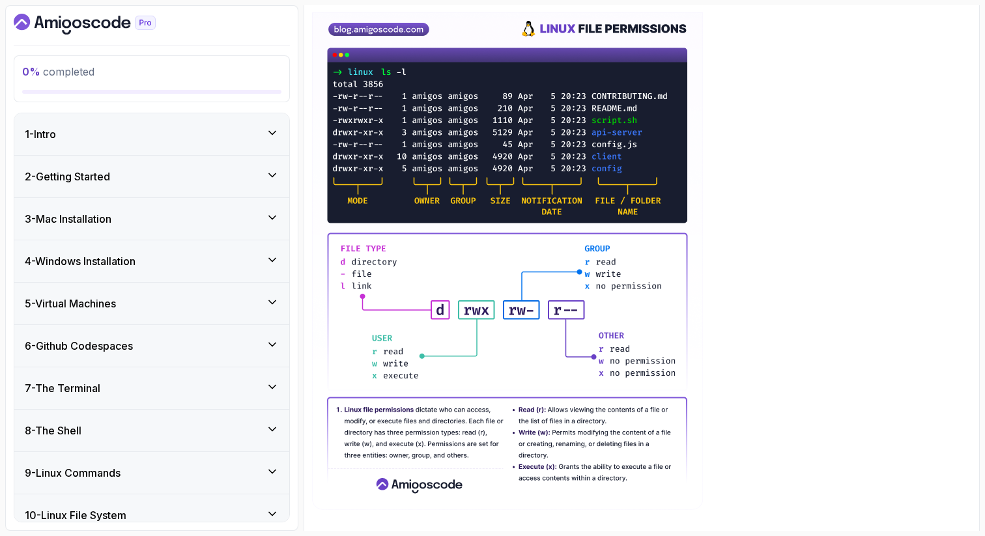
click at [220, 137] on div "1 - Intro" at bounding box center [152, 134] width 254 height 16
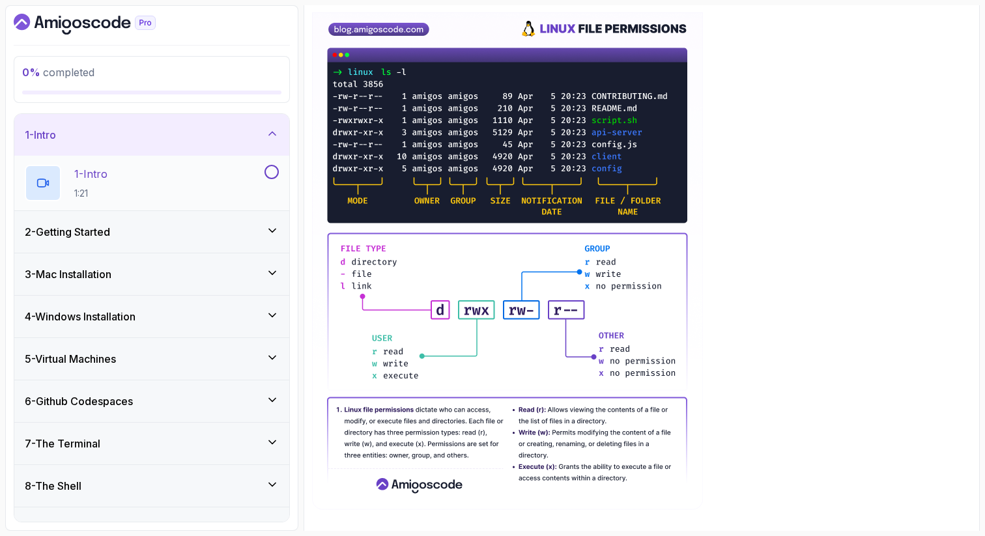
click at [204, 182] on div "1 - Intro 1:21" at bounding box center [143, 183] width 237 height 36
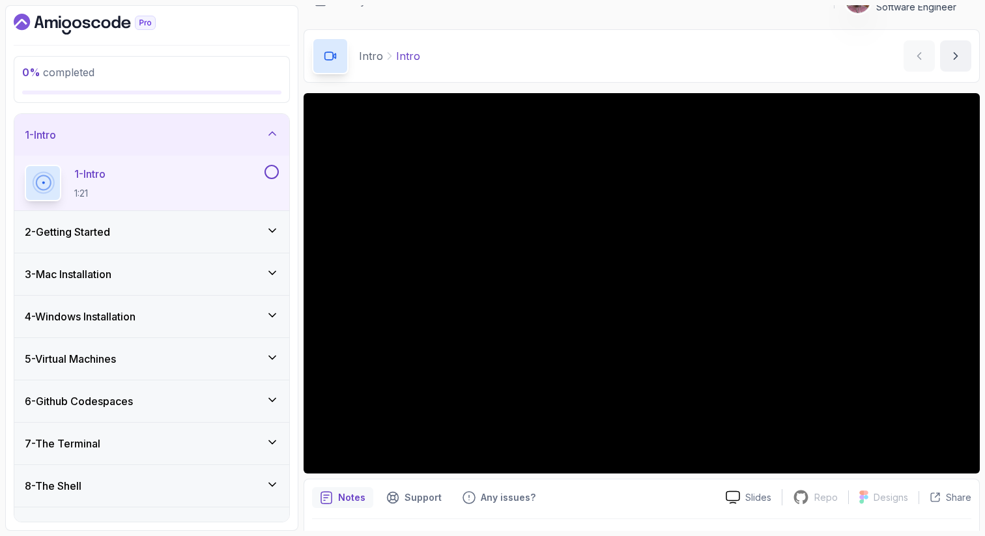
scroll to position [24, 0]
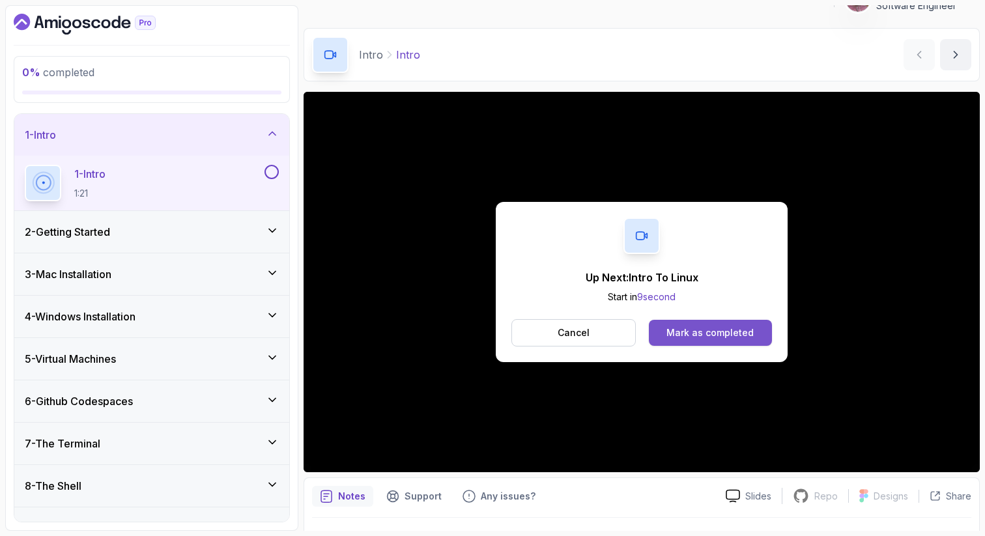
click at [686, 336] on div "Mark as completed" at bounding box center [710, 333] width 87 height 13
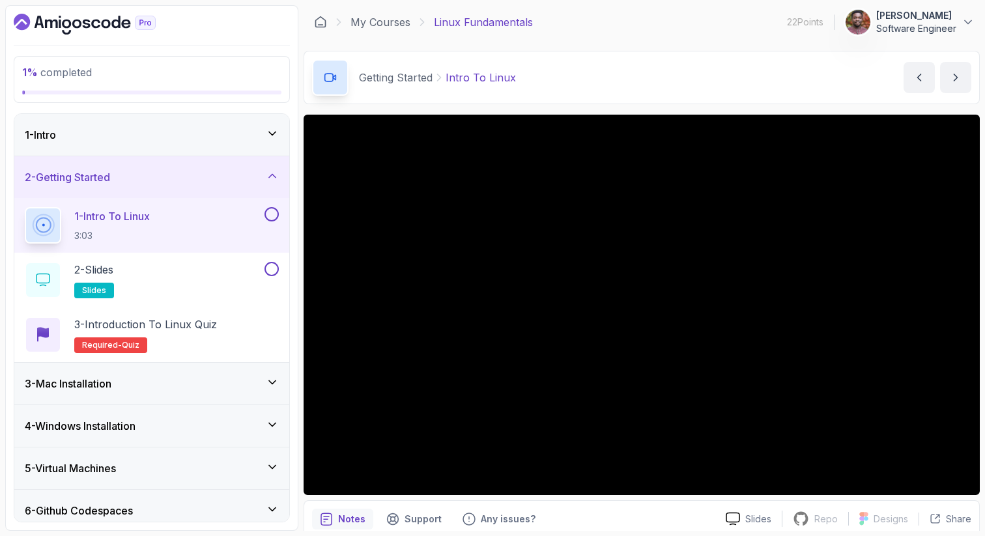
scroll to position [56, 0]
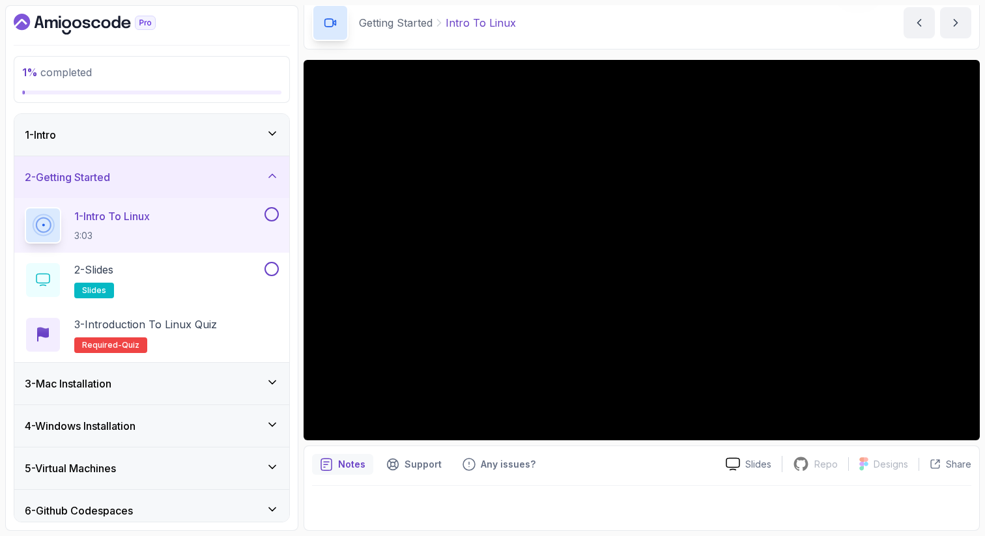
click at [664, 34] on div "Getting Started Intro To Linux Intro To Linux by [PERSON_NAME]" at bounding box center [642, 22] width 676 height 53
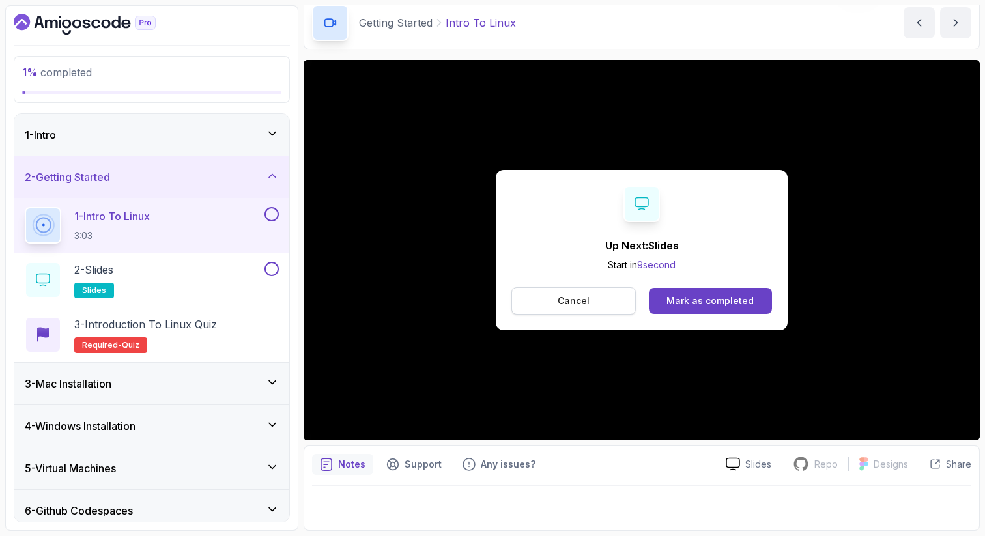
click at [577, 298] on p "Cancel" at bounding box center [574, 301] width 32 height 13
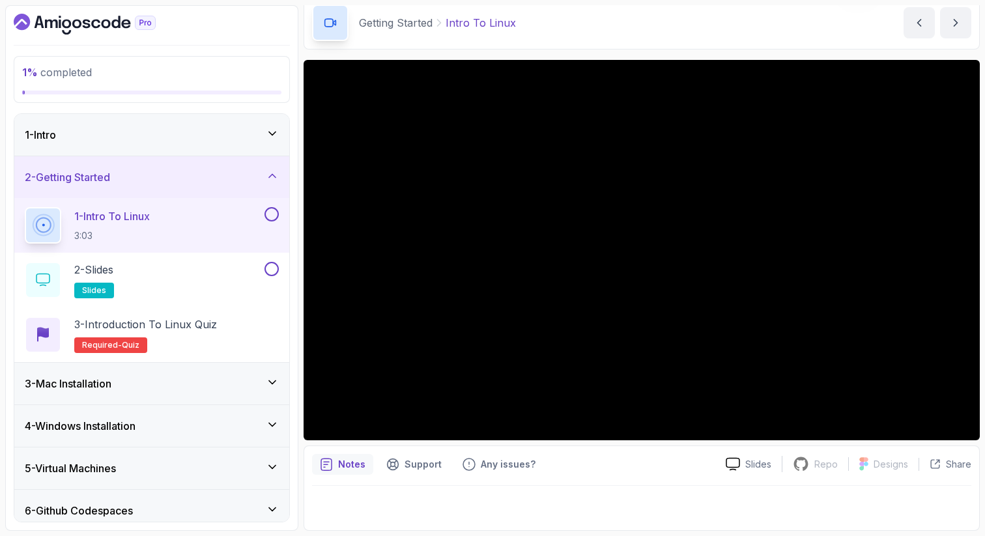
click at [272, 215] on button at bounding box center [272, 214] width 14 height 14
click at [270, 266] on button at bounding box center [272, 269] width 14 height 14
click at [183, 265] on div "2 - Slides slides" at bounding box center [143, 280] width 237 height 36
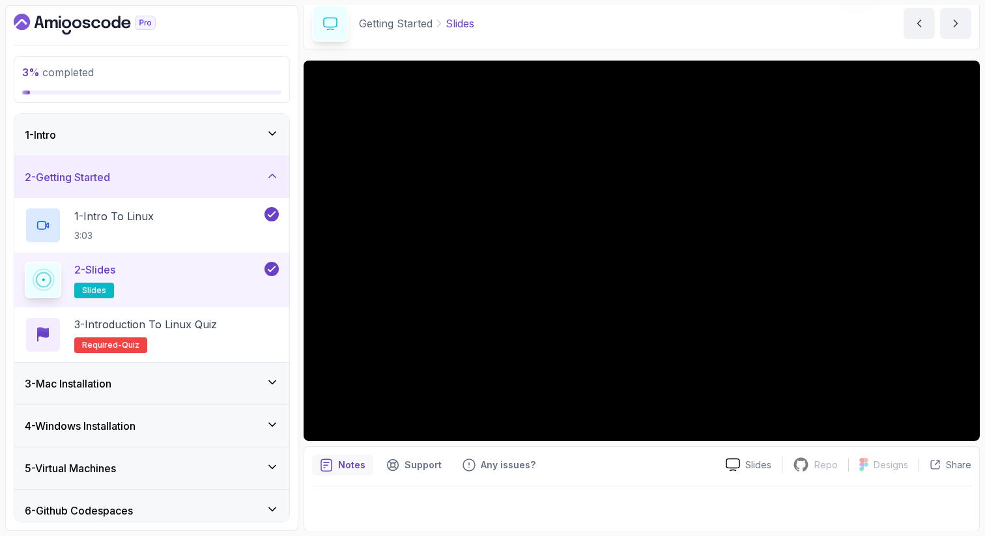
scroll to position [56, 0]
click at [755, 467] on p "Slides" at bounding box center [759, 464] width 26 height 13
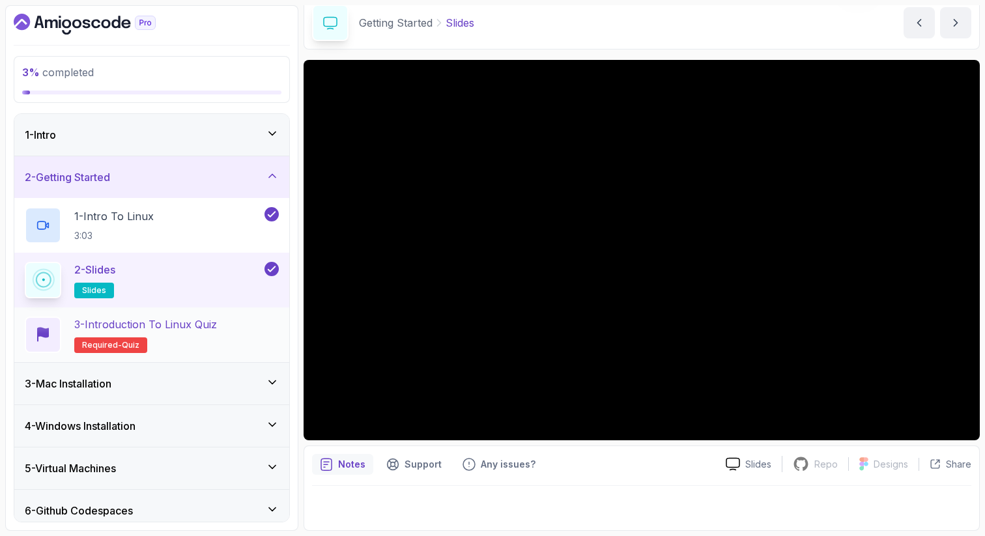
click at [235, 322] on div "3 - Introduction to Linux Quiz Required- quiz" at bounding box center [152, 335] width 254 height 36
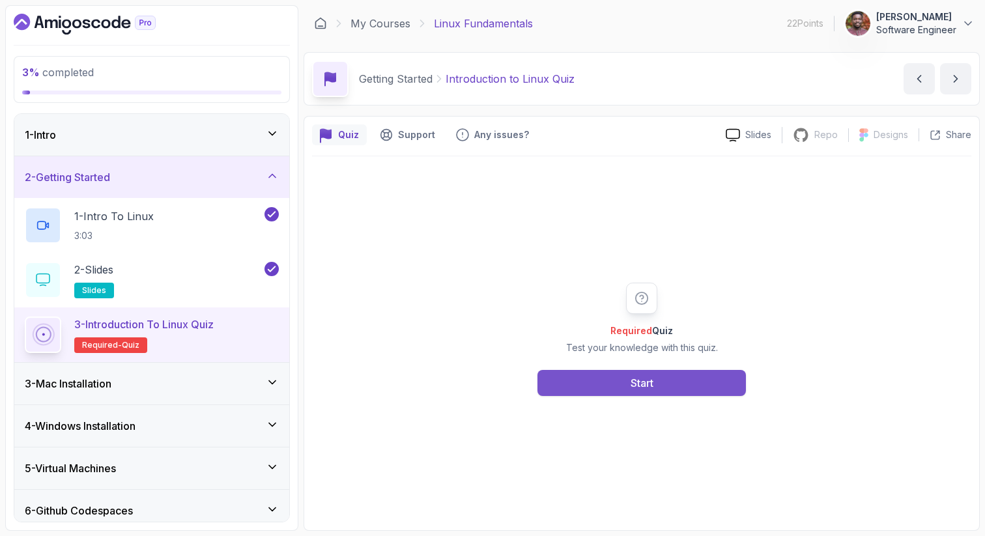
click at [630, 390] on button "Start" at bounding box center [642, 383] width 209 height 26
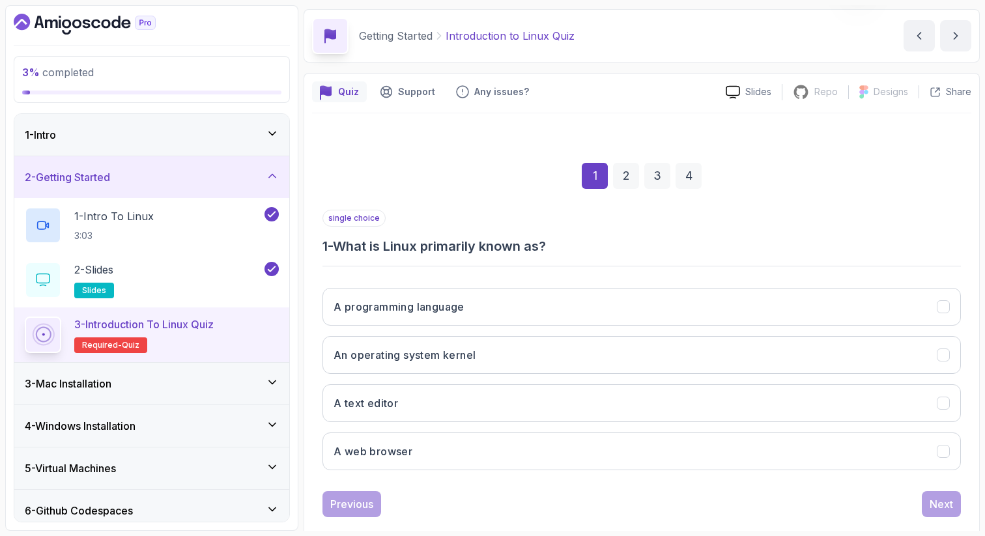
scroll to position [66, 0]
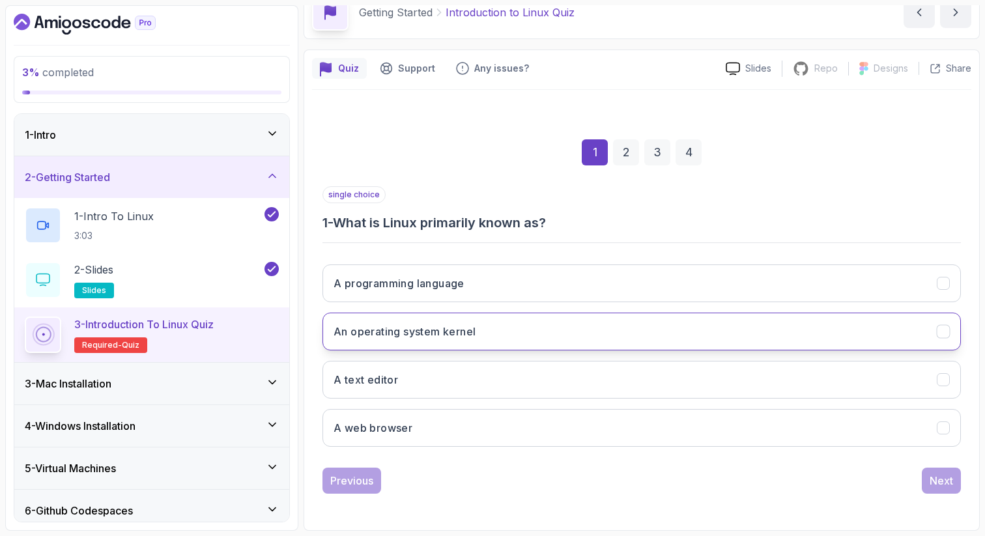
click at [469, 338] on h3 "An operating system kernel" at bounding box center [405, 332] width 142 height 16
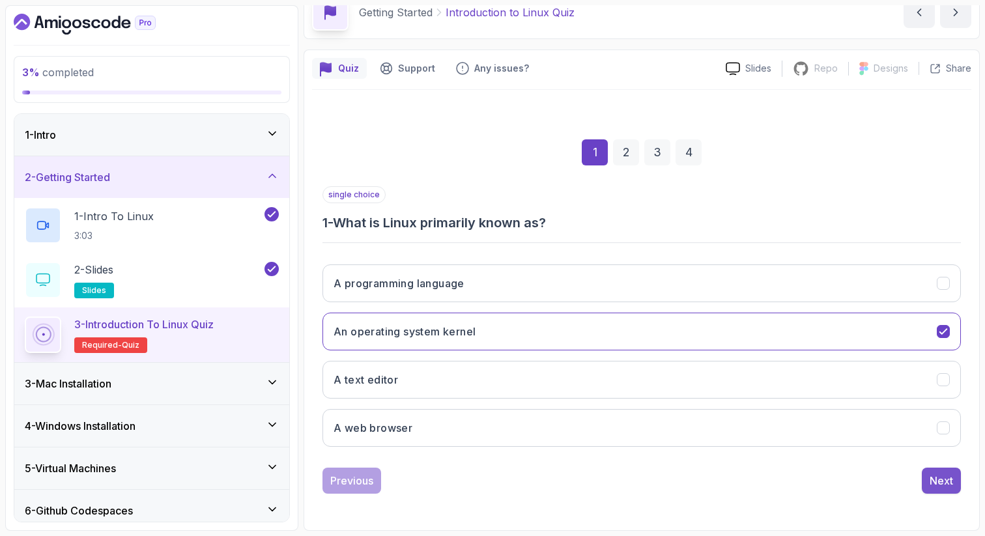
click at [933, 478] on div "Next" at bounding box center [941, 481] width 23 height 16
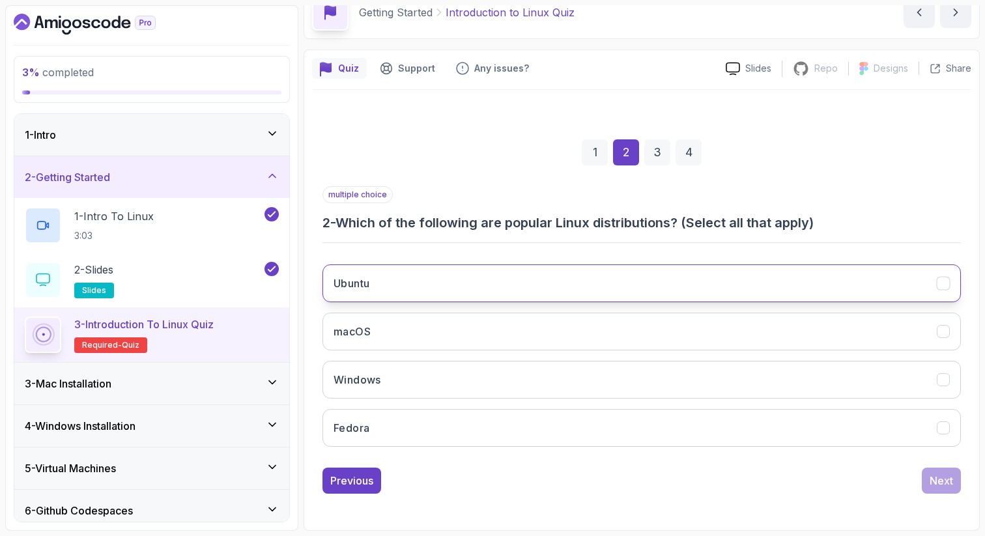
click at [446, 283] on button "Ubuntu" at bounding box center [642, 284] width 639 height 38
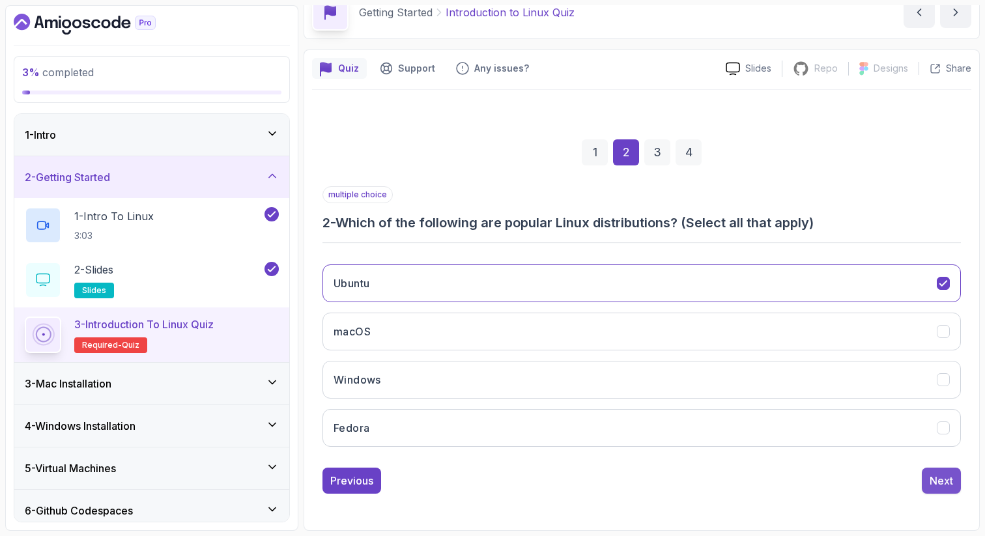
click at [939, 487] on div "Next" at bounding box center [941, 481] width 23 height 16
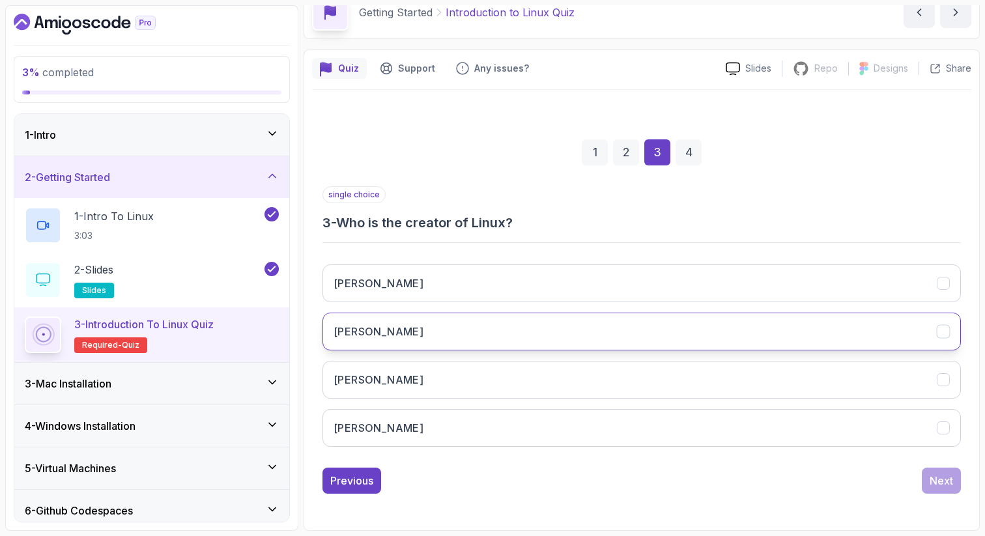
click at [461, 319] on button "[PERSON_NAME]" at bounding box center [642, 332] width 639 height 38
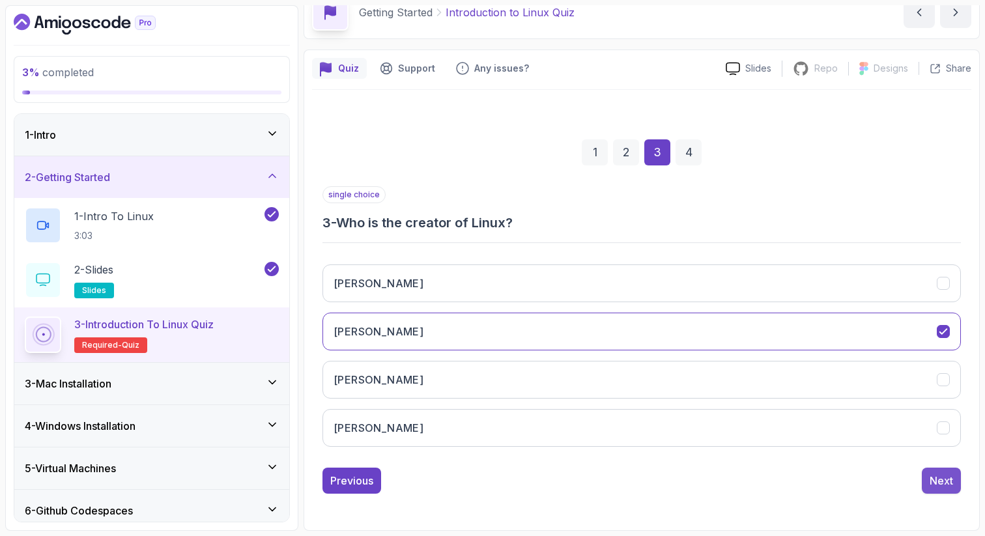
click at [939, 486] on div "Next" at bounding box center [941, 481] width 23 height 16
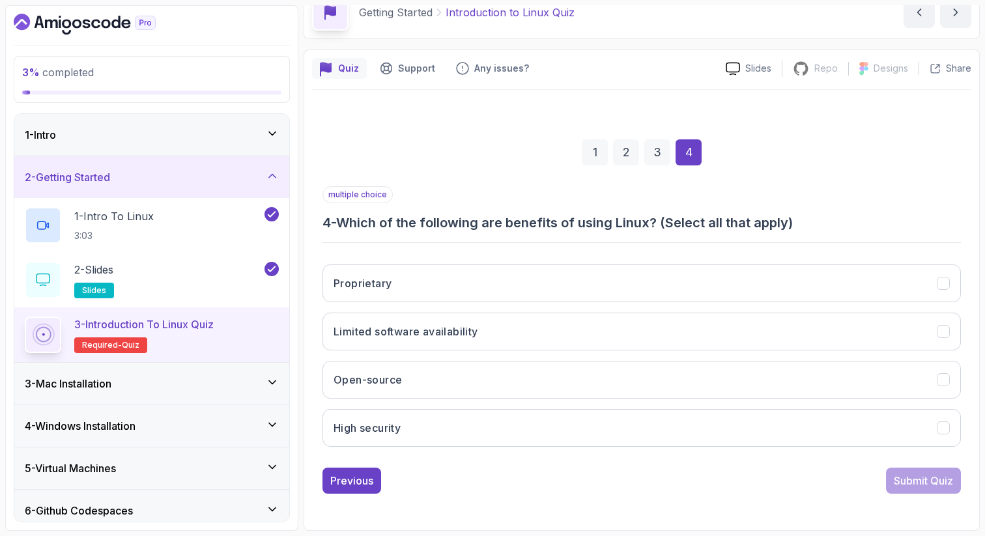
click at [424, 224] on h3 "4 - Which of the following are benefits of using Linux? (Select all that apply)" at bounding box center [642, 223] width 639 height 18
click at [469, 224] on h3 "4 - Which of the following are benefits of using Linux? (Select all that apply)" at bounding box center [642, 223] width 639 height 18
click at [398, 390] on button "Open-source" at bounding box center [642, 380] width 639 height 38
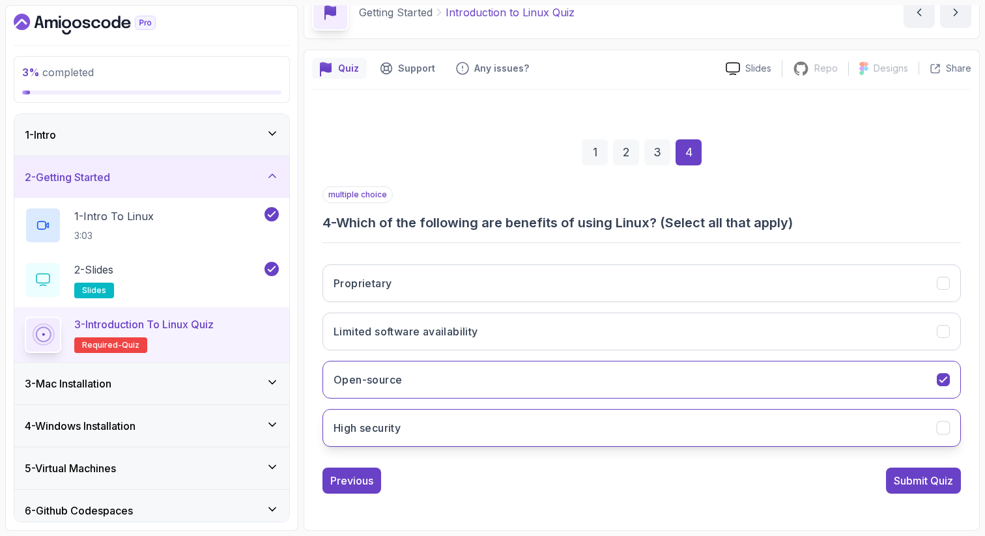
click at [405, 437] on button "High security" at bounding box center [642, 428] width 639 height 38
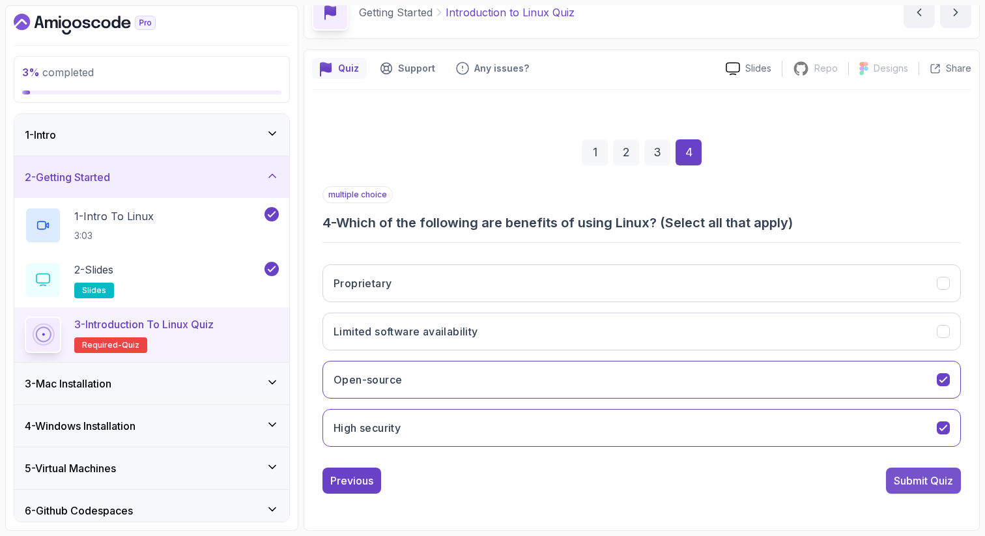
click at [932, 480] on div "Submit Quiz" at bounding box center [923, 481] width 59 height 16
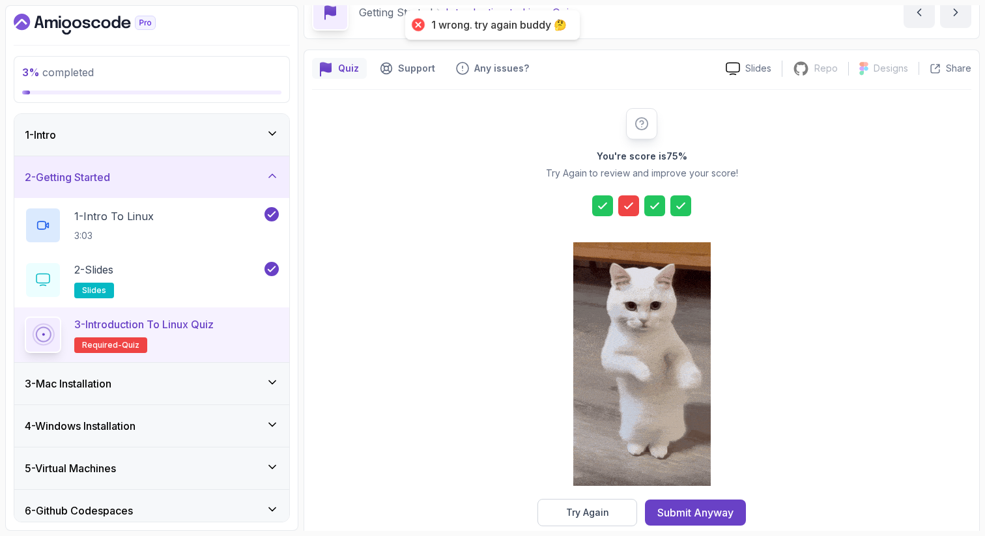
scroll to position [89, 0]
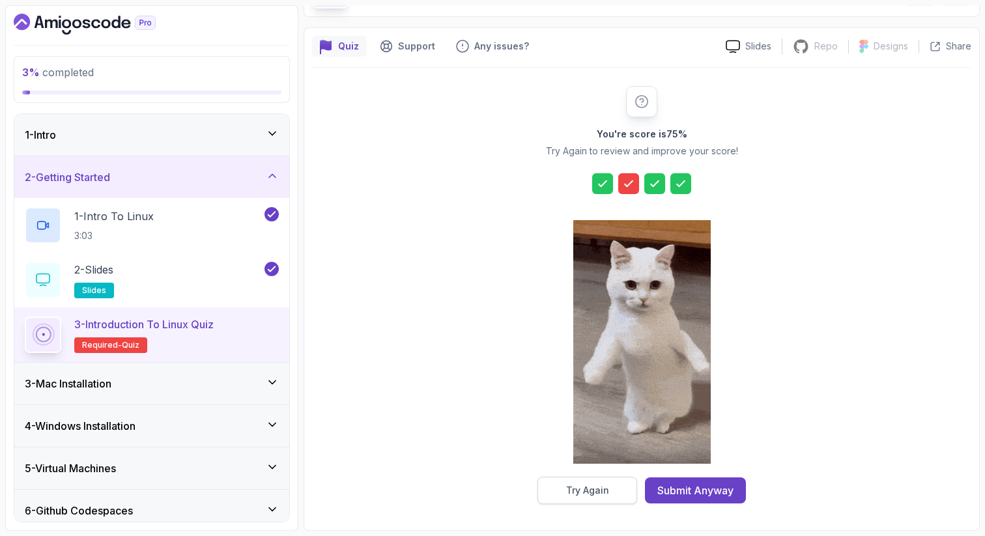
click at [606, 488] on div "Try Again" at bounding box center [587, 490] width 43 height 13
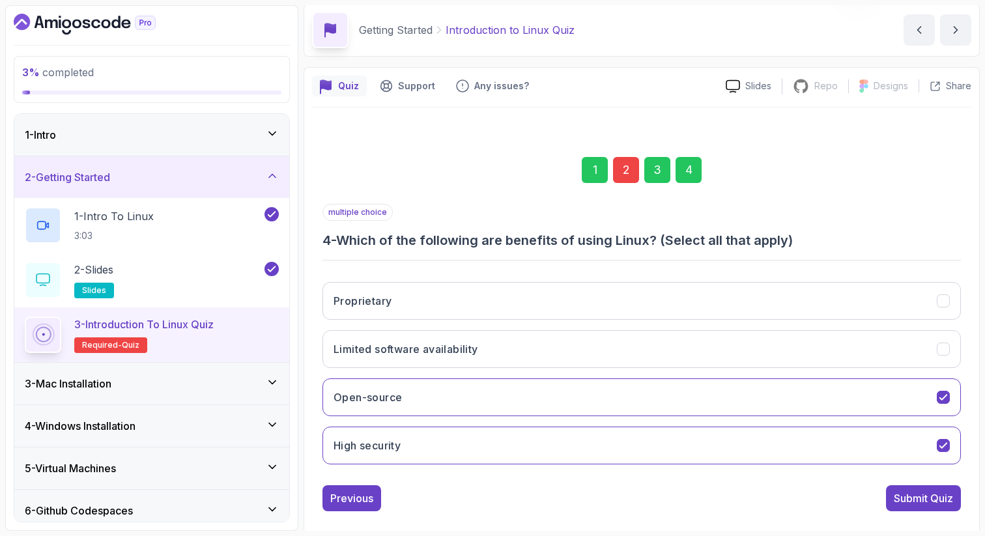
scroll to position [57, 0]
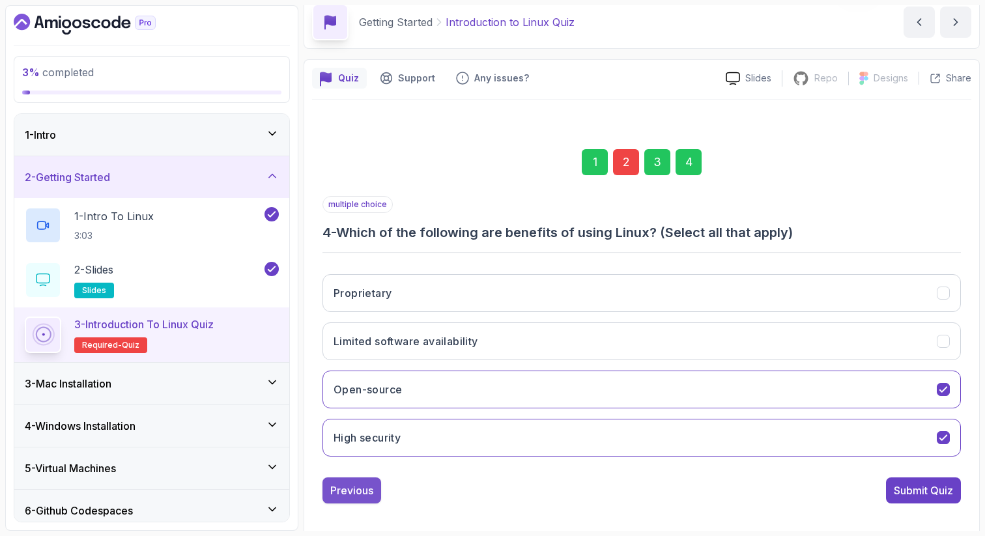
click at [358, 483] on div "Previous" at bounding box center [351, 491] width 43 height 16
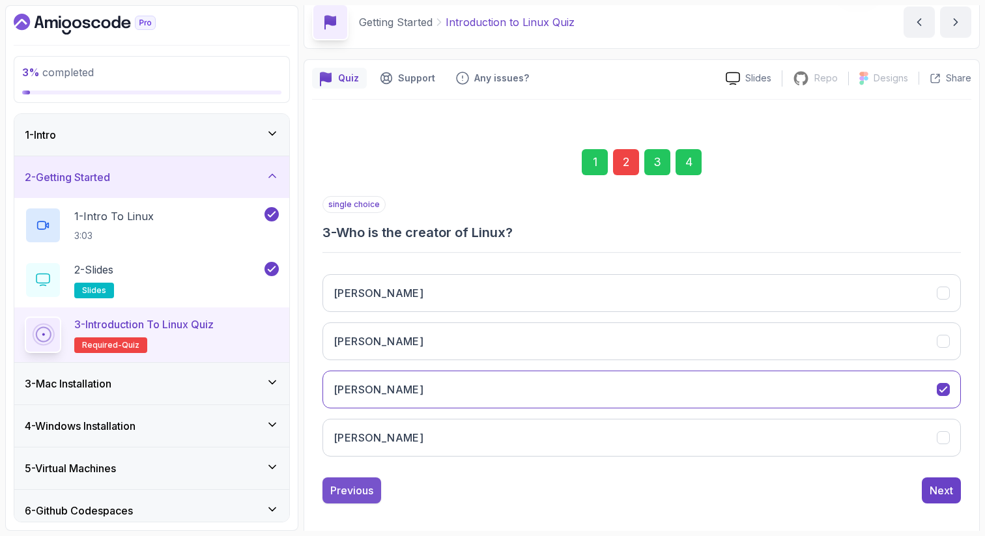
click at [357, 489] on div "Previous" at bounding box center [351, 491] width 43 height 16
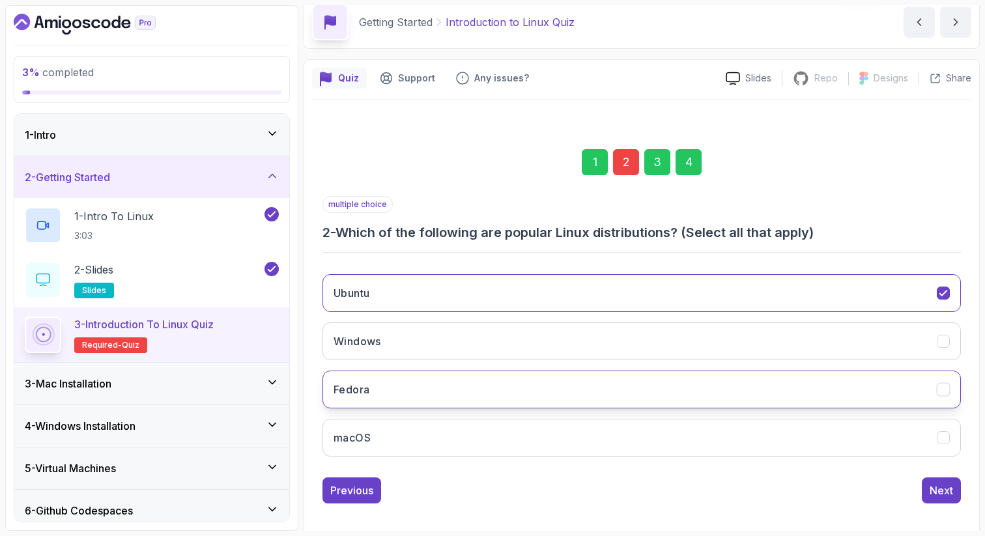
click at [388, 396] on button "Fedora" at bounding box center [642, 390] width 639 height 38
click at [943, 487] on div "Next" at bounding box center [941, 491] width 23 height 16
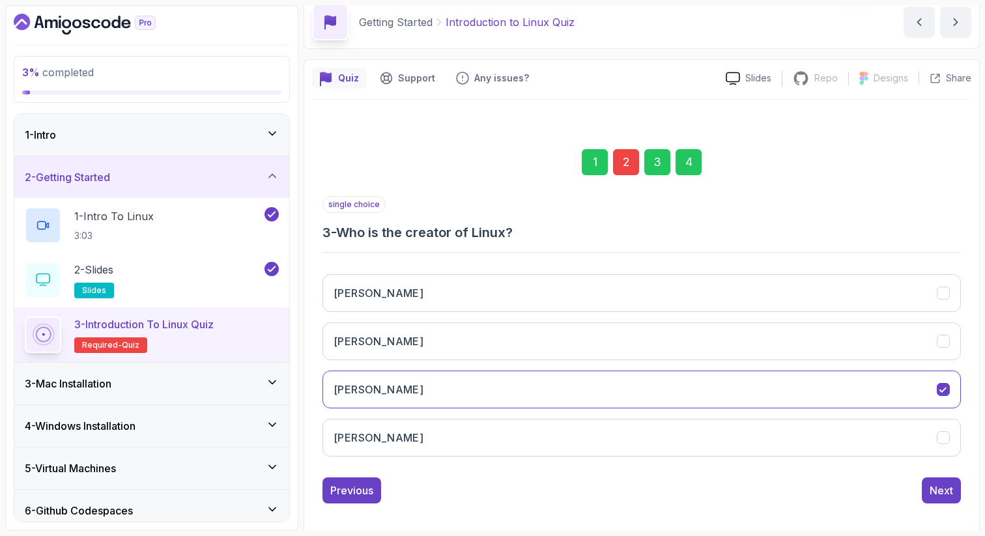
click at [943, 487] on div "Next" at bounding box center [941, 491] width 23 height 16
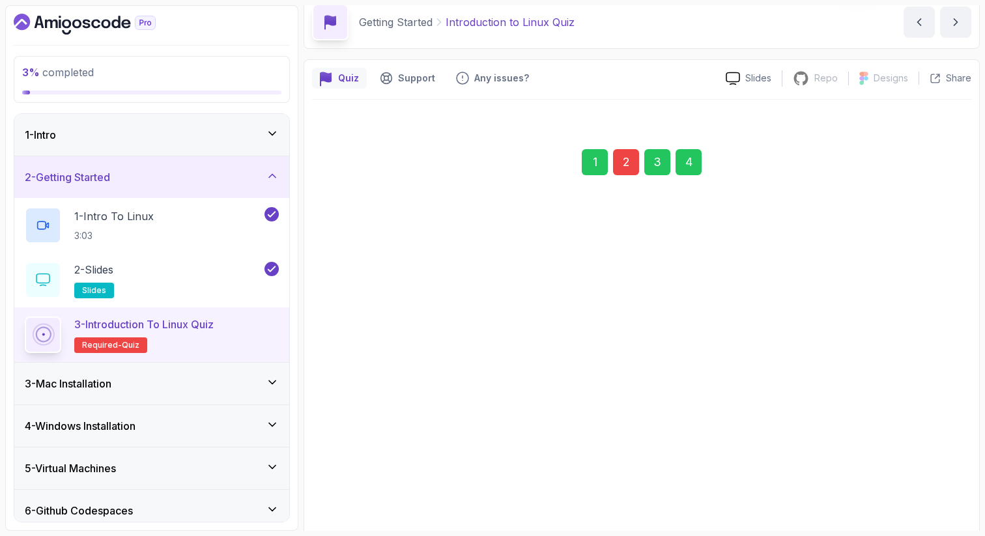
click at [943, 487] on div "Submit Quiz" at bounding box center [923, 490] width 59 height 16
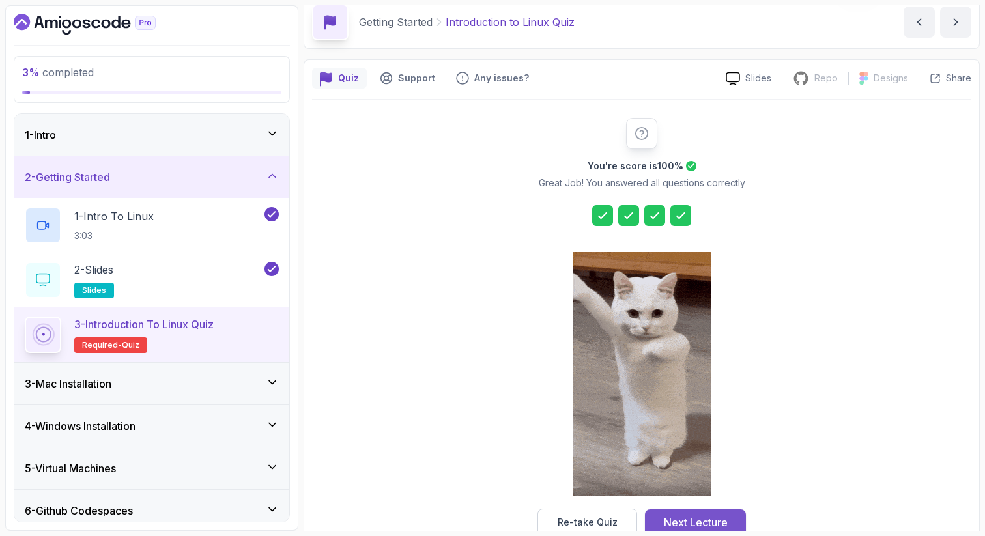
scroll to position [89, 0]
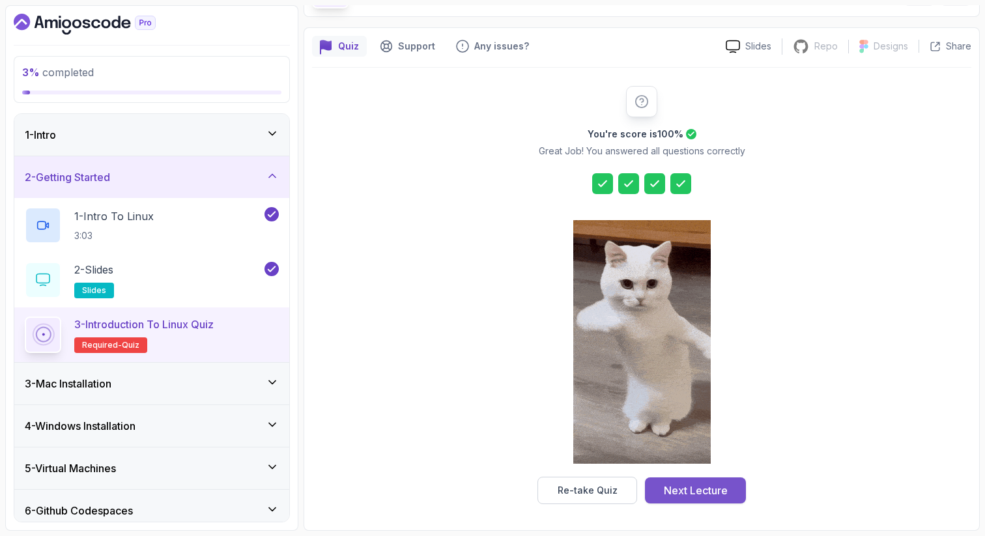
click at [684, 484] on div "Next Lecture" at bounding box center [696, 491] width 64 height 16
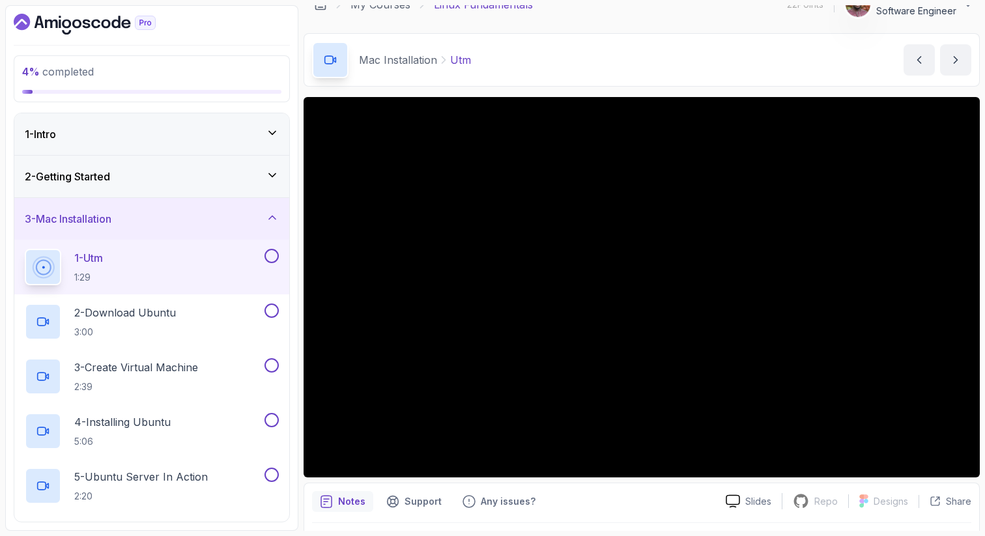
scroll to position [24, 0]
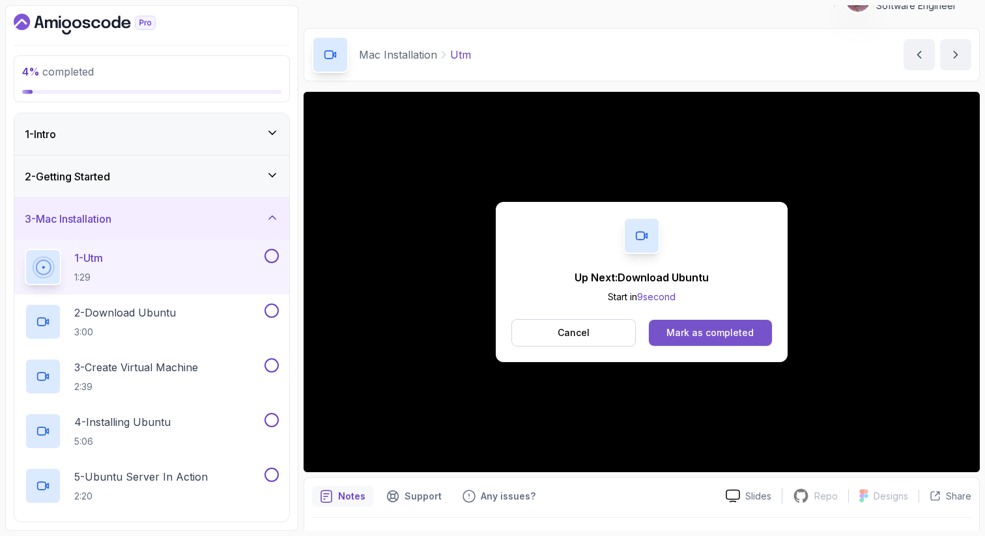
click at [680, 336] on div "Mark as completed" at bounding box center [710, 333] width 87 height 13
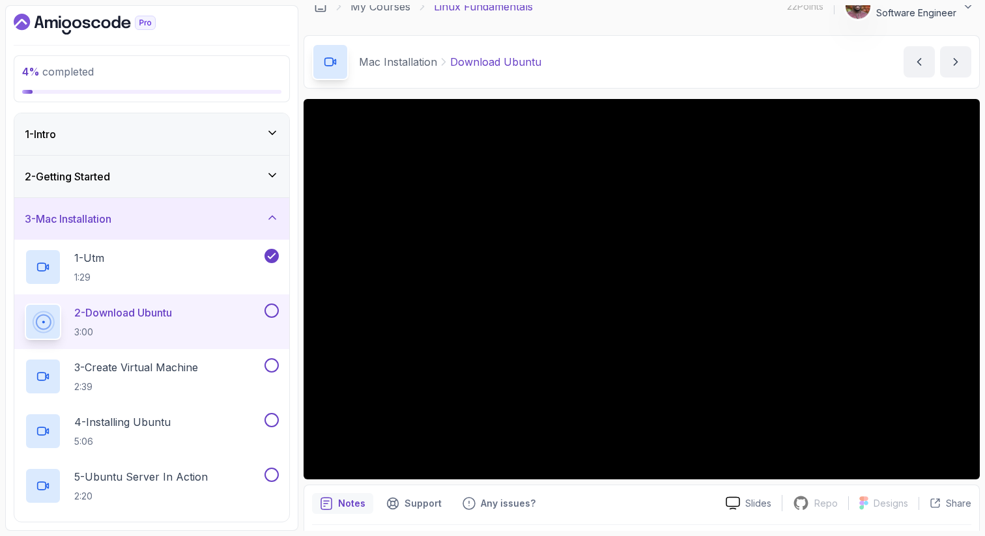
scroll to position [6, 0]
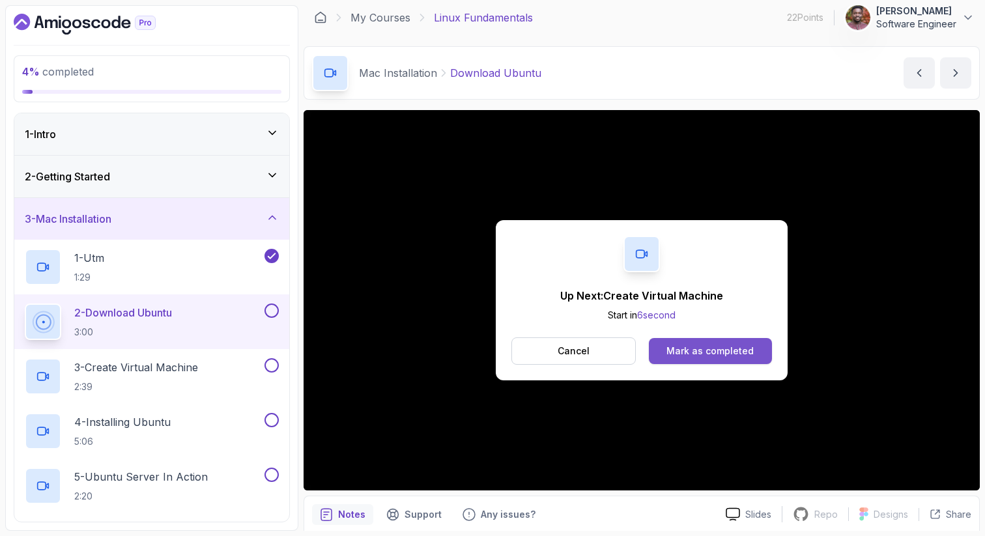
click at [701, 345] on div "Mark as completed" at bounding box center [710, 351] width 87 height 13
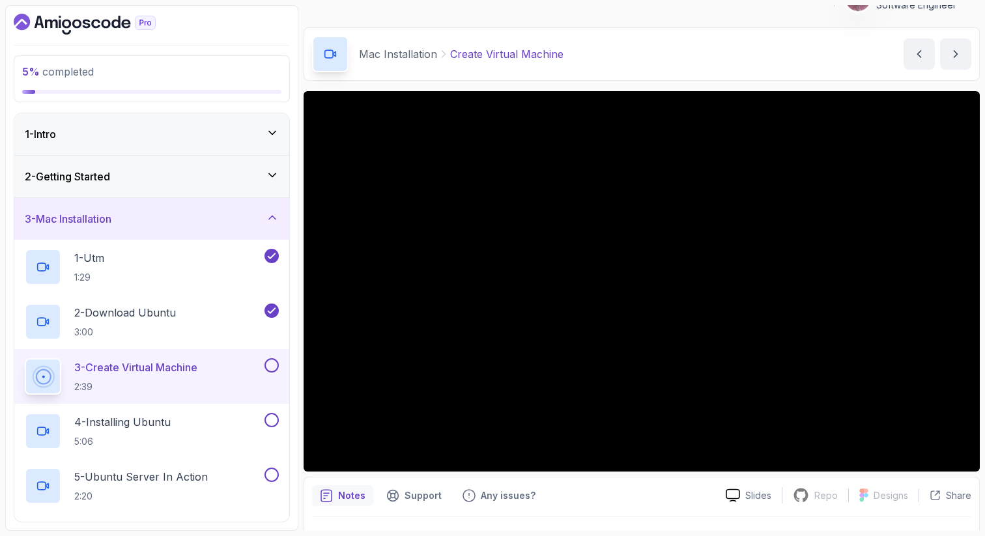
scroll to position [13, 0]
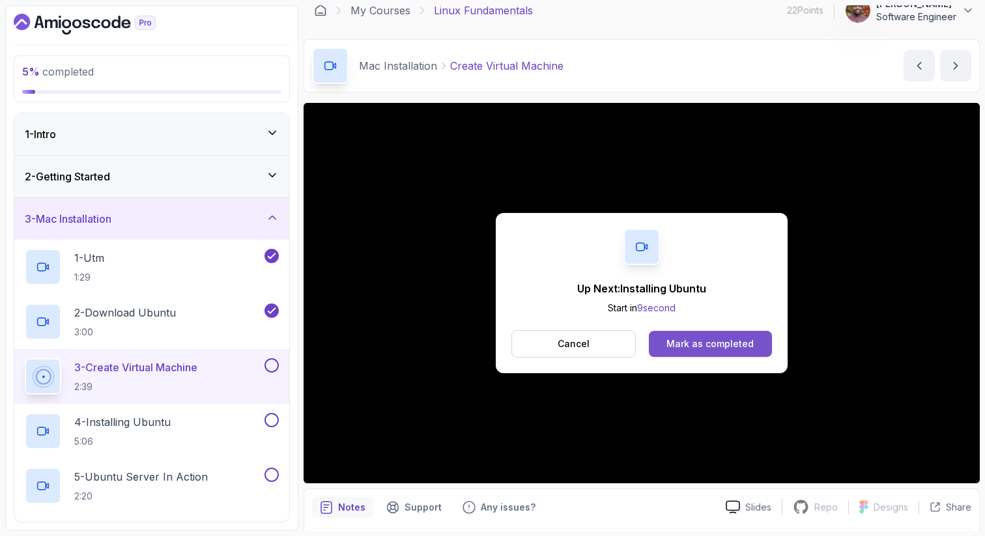
click at [709, 341] on div "Mark as completed" at bounding box center [710, 344] width 87 height 13
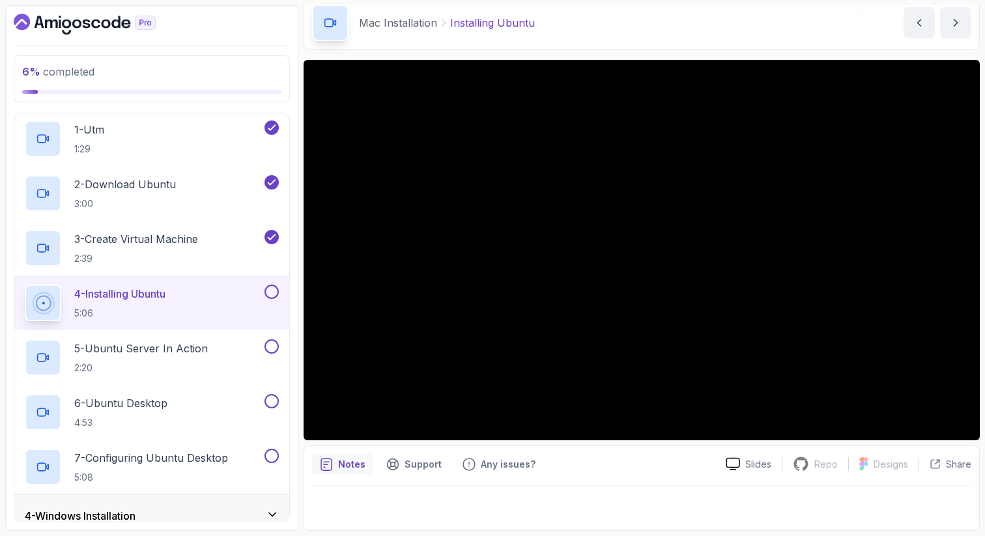
scroll to position [130, 0]
